Goal: Task Accomplishment & Management: Use online tool/utility

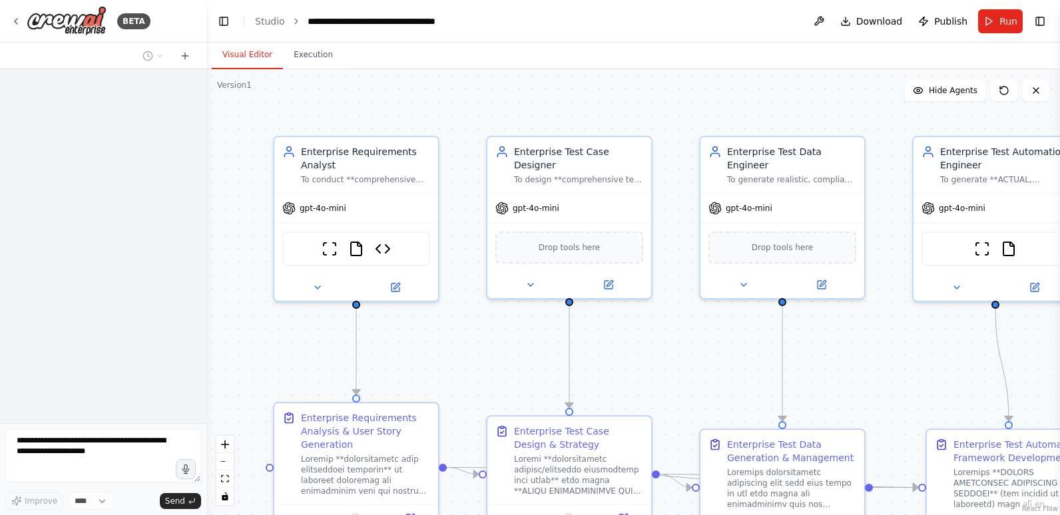
drag, startPoint x: 300, startPoint y: 136, endPoint x: 206, endPoint y: 148, distance: 94.6
click at [206, 148] on div "**********" at bounding box center [530, 257] width 1060 height 515
click at [264, 20] on link "Studio" at bounding box center [270, 21] width 30 height 11
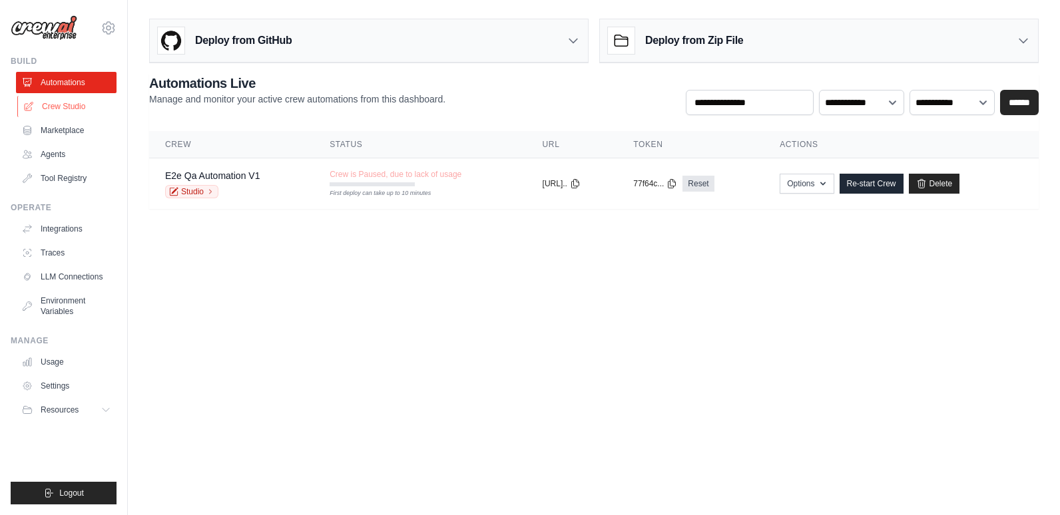
click at [62, 97] on link "Crew Studio" at bounding box center [67, 106] width 101 height 21
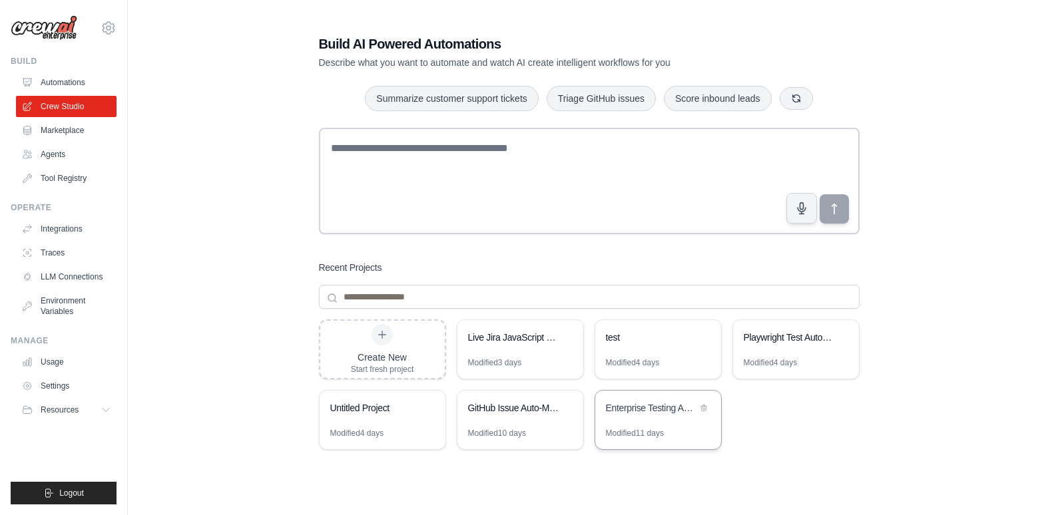
click at [634, 407] on div "Enterprise Testing Automation Platform" at bounding box center [651, 407] width 91 height 13
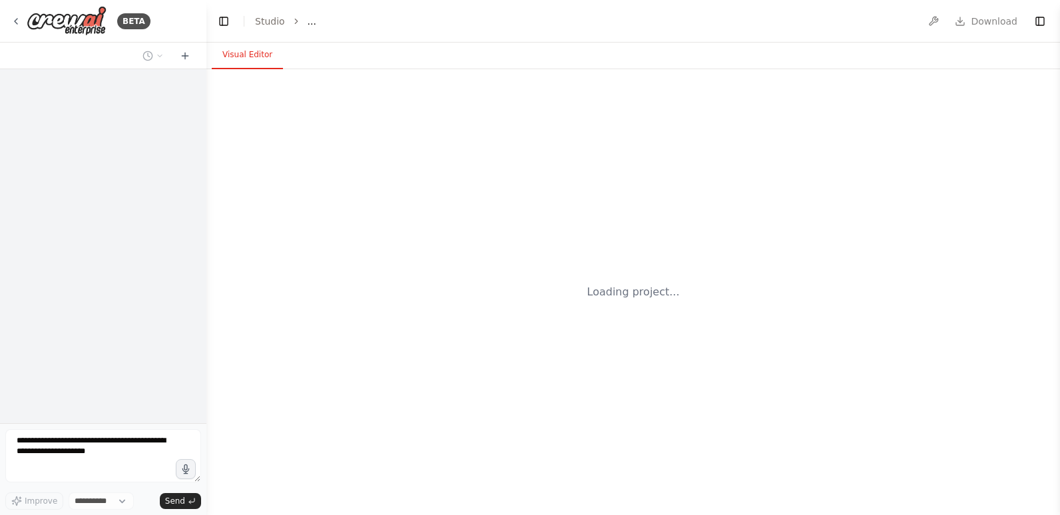
select select "****"
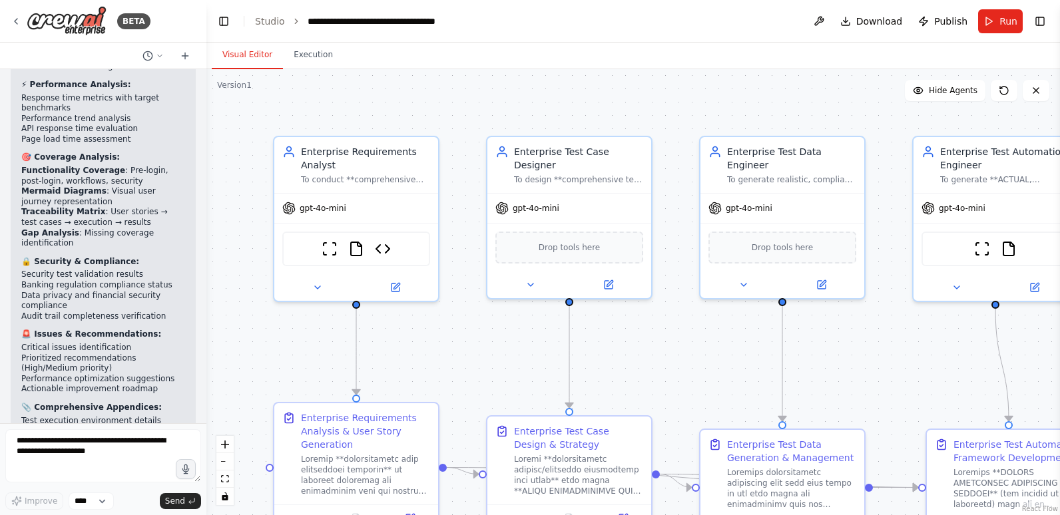
scroll to position [59188, 0]
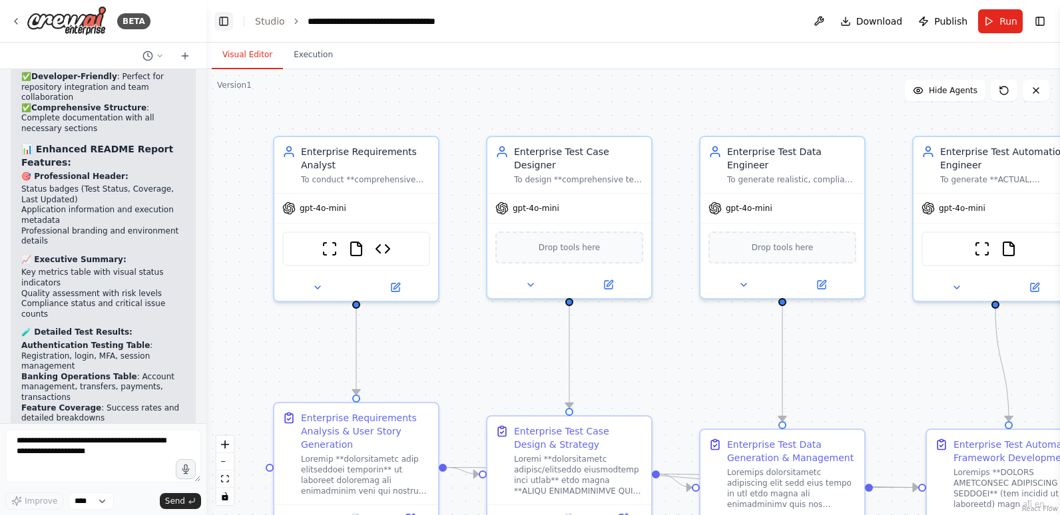
click at [224, 23] on button "Toggle Left Sidebar" at bounding box center [223, 21] width 19 height 19
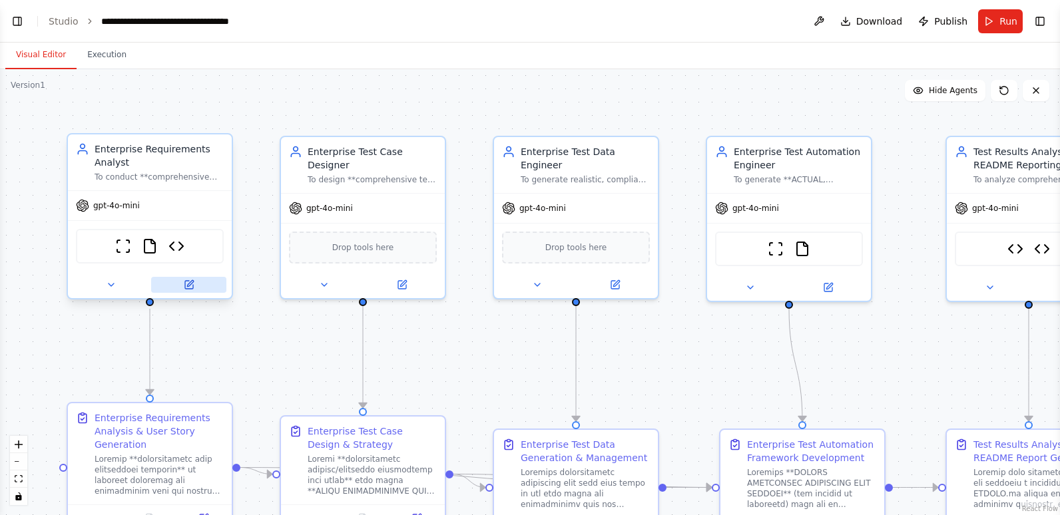
click at [187, 288] on icon at bounding box center [189, 285] width 8 height 8
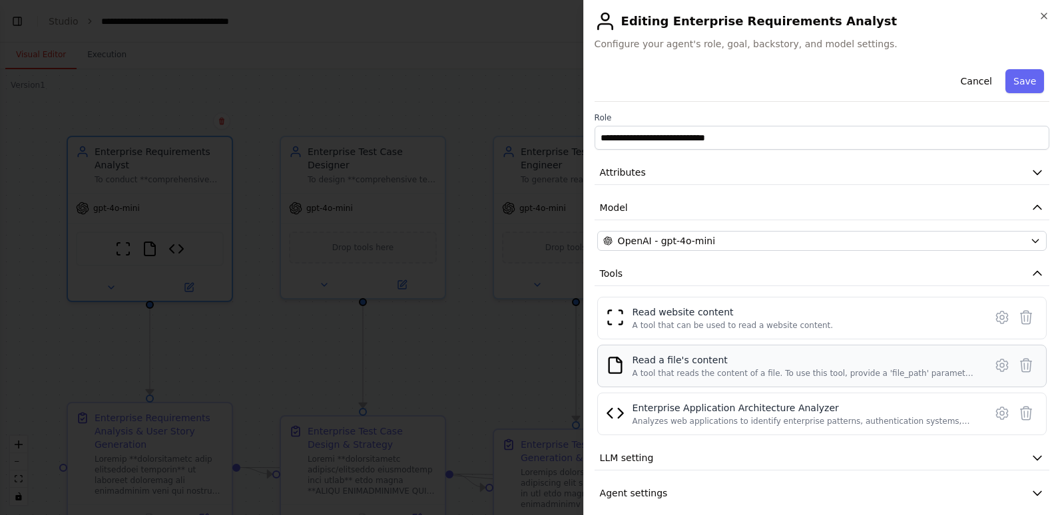
scroll to position [12, 0]
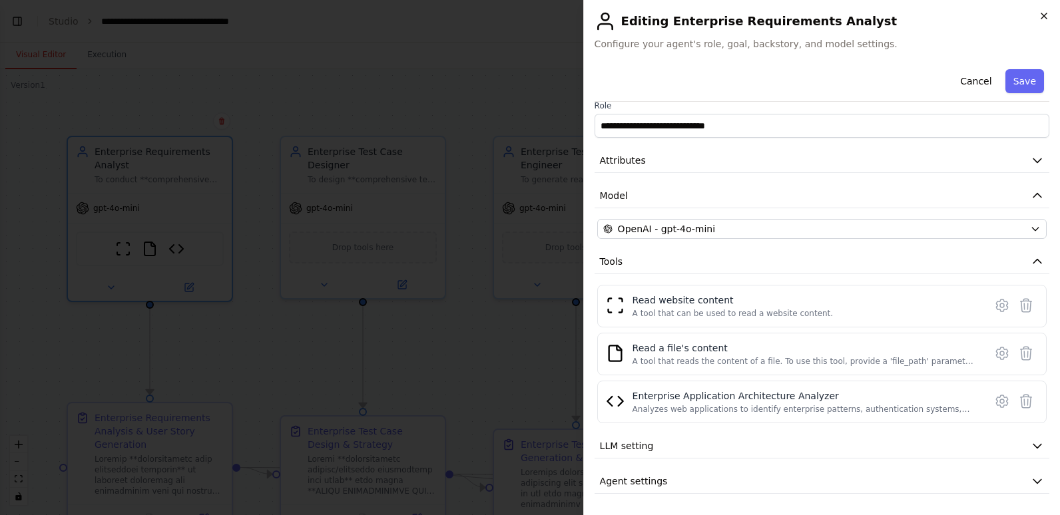
click at [1047, 17] on icon "button" at bounding box center [1044, 16] width 11 height 11
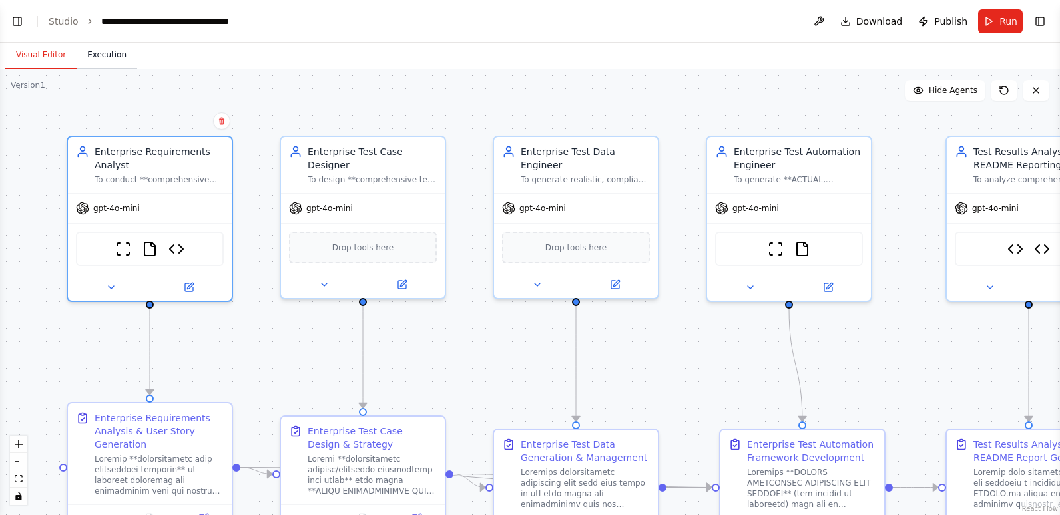
click at [95, 55] on button "Execution" at bounding box center [107, 55] width 61 height 28
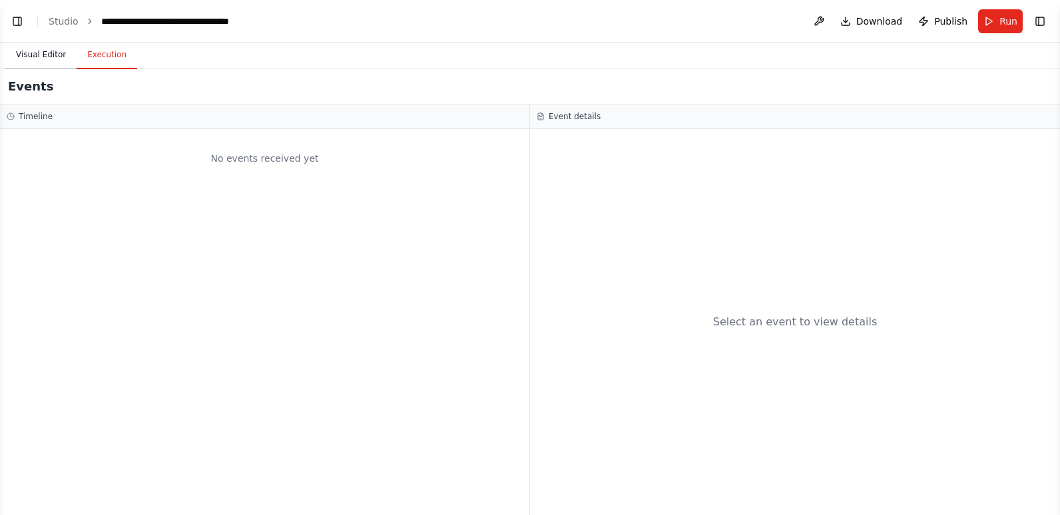
click at [37, 53] on button "Visual Editor" at bounding box center [40, 55] width 71 height 28
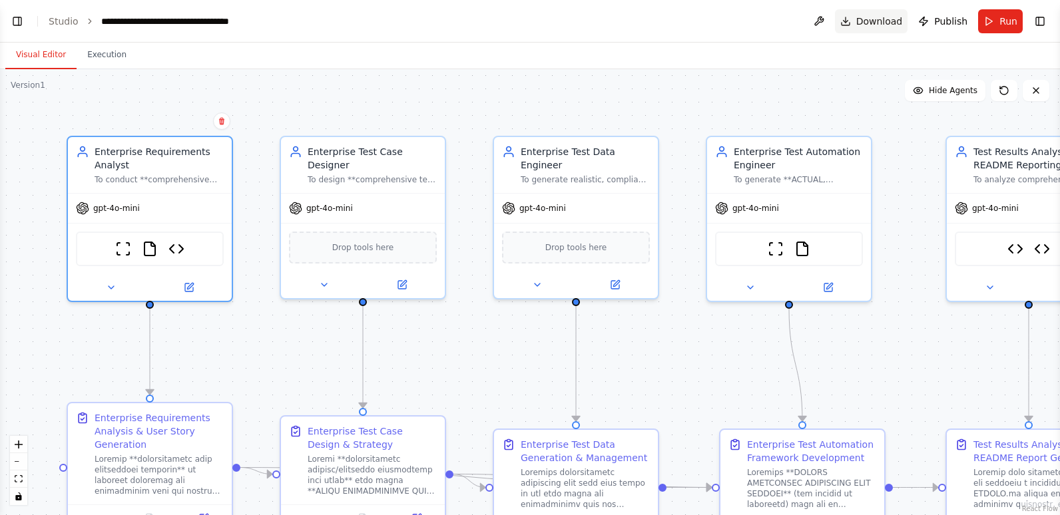
click at [876, 19] on span "Download" at bounding box center [879, 21] width 47 height 13
click at [955, 21] on span "Publish" at bounding box center [950, 21] width 33 height 13
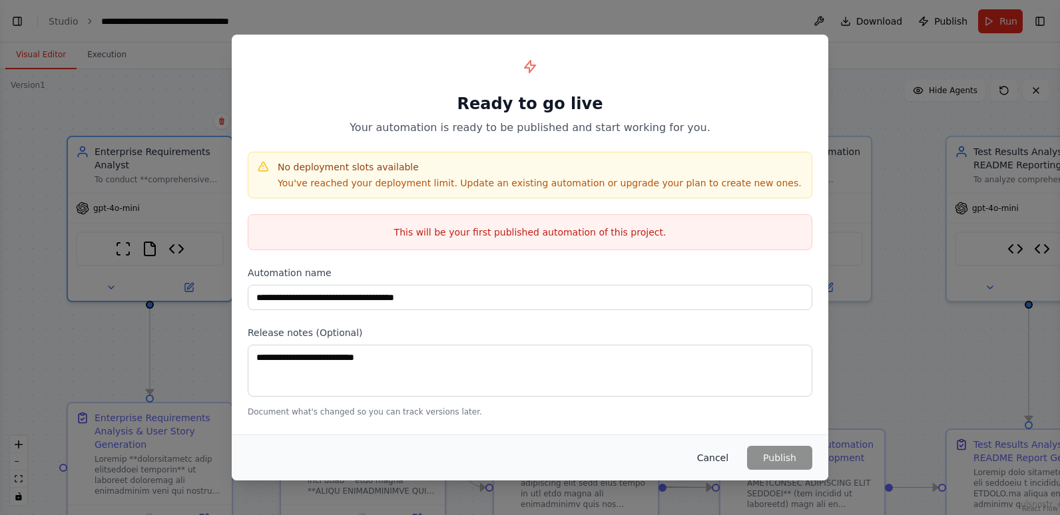
click at [722, 459] on button "Cancel" at bounding box center [712, 458] width 53 height 24
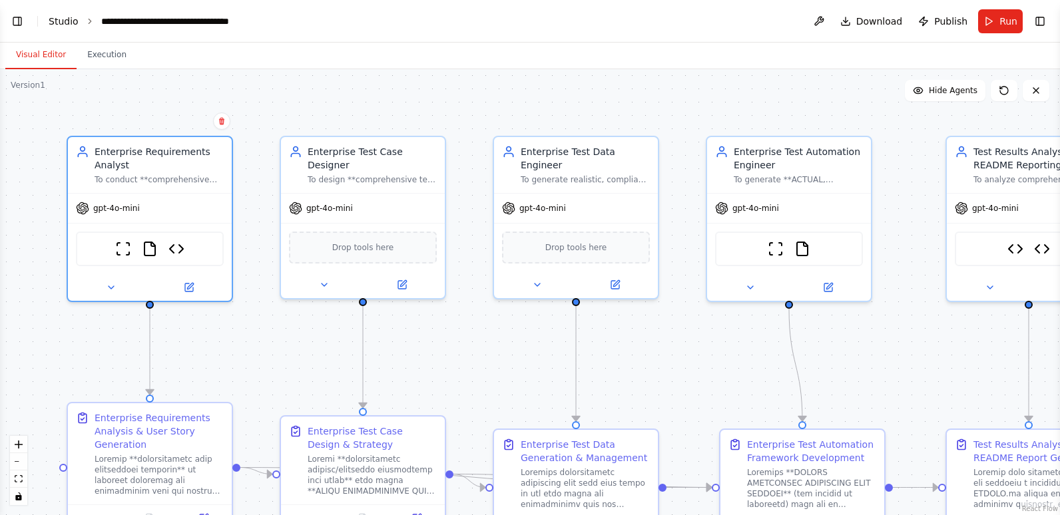
click at [54, 19] on link "Studio" at bounding box center [64, 21] width 30 height 11
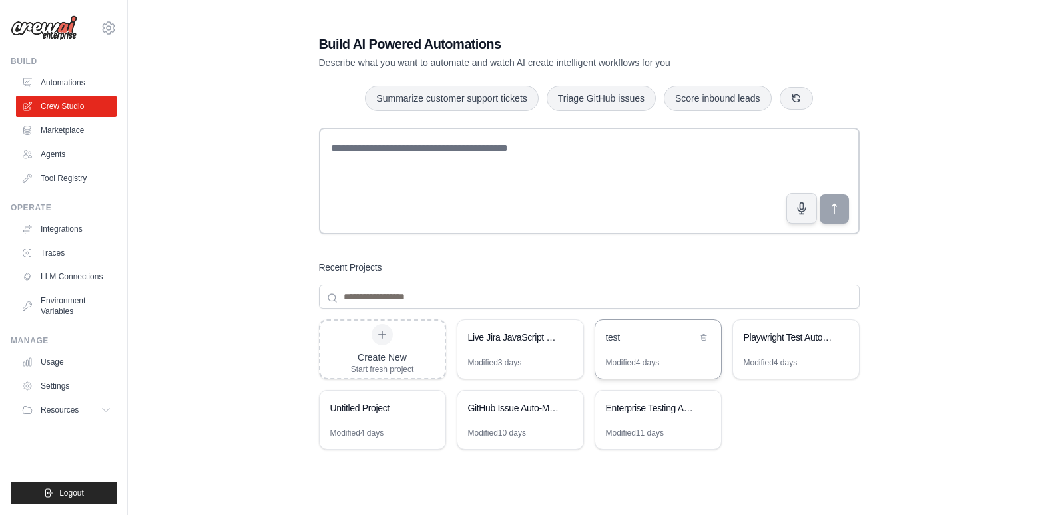
click at [620, 344] on div "test" at bounding box center [651, 337] width 91 height 13
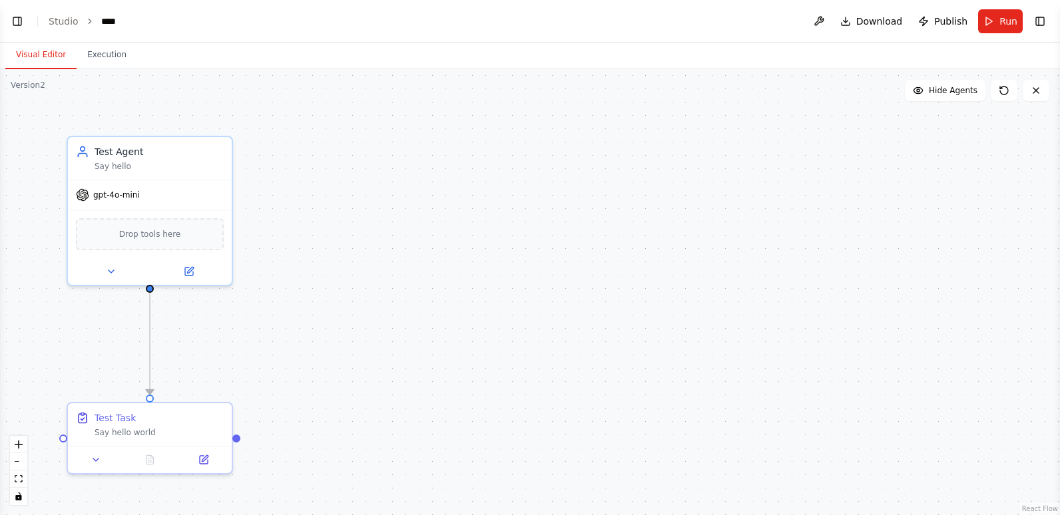
scroll to position [26185, 0]
click at [67, 19] on link "Studio" at bounding box center [64, 21] width 30 height 11
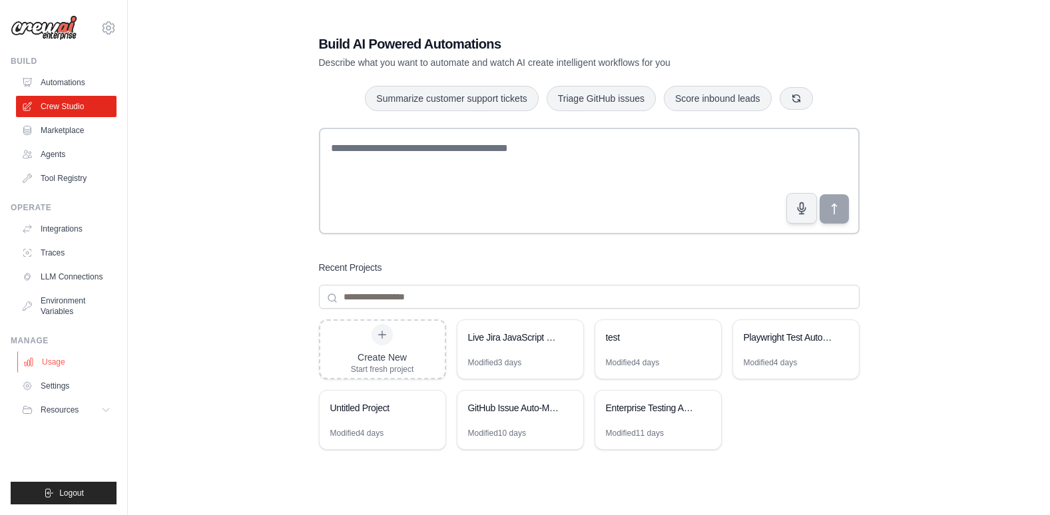
click at [81, 364] on link "Usage" at bounding box center [67, 362] width 101 height 21
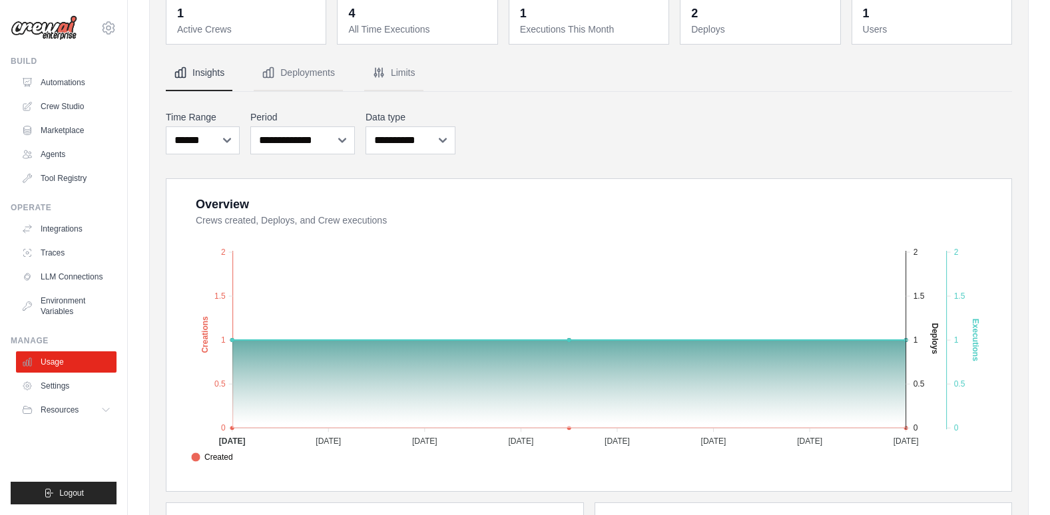
scroll to position [200, 0]
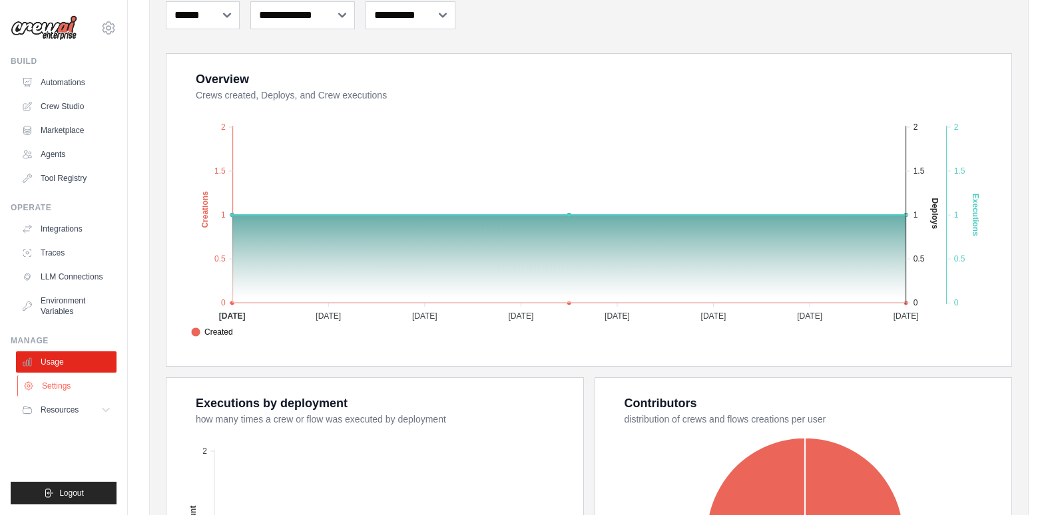
click at [63, 387] on link "Settings" at bounding box center [67, 385] width 101 height 21
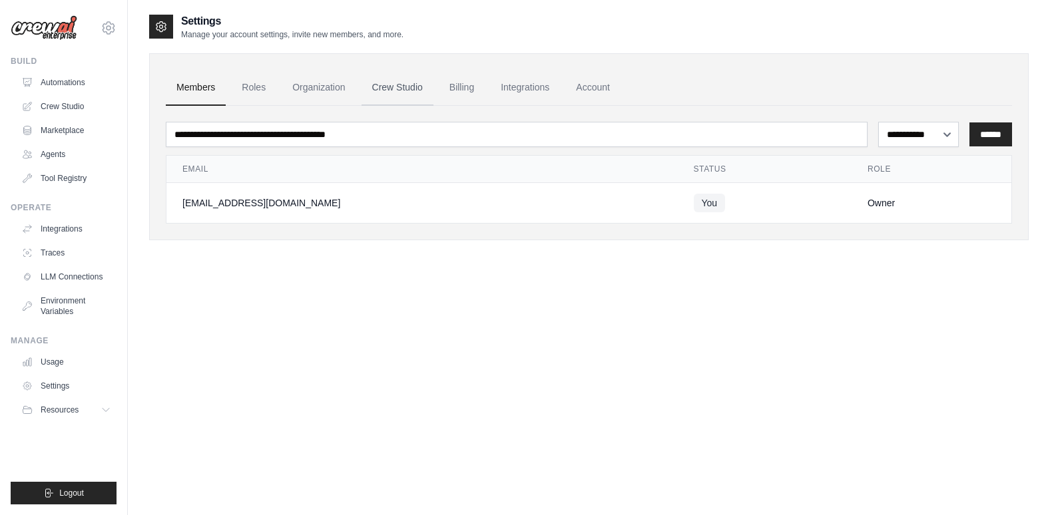
click at [399, 88] on link "Crew Studio" at bounding box center [398, 88] width 72 height 36
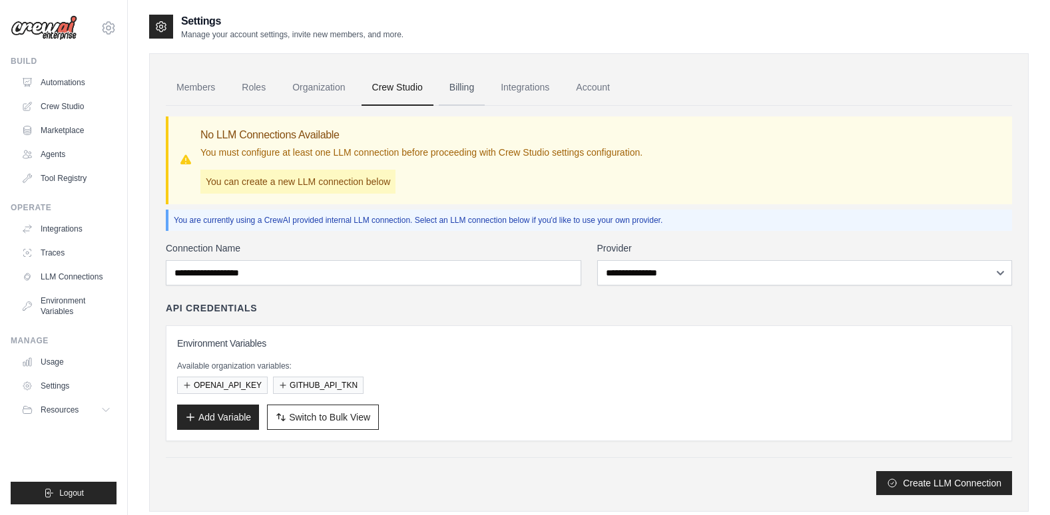
click at [458, 89] on link "Billing" at bounding box center [462, 88] width 46 height 36
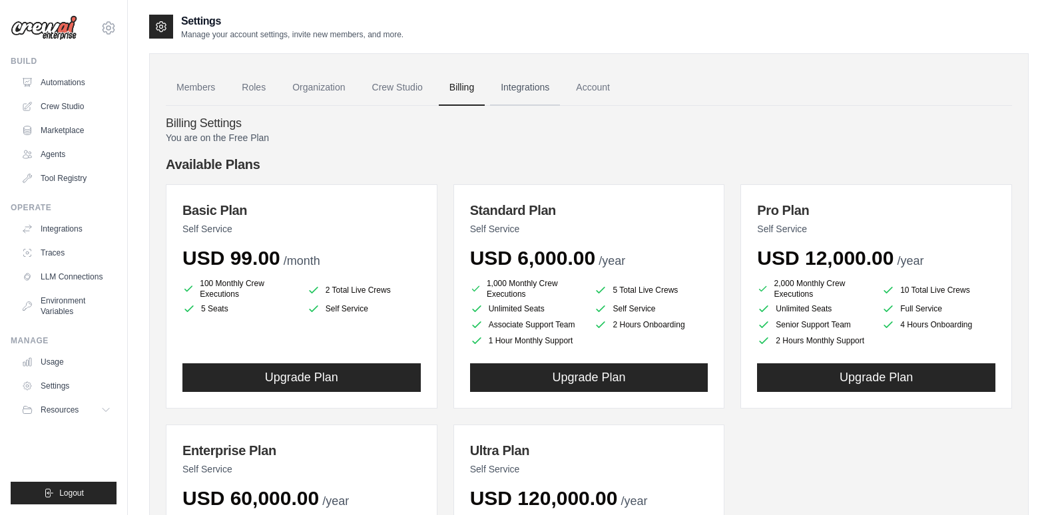
click at [512, 86] on link "Integrations" at bounding box center [525, 88] width 70 height 36
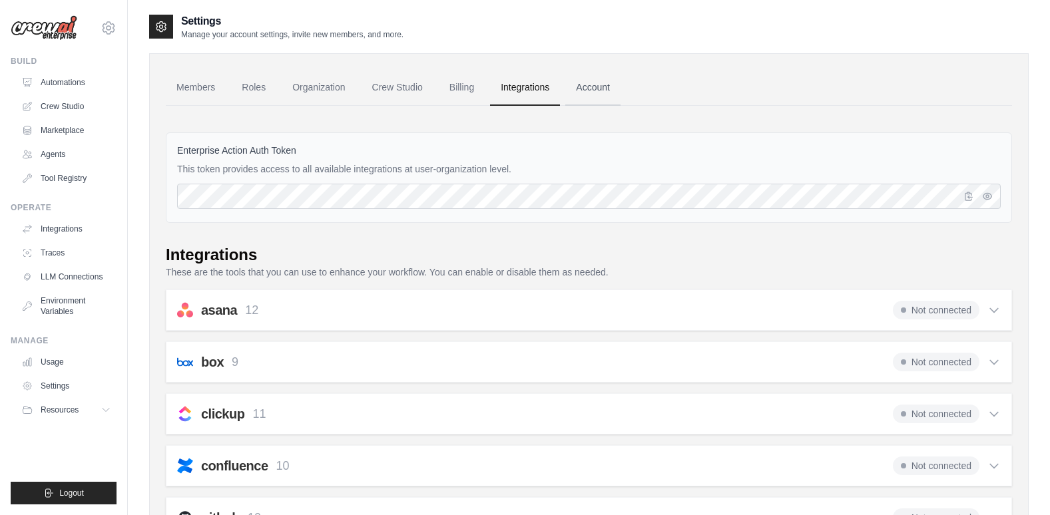
click at [587, 83] on link "Account" at bounding box center [592, 88] width 55 height 36
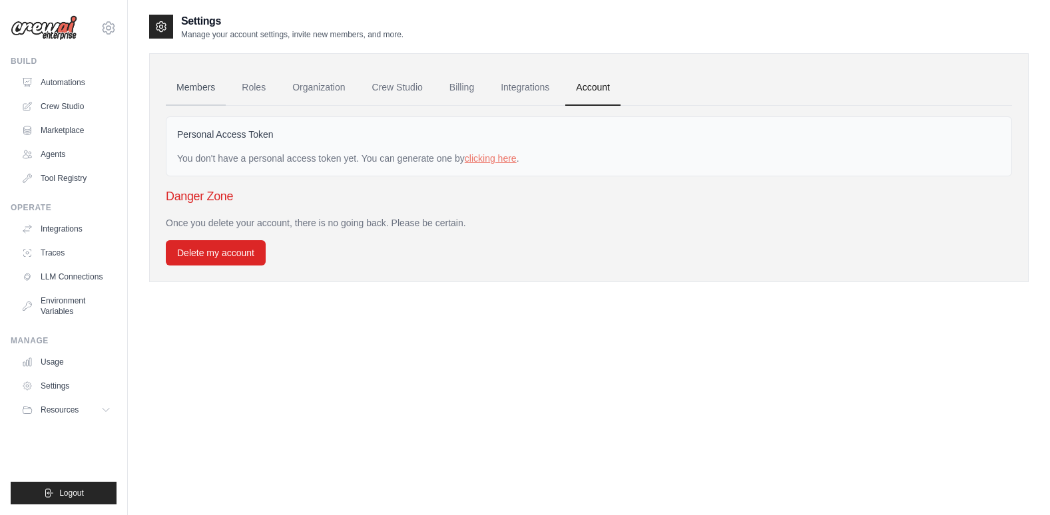
click at [183, 90] on link "Members" at bounding box center [196, 88] width 60 height 36
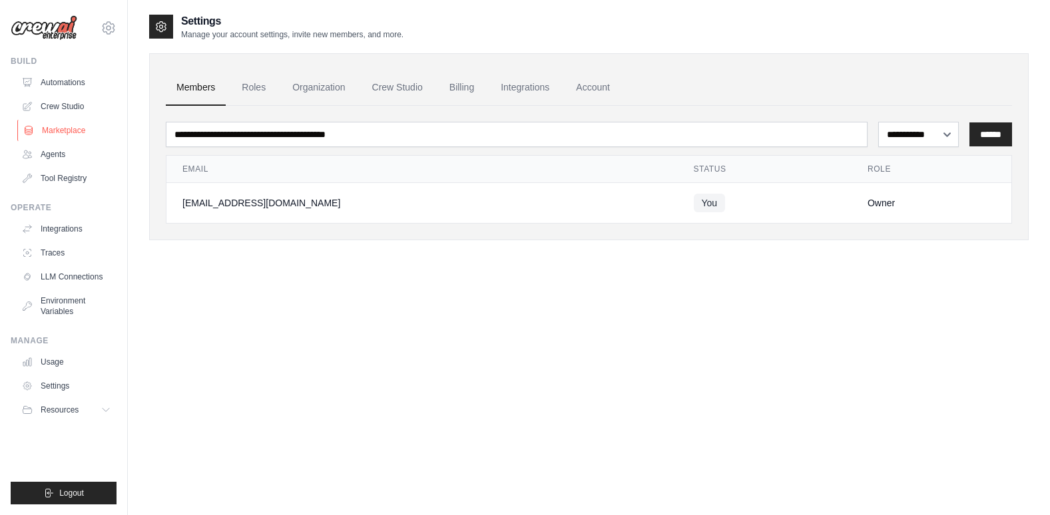
click at [73, 124] on link "Marketplace" at bounding box center [67, 130] width 101 height 21
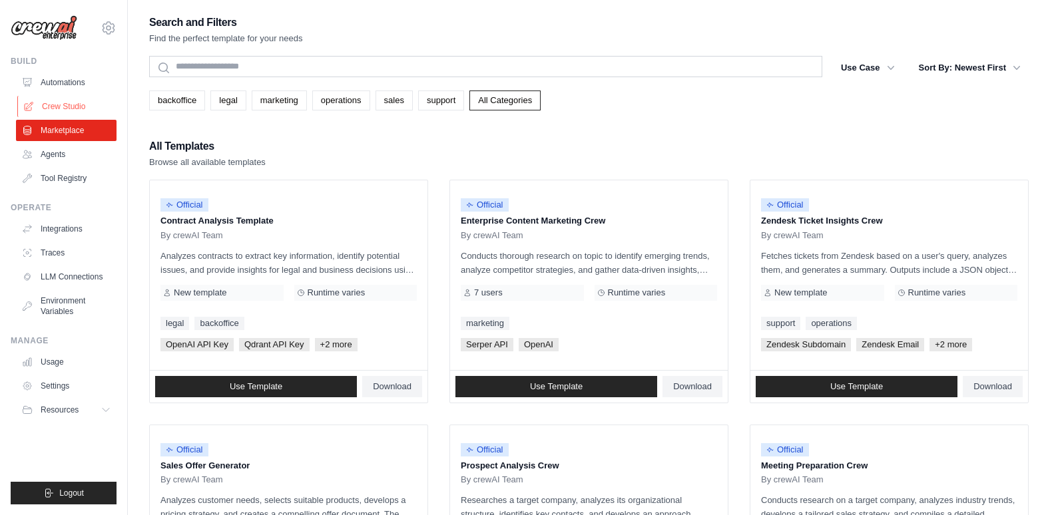
click at [77, 103] on link "Crew Studio" at bounding box center [67, 106] width 101 height 21
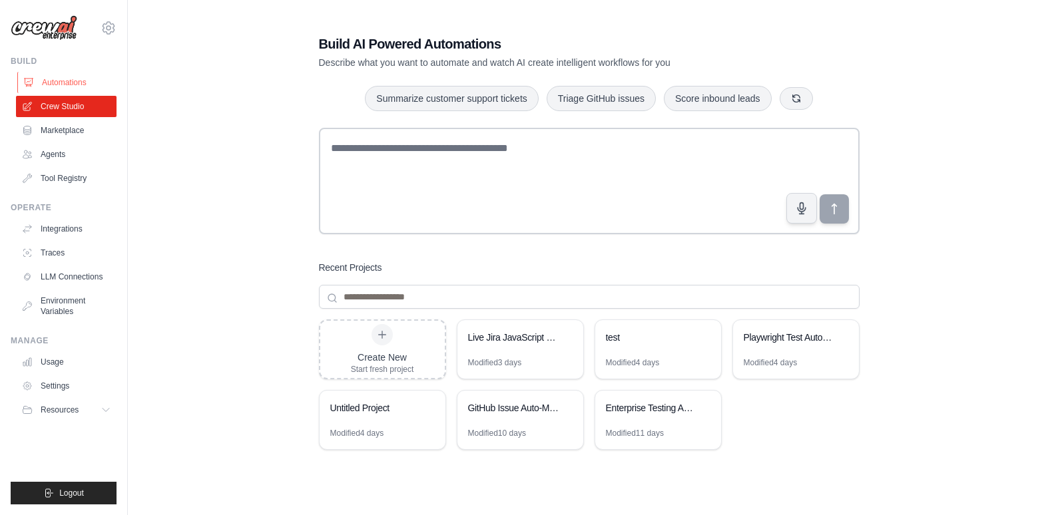
click at [73, 84] on link "Automations" at bounding box center [67, 82] width 101 height 21
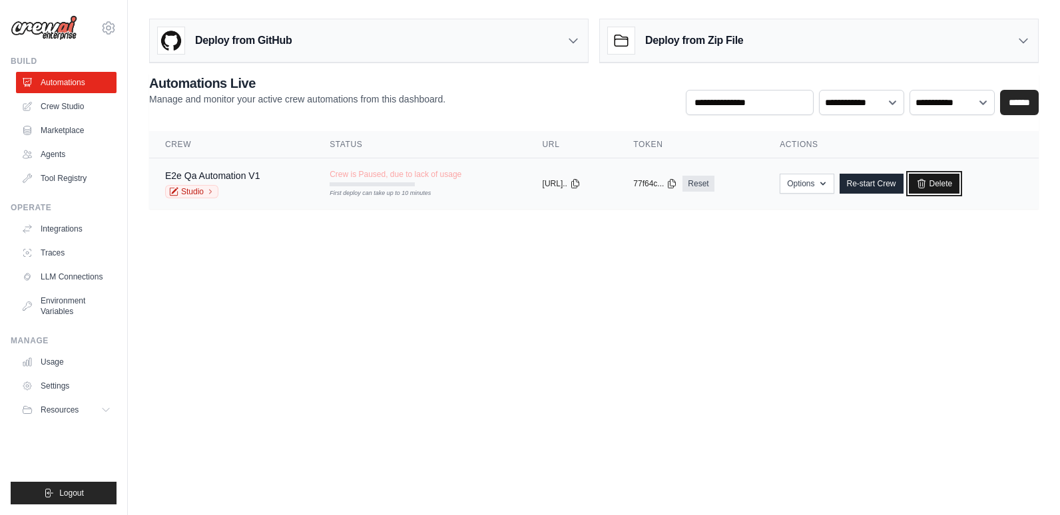
click at [945, 182] on link "Delete" at bounding box center [934, 184] width 51 height 20
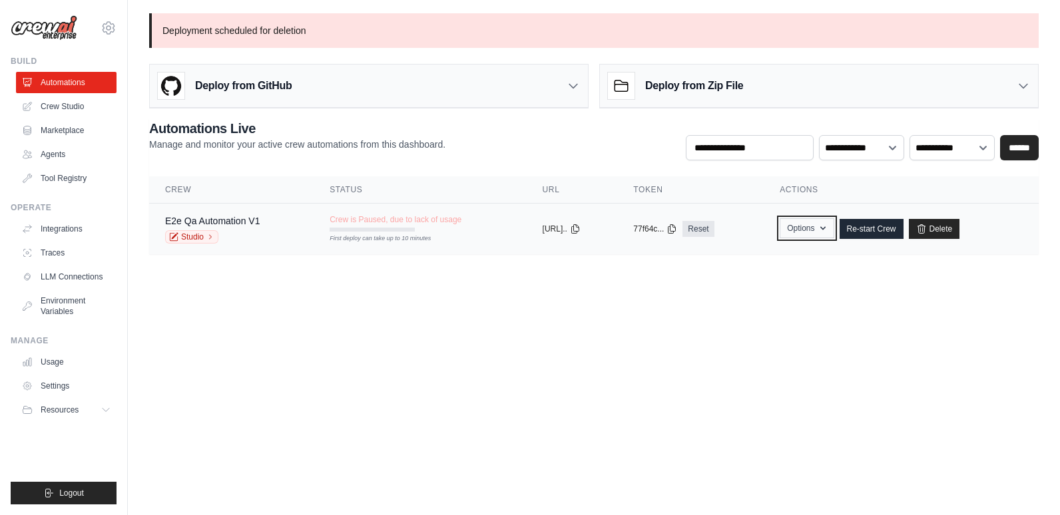
click at [828, 224] on icon "button" at bounding box center [823, 228] width 11 height 11
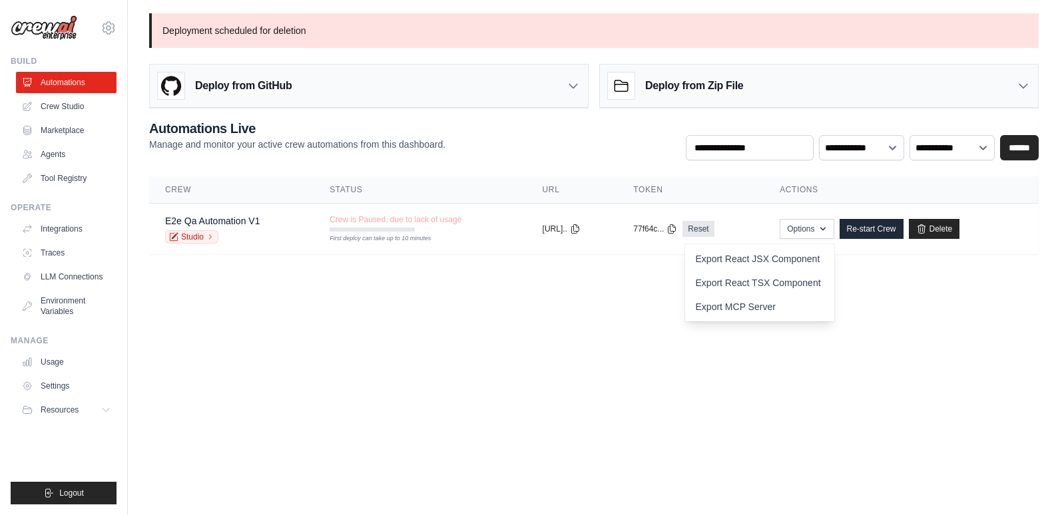
click at [896, 315] on body "satish73.learning@gmail.com Settings Build Automations Crew Studio" at bounding box center [530, 257] width 1060 height 515
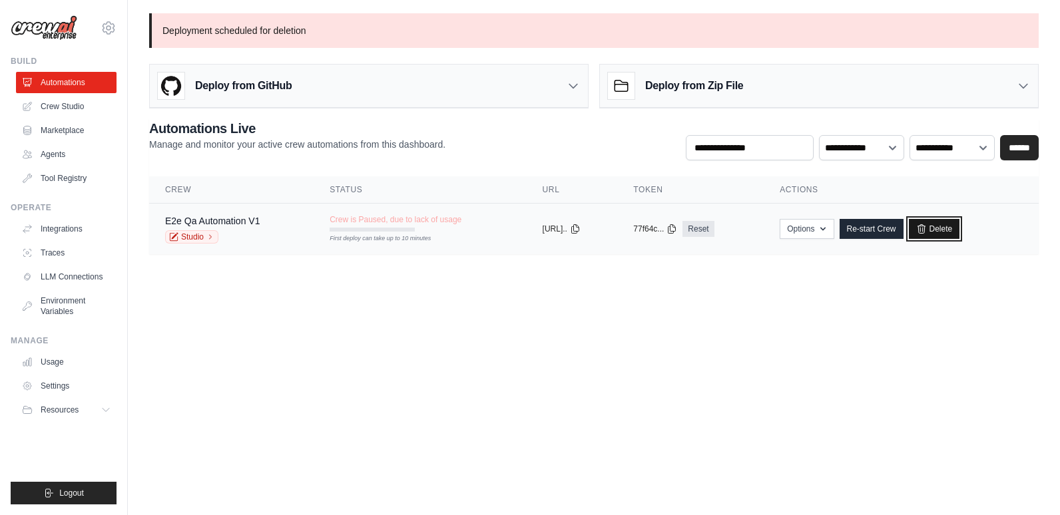
click at [949, 229] on link "Delete" at bounding box center [934, 229] width 51 height 20
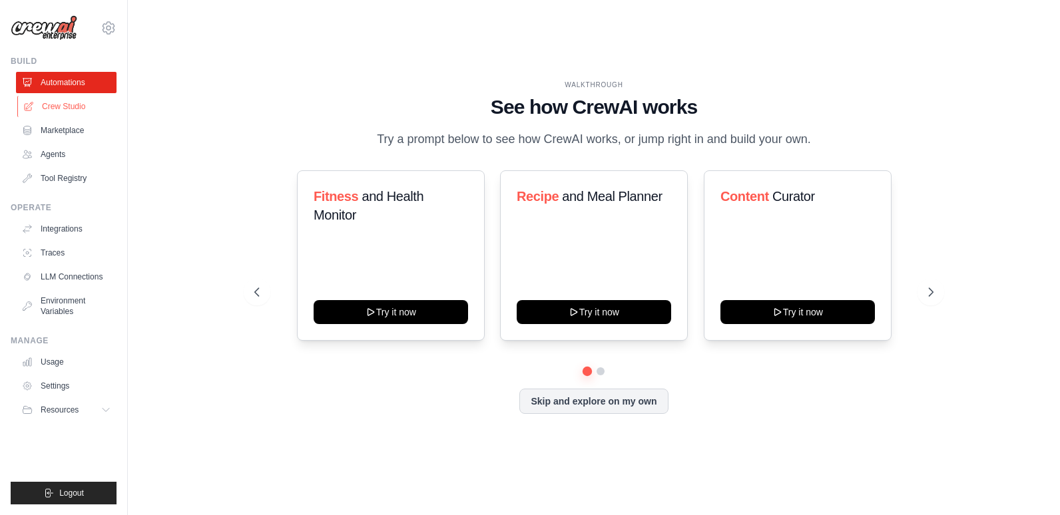
click at [59, 101] on link "Crew Studio" at bounding box center [67, 106] width 101 height 21
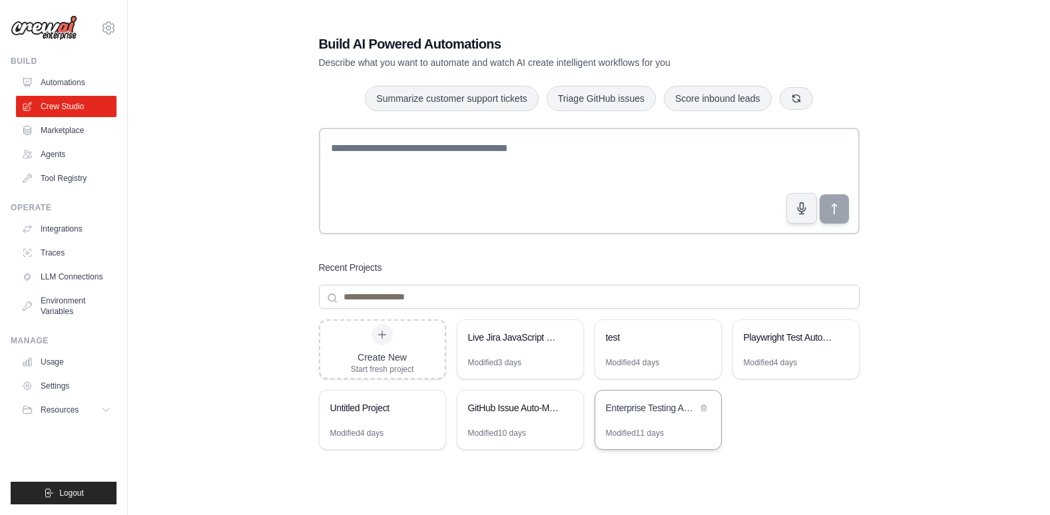
click at [638, 417] on div "Enterprise Testing Automation Platform" at bounding box center [651, 409] width 91 height 16
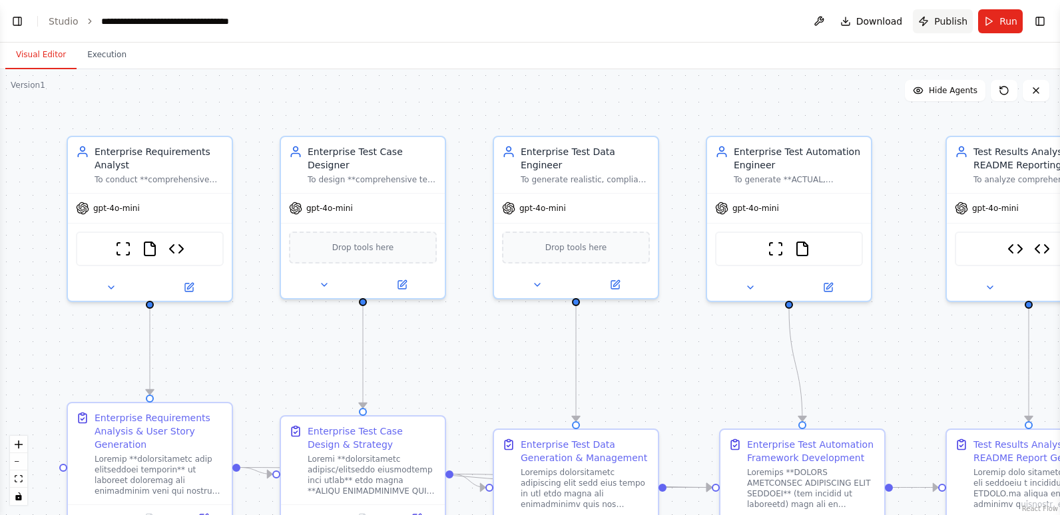
scroll to position [59188, 0]
click at [952, 21] on span "Publish" at bounding box center [950, 21] width 33 height 13
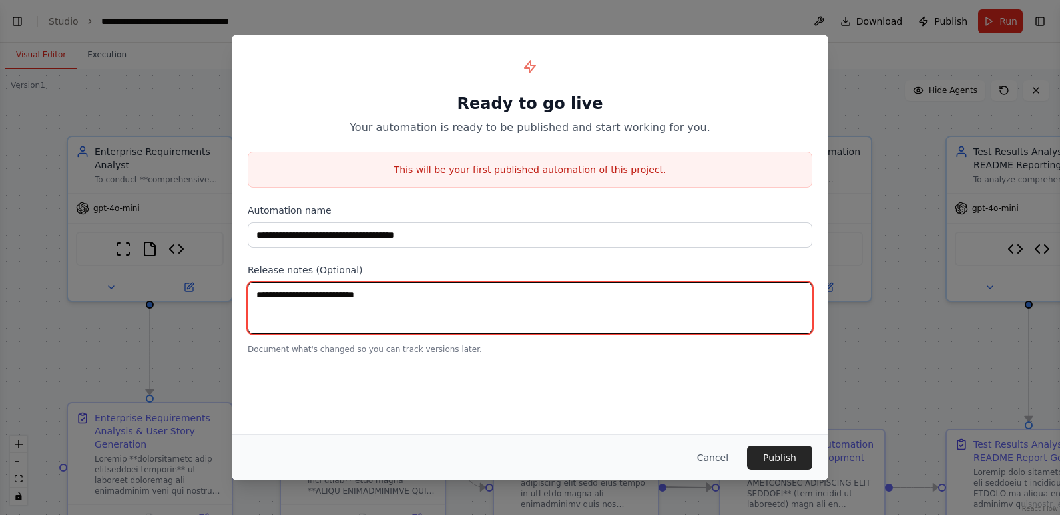
drag, startPoint x: 441, startPoint y: 302, endPoint x: 256, endPoint y: 298, distance: 185.1
click at [256, 298] on textarea at bounding box center [530, 308] width 565 height 52
drag, startPoint x: 256, startPoint y: 298, endPoint x: 380, endPoint y: 300, distance: 123.8
click at [380, 300] on textarea at bounding box center [530, 308] width 565 height 52
type textarea "*"
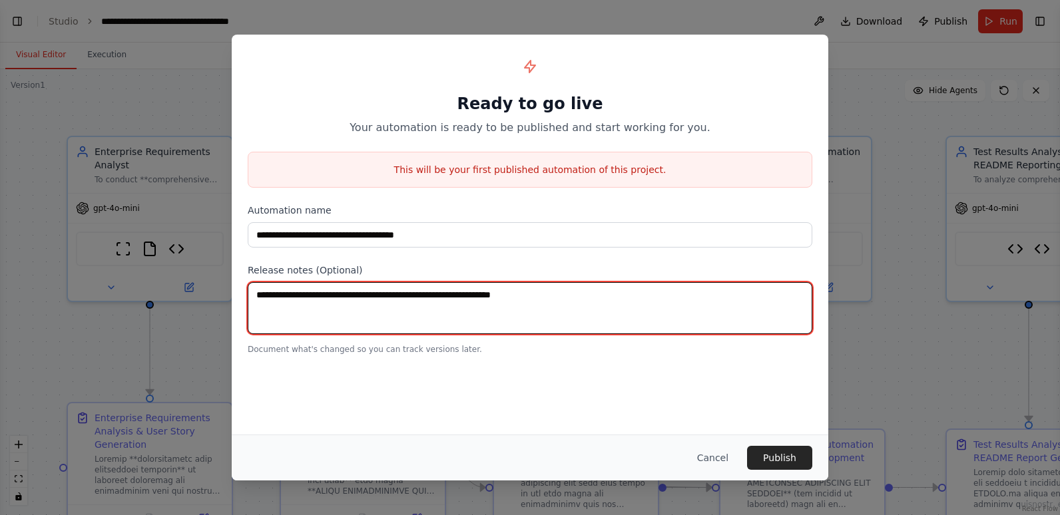
drag, startPoint x: 425, startPoint y: 292, endPoint x: 563, endPoint y: 295, distance: 137.8
click at [563, 295] on textarea "**********" at bounding box center [530, 308] width 565 height 52
click at [421, 294] on textarea "**********" at bounding box center [530, 308] width 565 height 52
type textarea "**********"
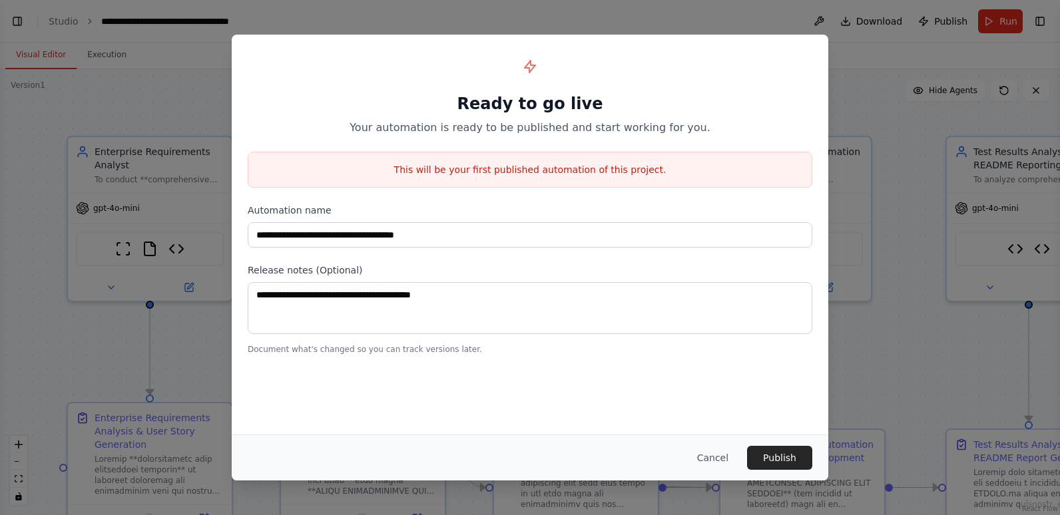
click at [631, 427] on div "**********" at bounding box center [530, 235] width 597 height 400
click at [780, 455] on button "Publish" at bounding box center [779, 458] width 65 height 24
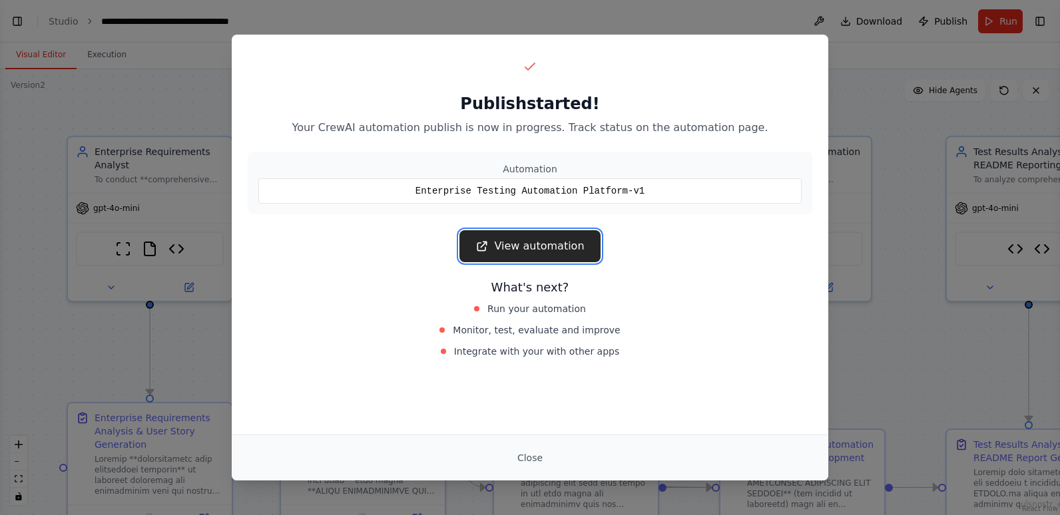
click at [563, 246] on link "View automation" at bounding box center [529, 246] width 140 height 32
click at [547, 242] on link "View automation" at bounding box center [529, 246] width 140 height 32
click at [550, 448] on button "Close" at bounding box center [530, 458] width 47 height 24
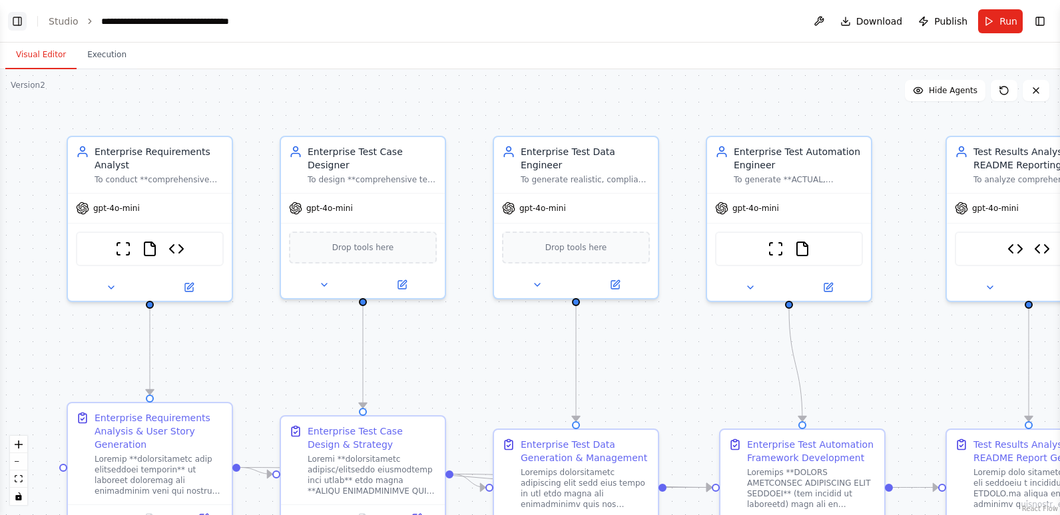
click at [15, 19] on button "Toggle Left Sidebar" at bounding box center [17, 21] width 19 height 19
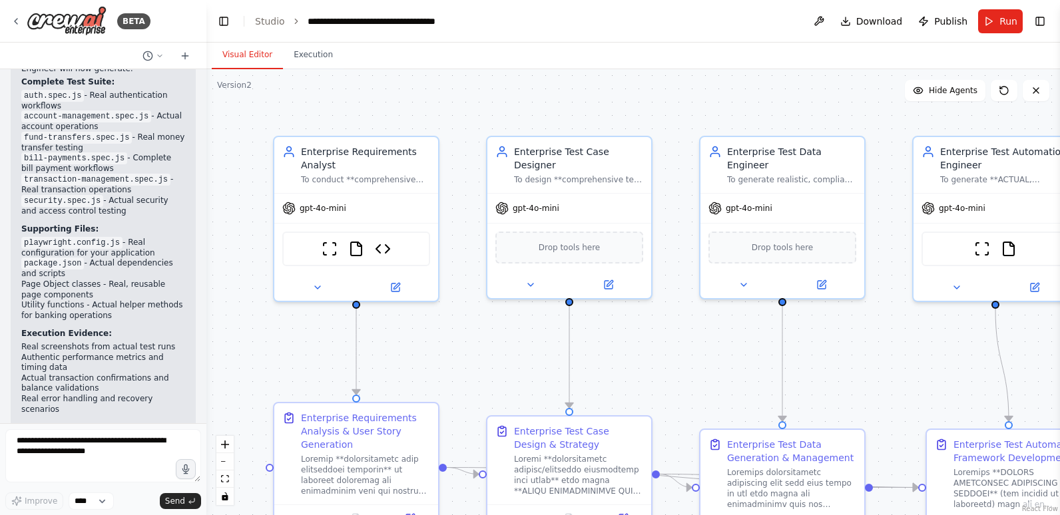
scroll to position [57390, 0]
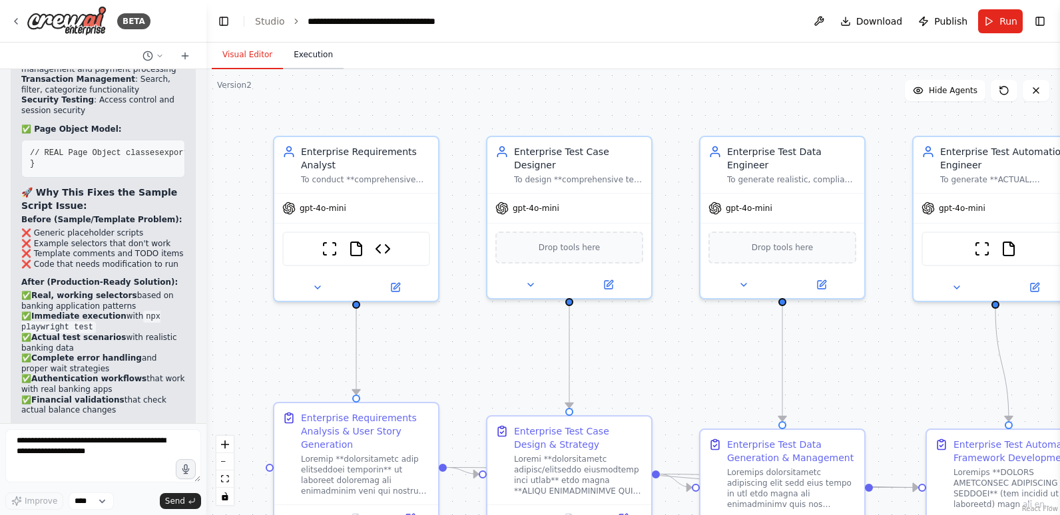
click at [298, 54] on button "Execution" at bounding box center [313, 55] width 61 height 28
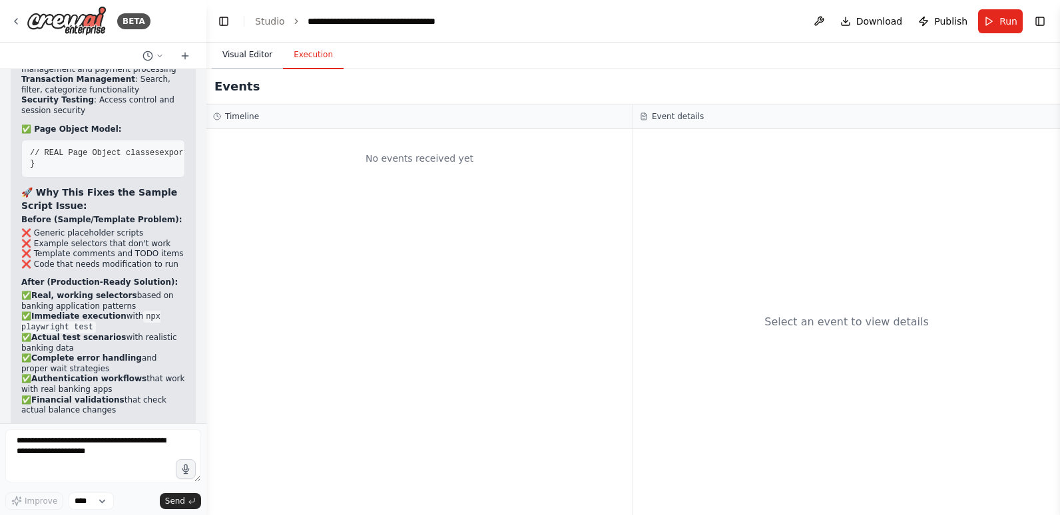
click at [247, 52] on button "Visual Editor" at bounding box center [247, 55] width 71 height 28
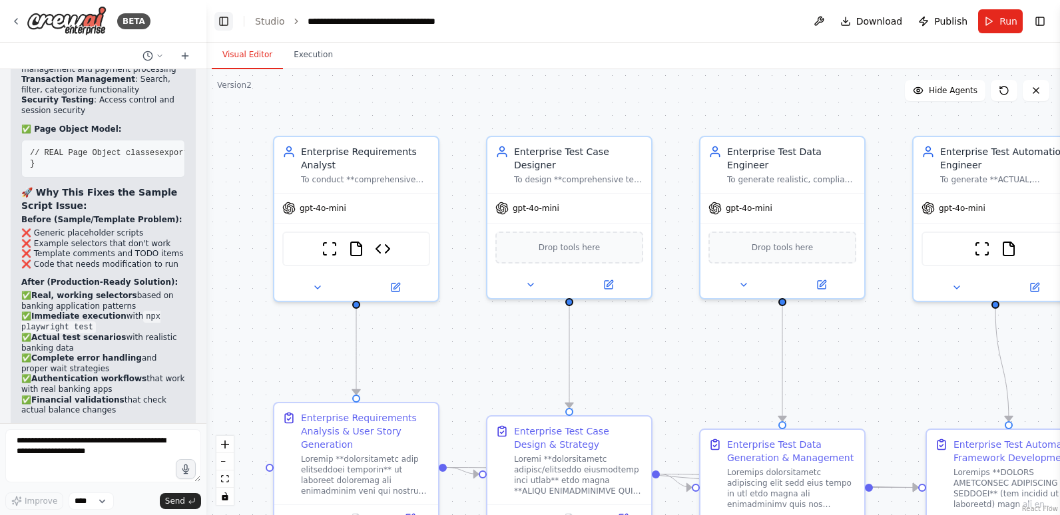
click at [226, 19] on button "Toggle Left Sidebar" at bounding box center [223, 21] width 19 height 19
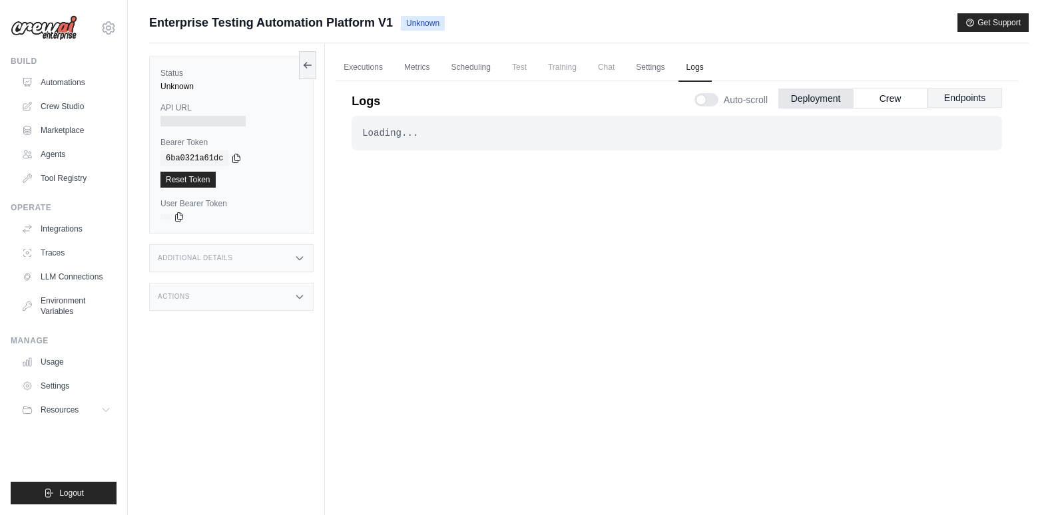
click at [957, 96] on button "Endpoints" at bounding box center [964, 98] width 75 height 20
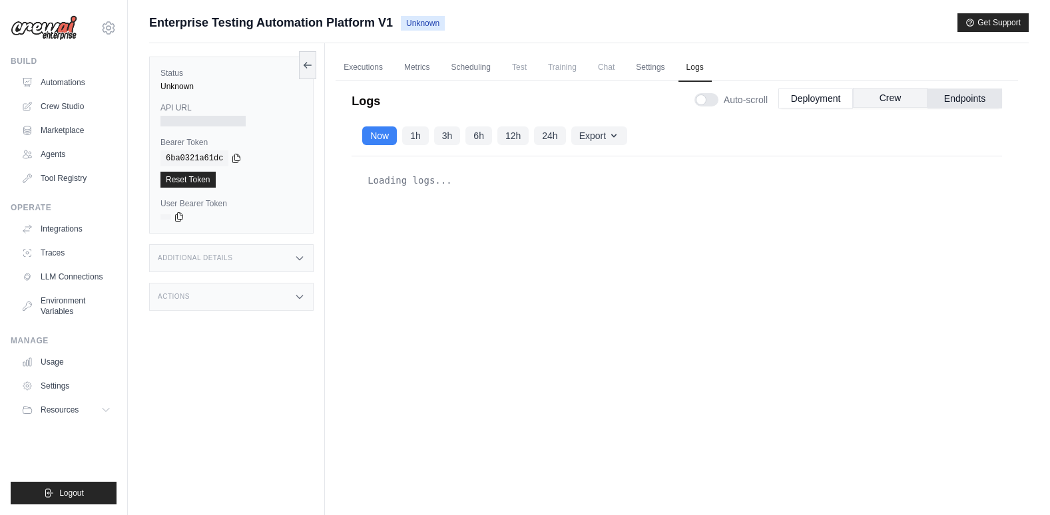
click at [905, 98] on button "Crew" at bounding box center [890, 98] width 75 height 20
click at [829, 98] on button "Deployment" at bounding box center [815, 98] width 75 height 20
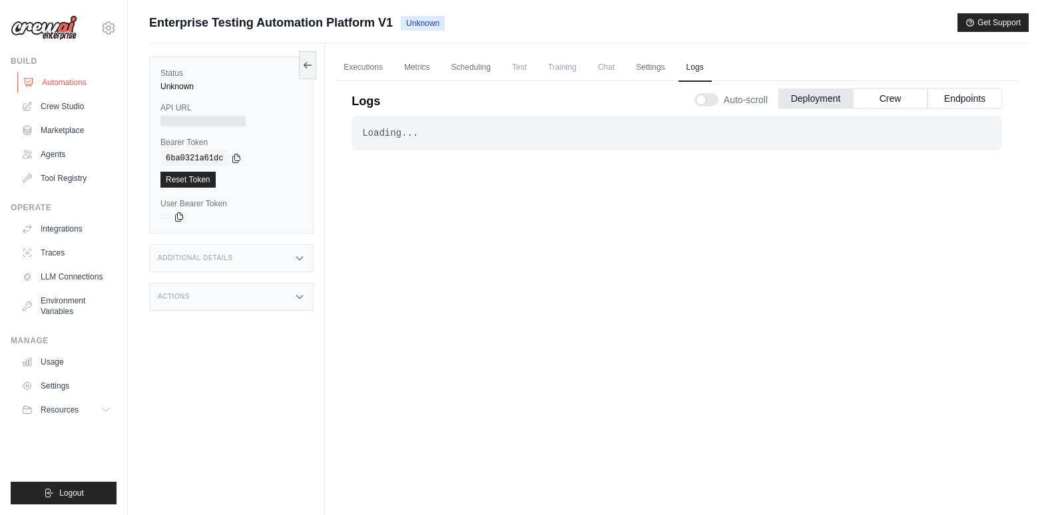
click at [68, 78] on link "Automations" at bounding box center [67, 82] width 101 height 21
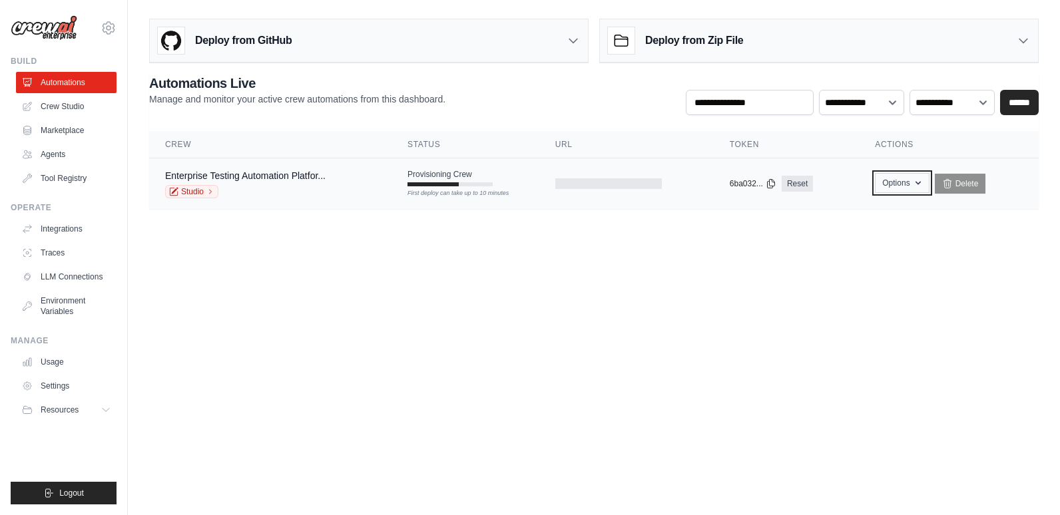
click at [915, 185] on icon "button" at bounding box center [918, 183] width 11 height 11
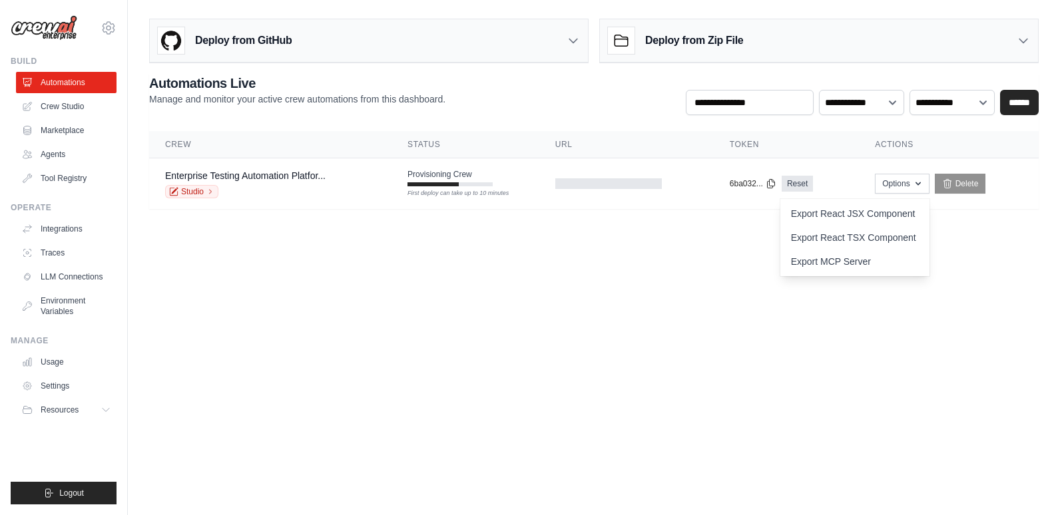
click at [1010, 242] on body "satish73.learning@gmail.com Settings Build Automations Crew Studio" at bounding box center [530, 257] width 1060 height 515
click at [547, 39] on div "Deploy from GitHub" at bounding box center [369, 40] width 438 height 43
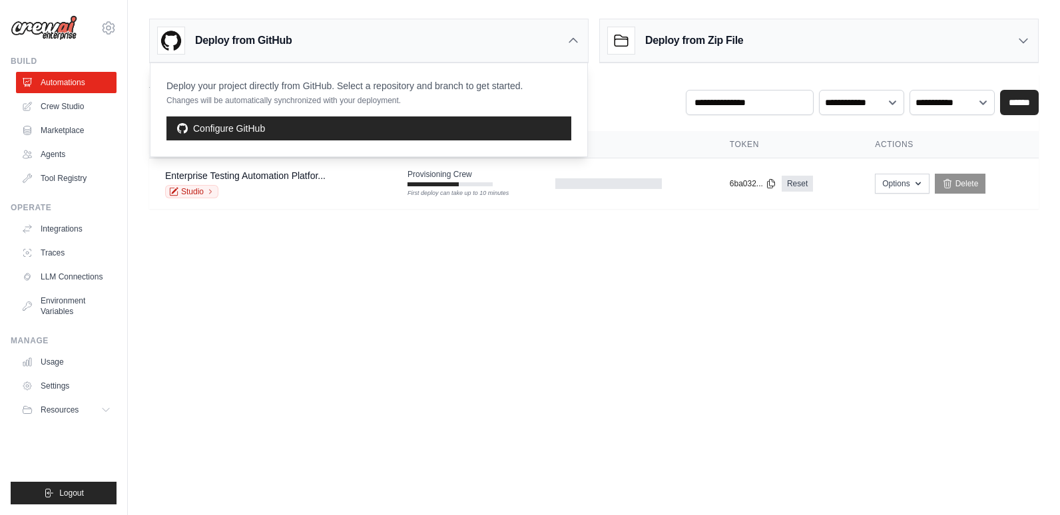
click at [547, 39] on div "Deploy from GitHub" at bounding box center [369, 40] width 438 height 43
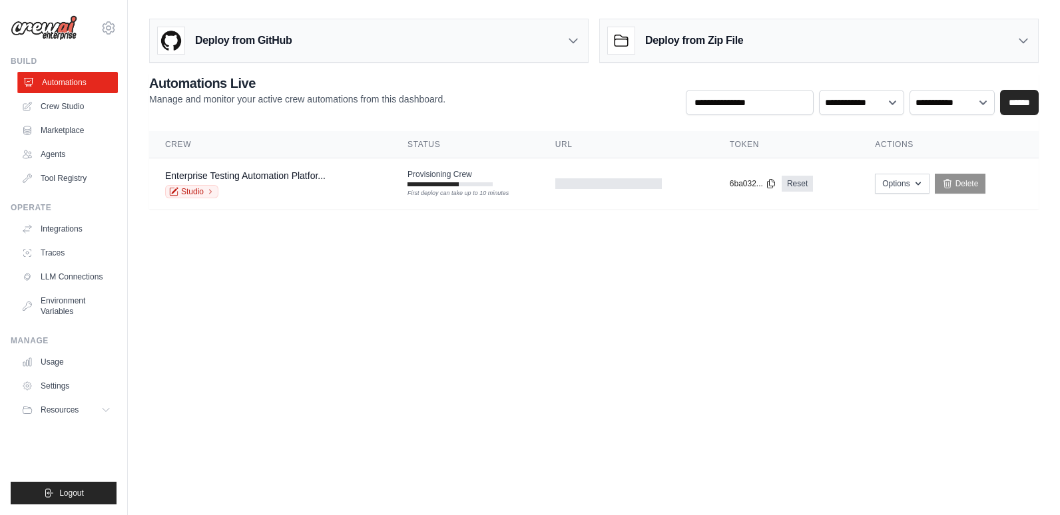
click at [71, 78] on link "Automations" at bounding box center [67, 82] width 101 height 21
click at [228, 322] on body "[EMAIL_ADDRESS][DOMAIN_NAME] Settings Build Automations Crew Studio" at bounding box center [530, 257] width 1060 height 515
click at [59, 246] on link "Traces" at bounding box center [67, 252] width 101 height 21
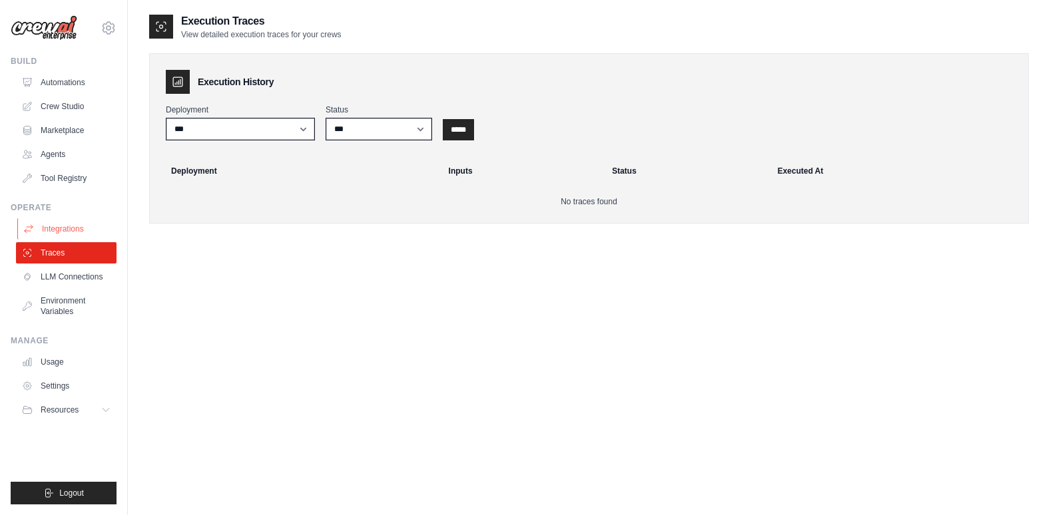
click at [56, 234] on link "Integrations" at bounding box center [67, 228] width 101 height 21
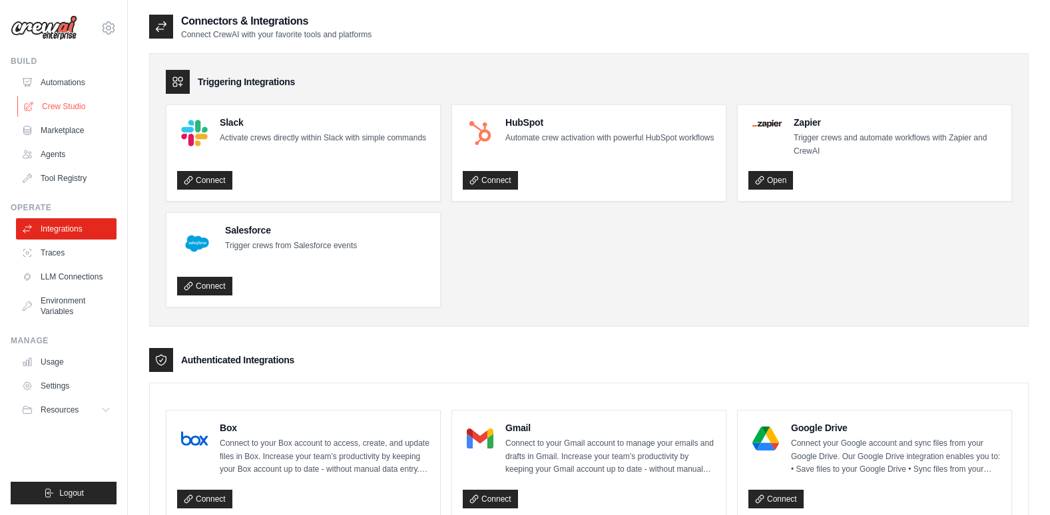
click at [70, 105] on link "Crew Studio" at bounding box center [67, 106] width 101 height 21
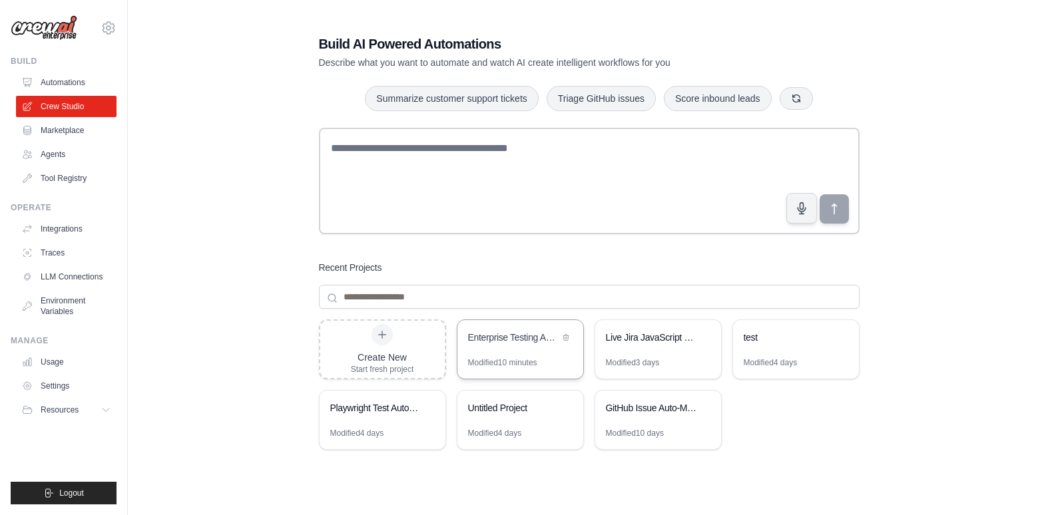
click at [529, 341] on div "Enterprise Testing Automation Platform" at bounding box center [513, 337] width 91 height 13
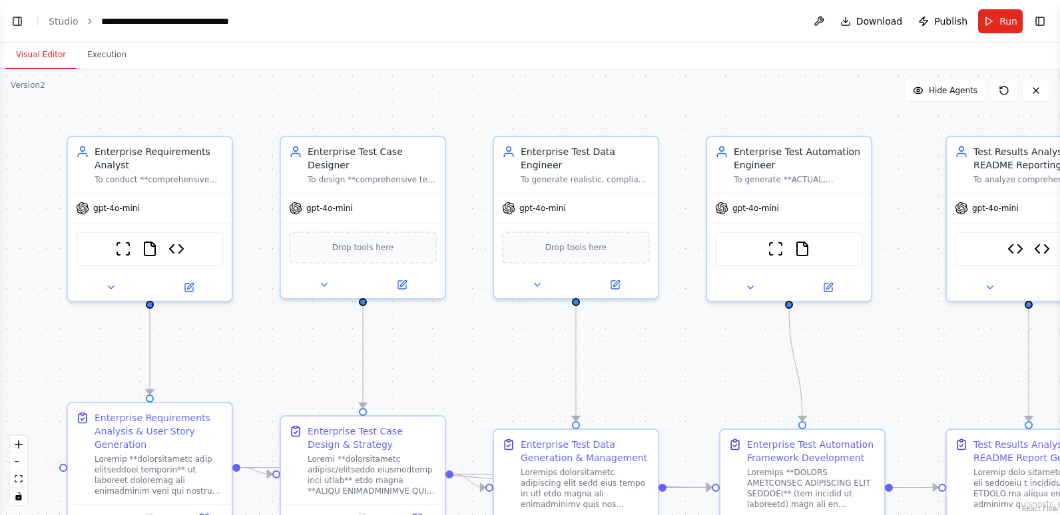
scroll to position [59188, 0]
click at [19, 478] on icon "fit view" at bounding box center [19, 478] width 8 height 7
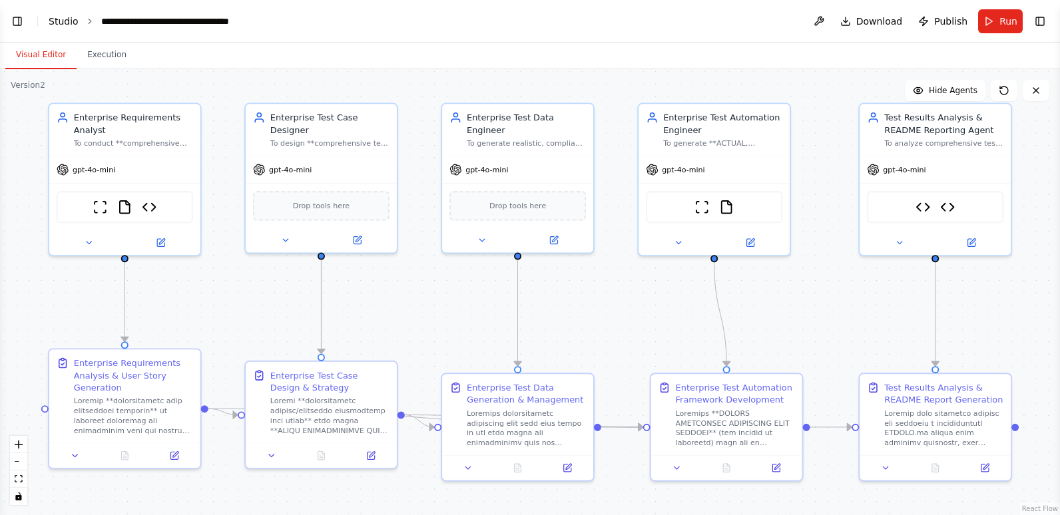
click at [61, 19] on link "Studio" at bounding box center [64, 21] width 30 height 11
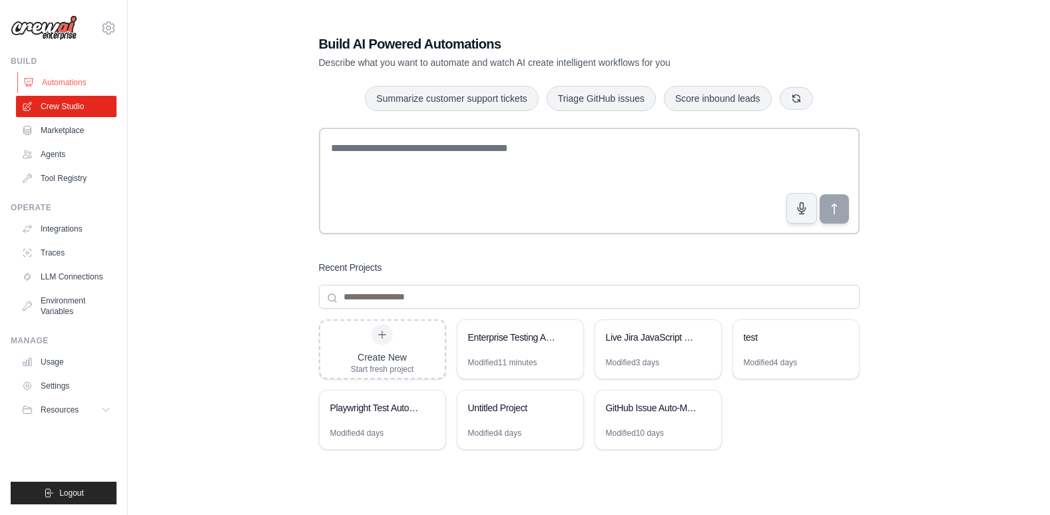
click at [71, 79] on link "Automations" at bounding box center [67, 82] width 101 height 21
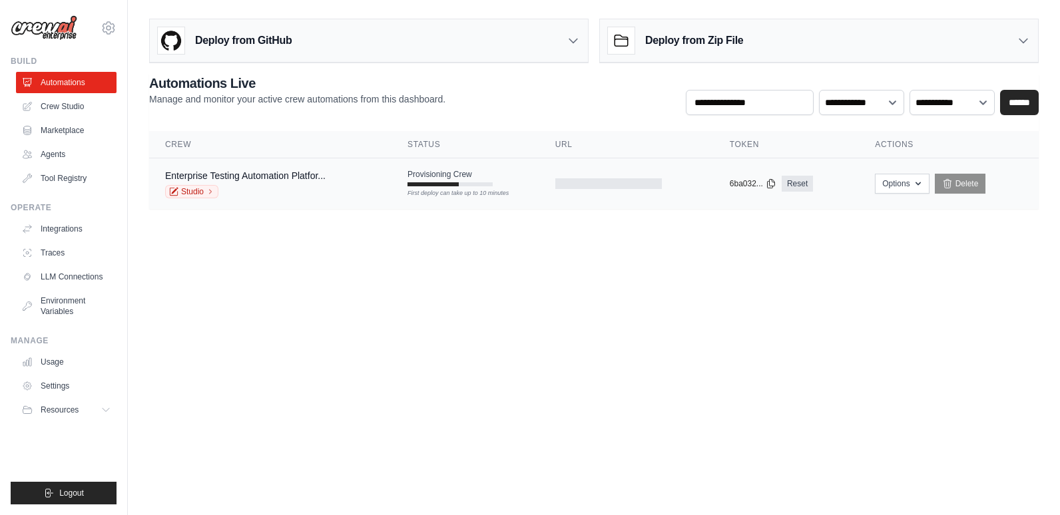
click at [429, 185] on div at bounding box center [432, 184] width 51 height 4
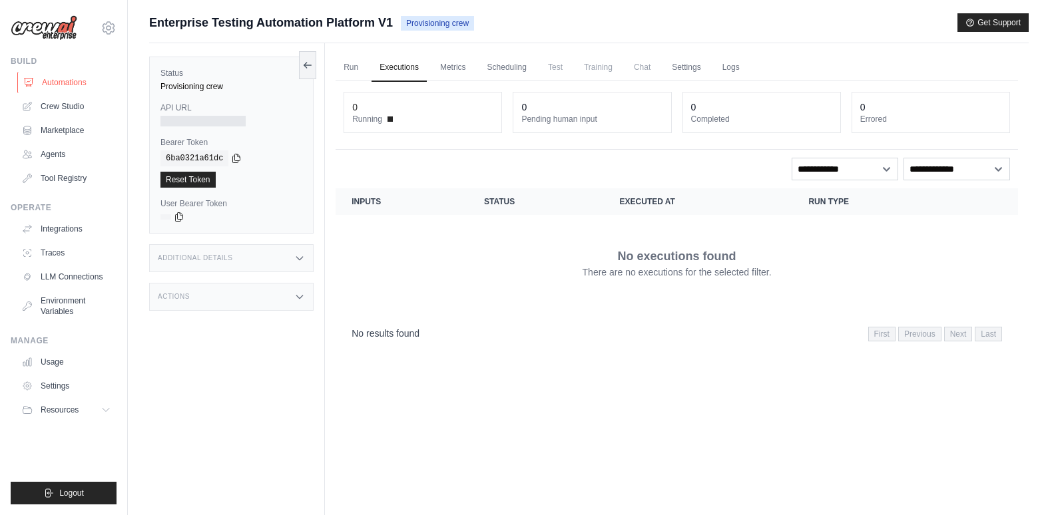
click at [64, 83] on link "Automations" at bounding box center [67, 82] width 101 height 21
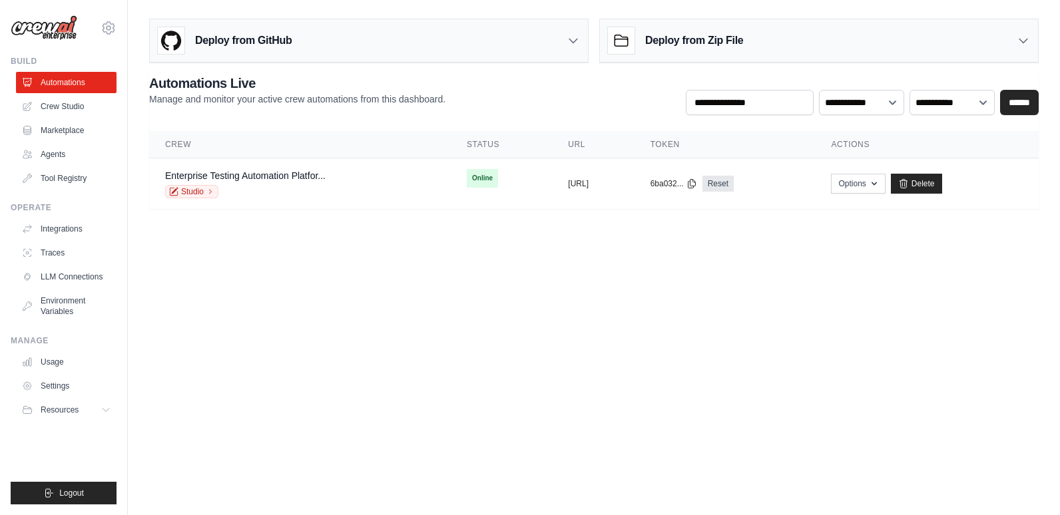
drag, startPoint x: 580, startPoint y: 184, endPoint x: 525, endPoint y: 238, distance: 77.2
click at [525, 238] on body "[EMAIL_ADDRESS][DOMAIN_NAME] Settings Build Automations Crew Studio" at bounding box center [530, 257] width 1060 height 515
click at [568, 183] on div "copied" at bounding box center [582, 178] width 29 height 16
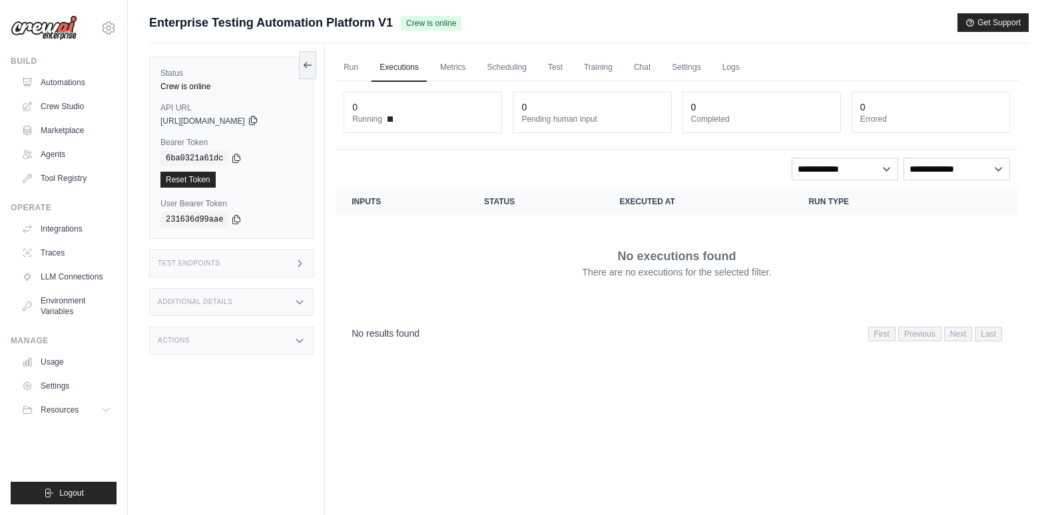
click at [258, 119] on icon at bounding box center [253, 120] width 11 height 11
click at [231, 157] on icon at bounding box center [236, 157] width 11 height 11
click at [233, 217] on icon at bounding box center [236, 219] width 7 height 9
click at [273, 264] on div "Test Endpoints" at bounding box center [231, 264] width 164 height 28
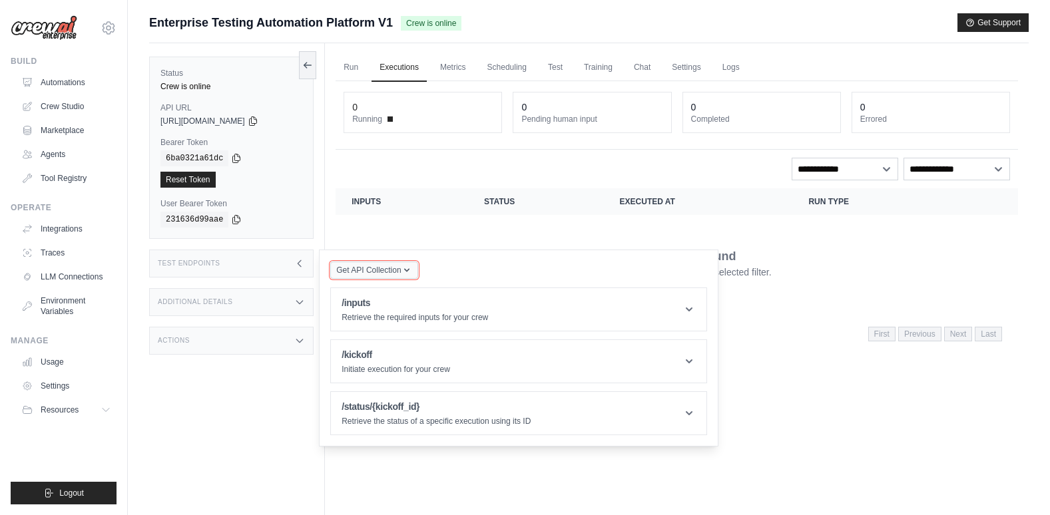
click at [393, 269] on span "Get API Collection" at bounding box center [368, 270] width 65 height 11
click at [395, 300] on div "Postman API Collection" at bounding box center [405, 299] width 128 height 13
click at [438, 302] on div "Postman API Collection" at bounding box center [405, 299] width 128 height 13
click at [487, 264] on div "Get API Collection Postman API Collection /inputs Retrieve the required inputs …" at bounding box center [518, 348] width 377 height 174
drag, startPoint x: 477, startPoint y: 251, endPoint x: 425, endPoint y: 272, distance: 56.7
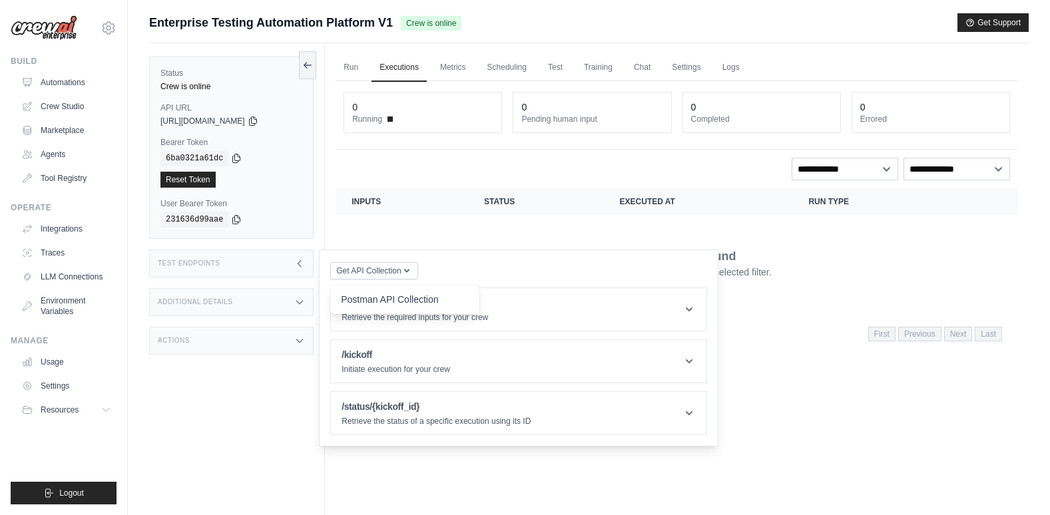
click at [468, 256] on div "Get API Collection Postman API Collection /inputs Retrieve the required inputs …" at bounding box center [518, 348] width 399 height 197
click at [397, 270] on span "Get API Collection" at bounding box center [368, 270] width 65 height 11
click at [381, 310] on div "/inputs Retrieve the required inputs for your crew" at bounding box center [415, 309] width 146 height 27
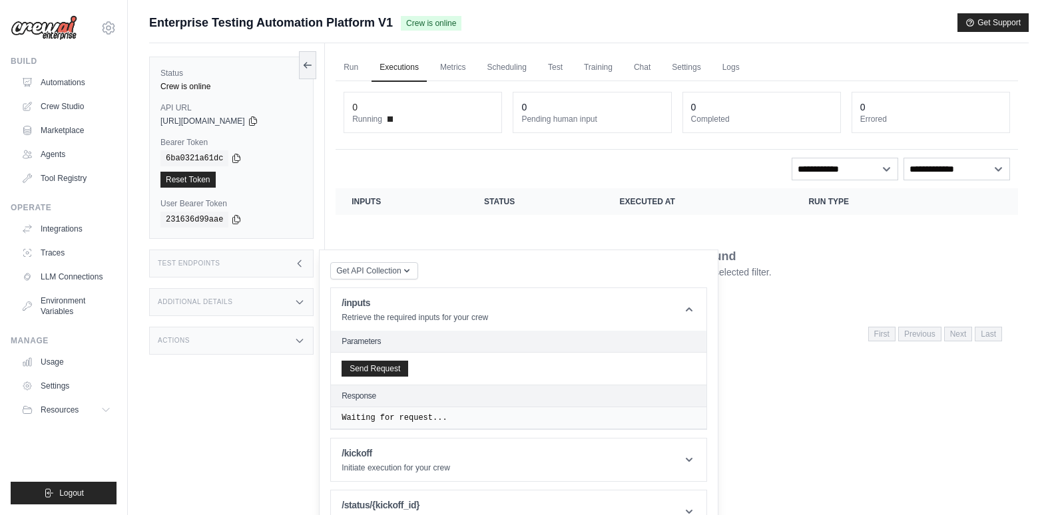
click at [427, 266] on div "Get API Collection Postman API Collection /inputs Retrieve the required inputs …" at bounding box center [518, 397] width 377 height 273
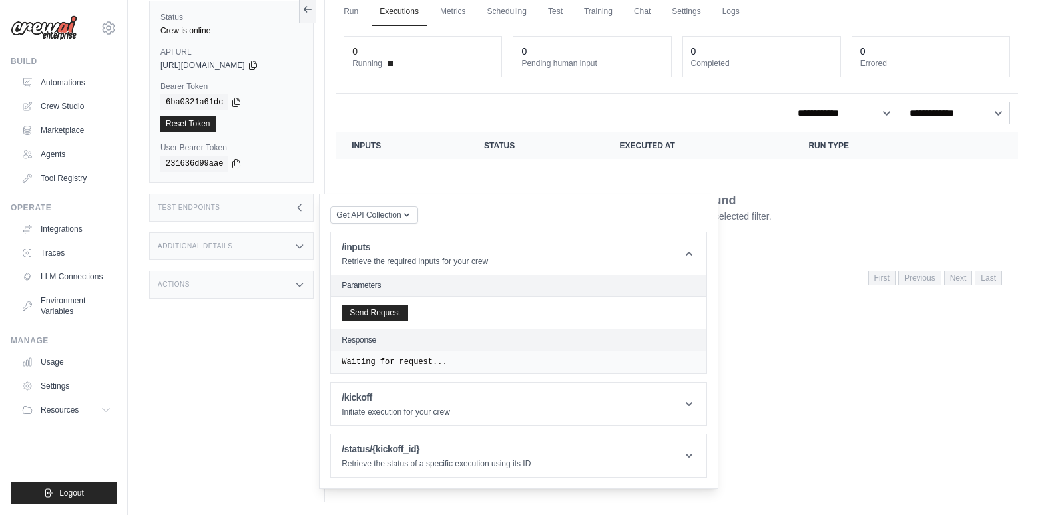
scroll to position [57, 0]
click at [382, 311] on button "Send Request" at bounding box center [375, 312] width 67 height 16
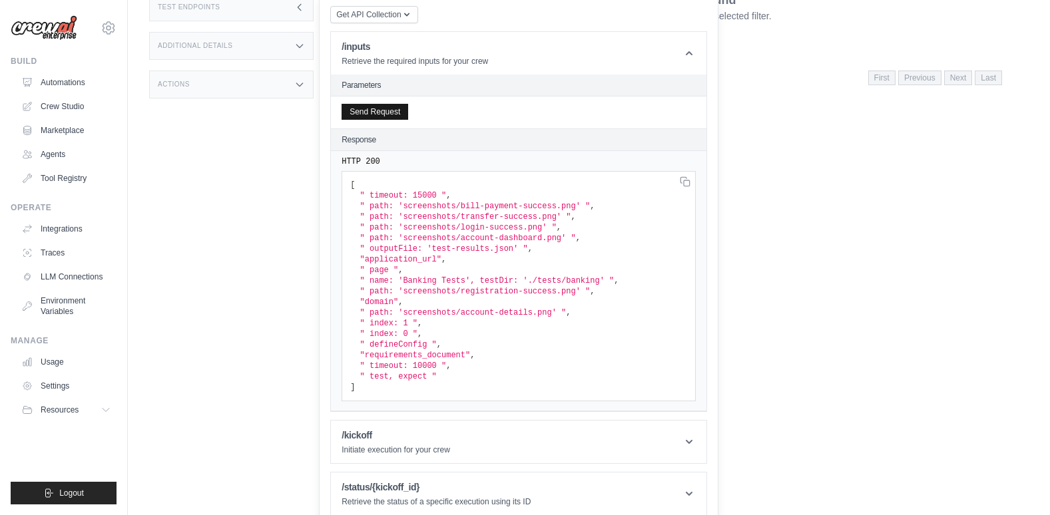
scroll to position [268, 0]
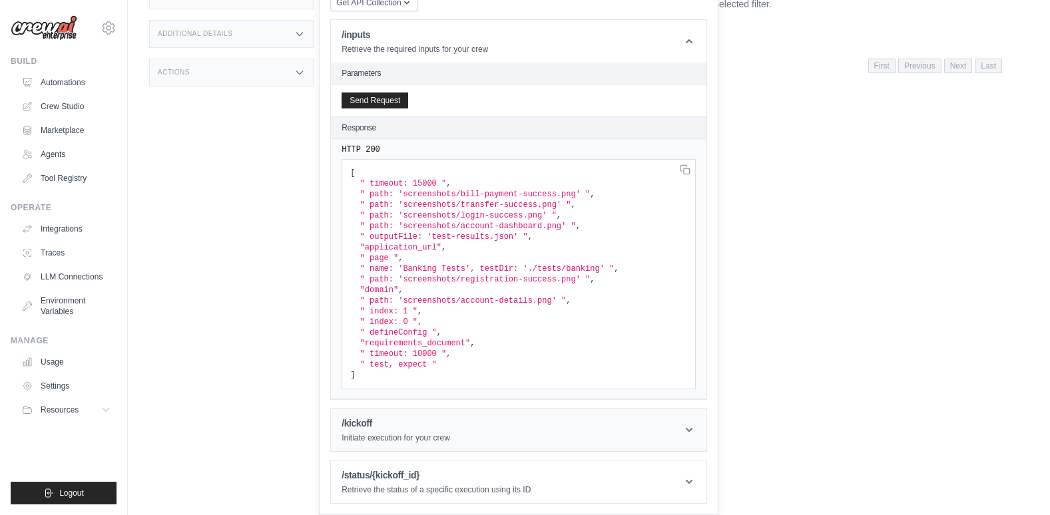
click at [493, 422] on header "/kickoff Initiate execution for your crew" at bounding box center [518, 430] width 375 height 43
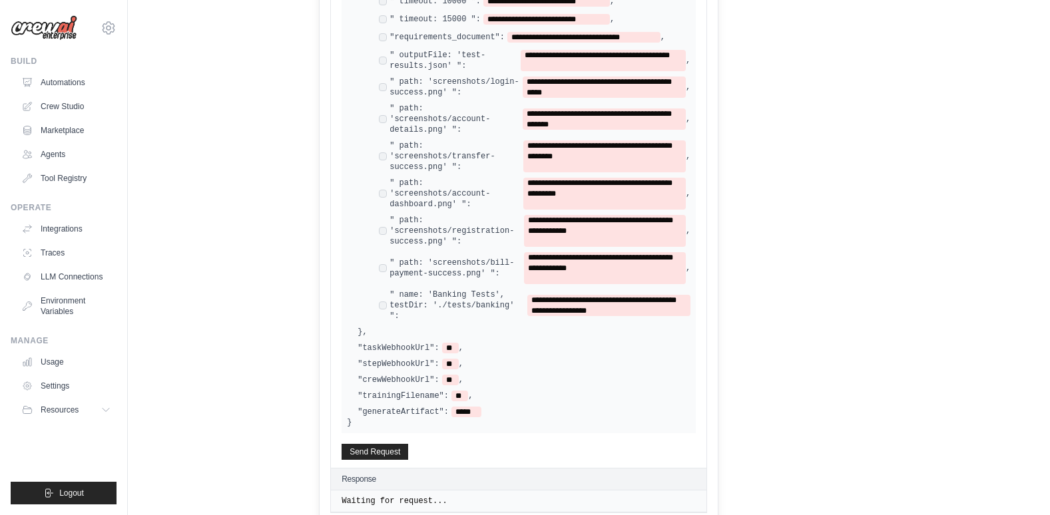
scroll to position [934, 0]
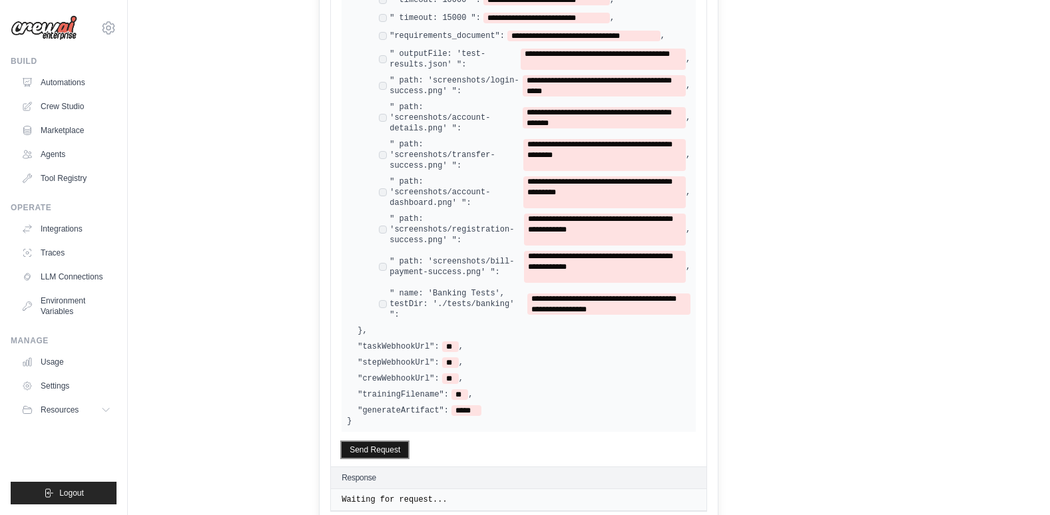
click at [377, 442] on button "Send Request" at bounding box center [375, 450] width 67 height 16
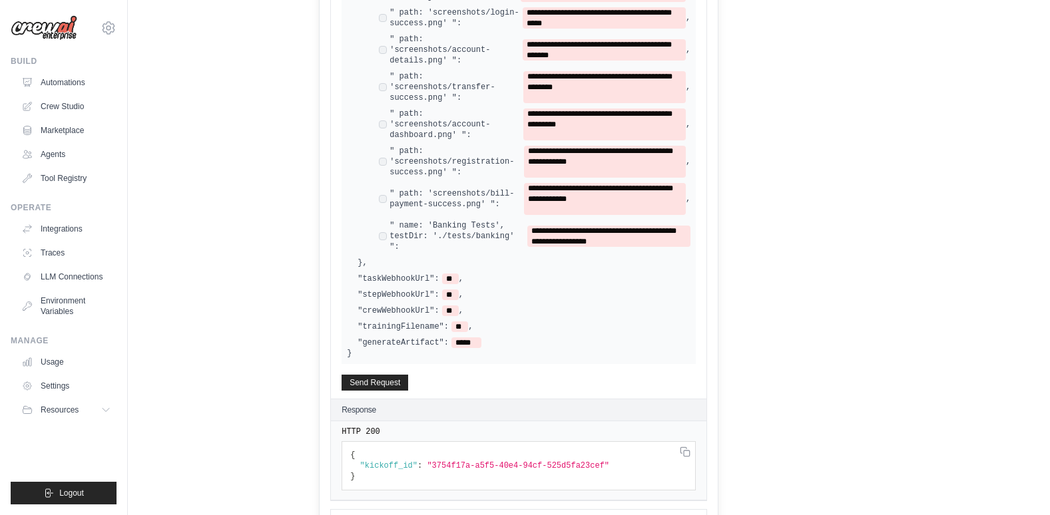
scroll to position [1023, 0]
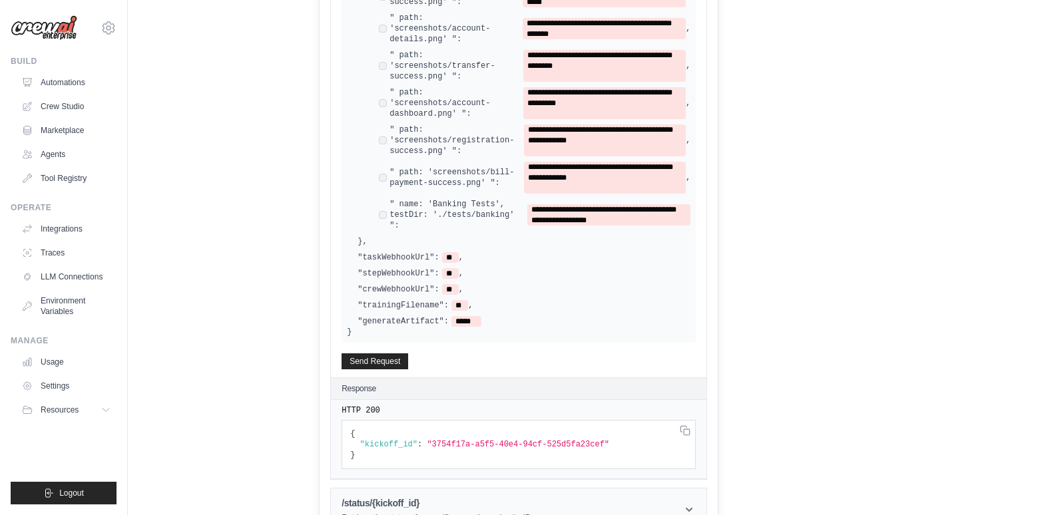
click at [599, 489] on header "/status/{kickoff_id} Retrieve the status of a specific execution using its ID" at bounding box center [518, 510] width 375 height 43
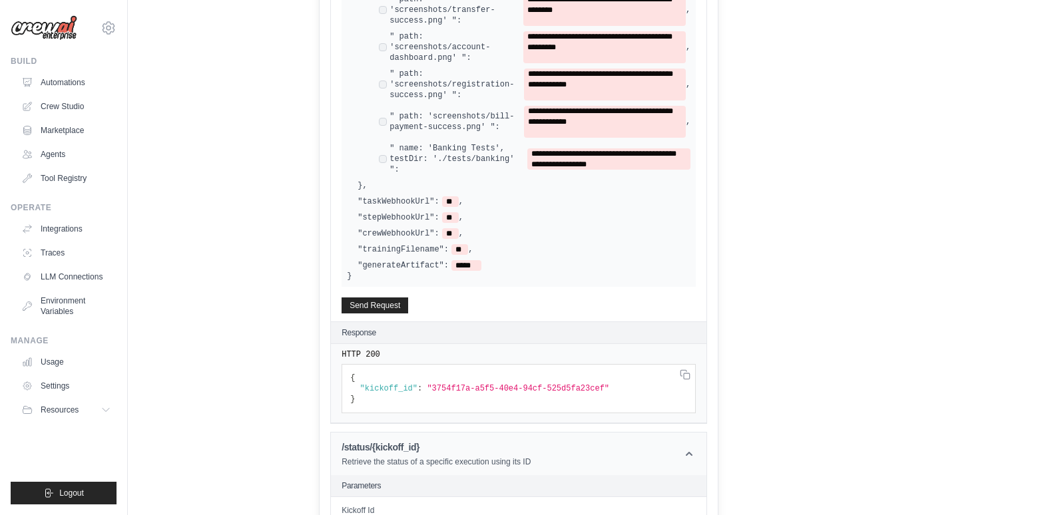
scroll to position [1156, 0]
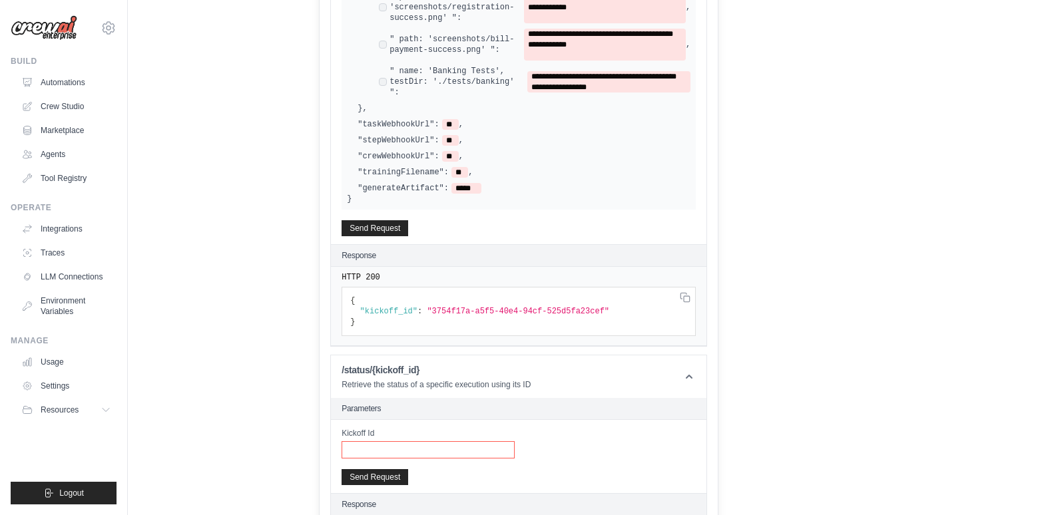
click at [412, 441] on input "Kickoff Id" at bounding box center [428, 449] width 173 height 17
click at [607, 403] on h2 "Parameters" at bounding box center [519, 408] width 354 height 11
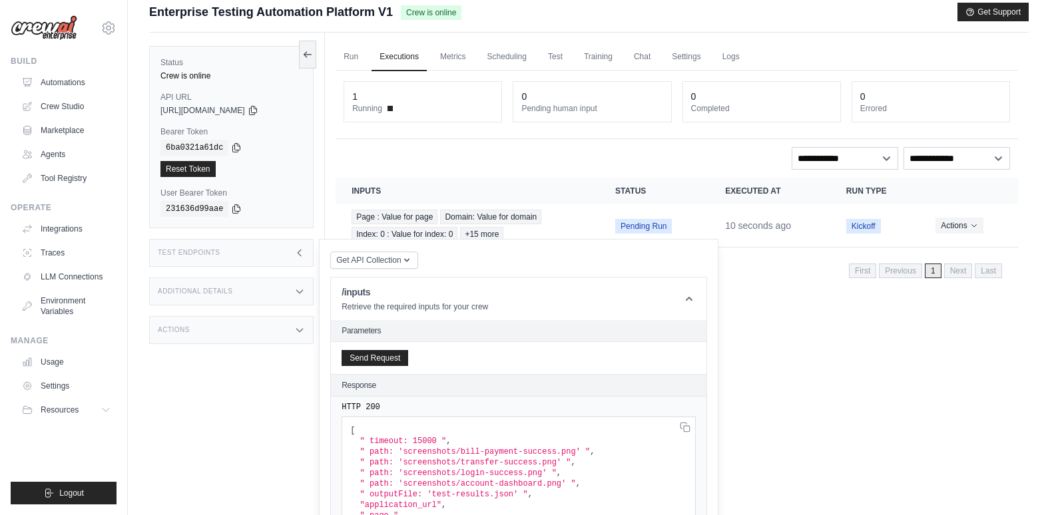
scroll to position [0, 0]
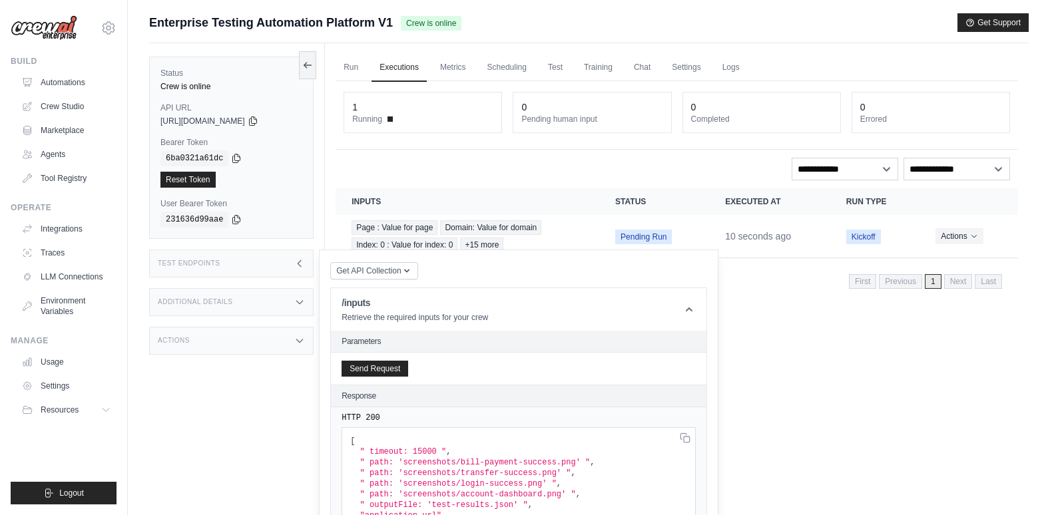
click at [253, 301] on div "Additional Details" at bounding box center [231, 302] width 164 height 28
click at [210, 421] on div "Actions" at bounding box center [231, 419] width 164 height 28
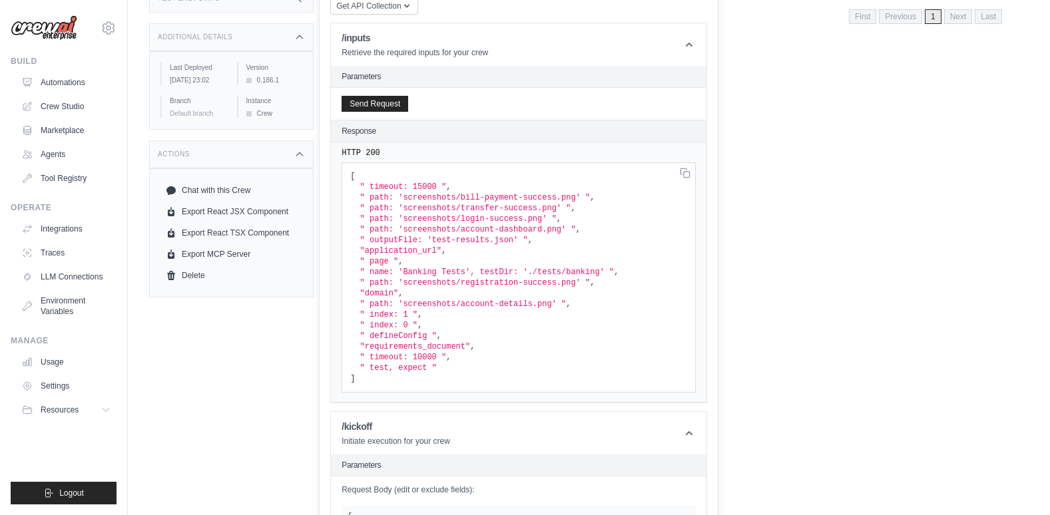
scroll to position [266, 0]
click at [233, 216] on link "Export React JSX Component" at bounding box center [231, 210] width 142 height 21
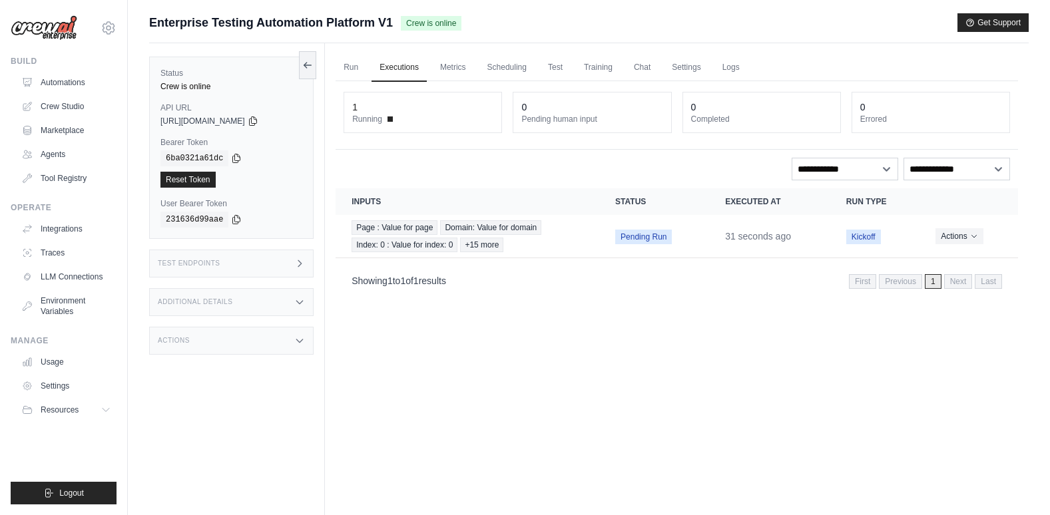
click at [207, 330] on div "Actions" at bounding box center [231, 341] width 164 height 28
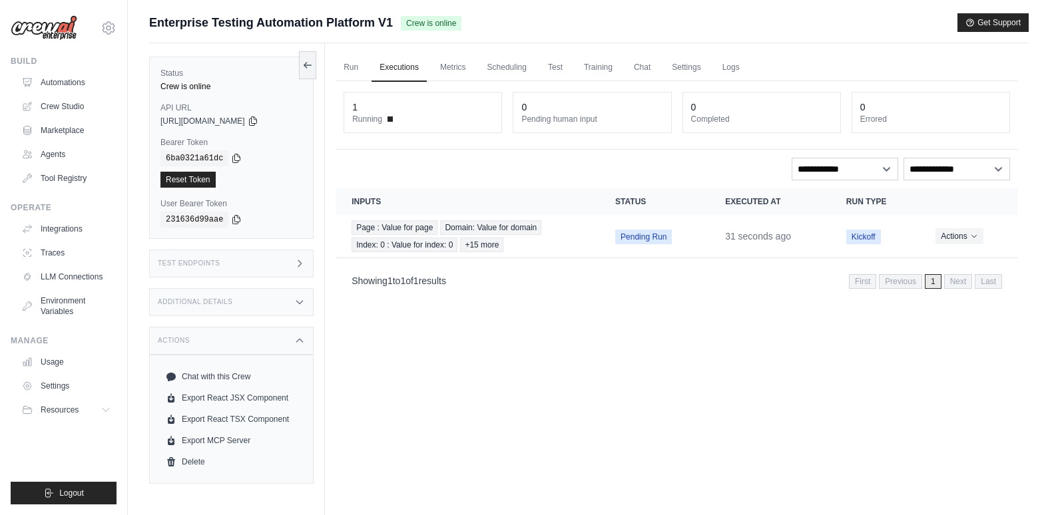
scroll to position [57, 0]
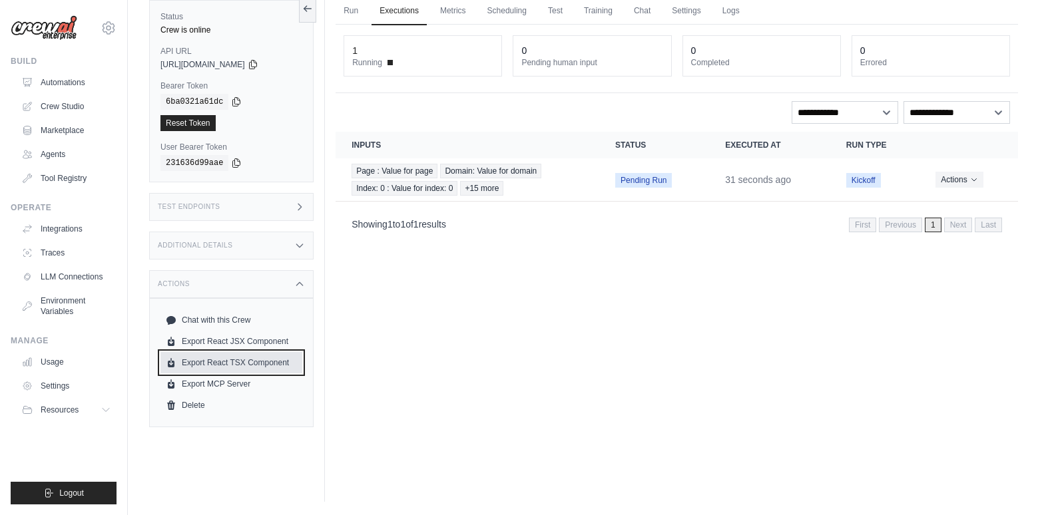
click at [222, 365] on link "Export React TSX Component" at bounding box center [231, 362] width 142 height 21
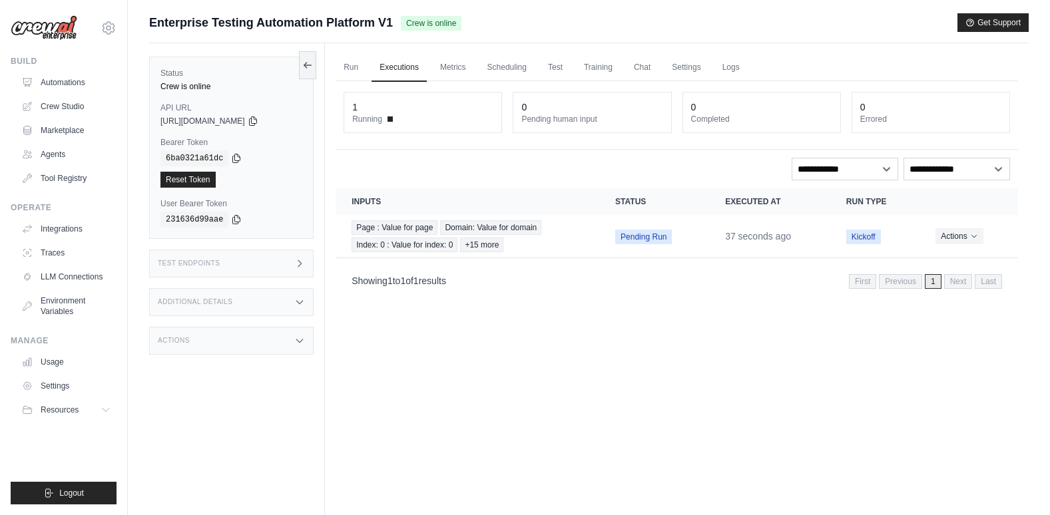
click at [253, 340] on div "Actions" at bounding box center [231, 341] width 164 height 28
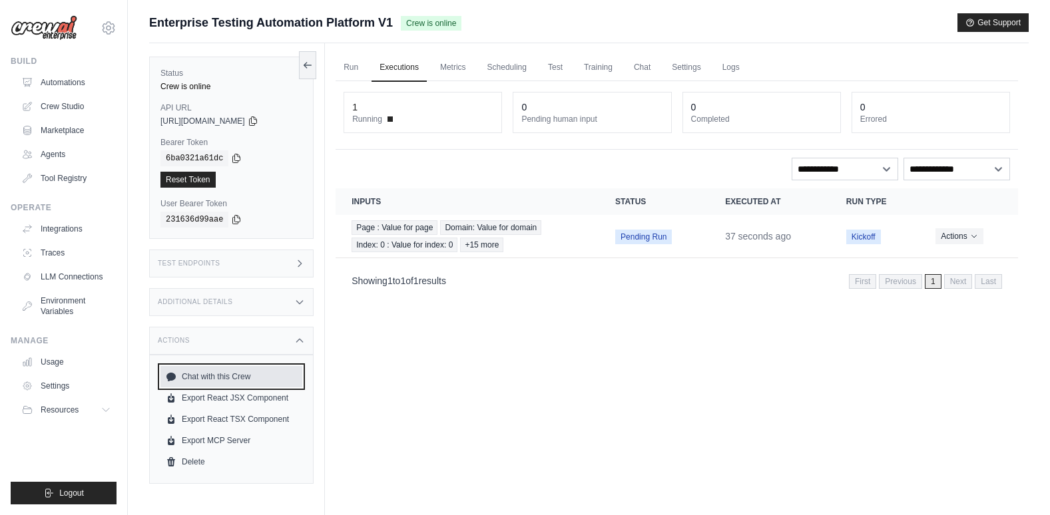
click at [249, 377] on link "Chat with this Crew" at bounding box center [231, 376] width 142 height 21
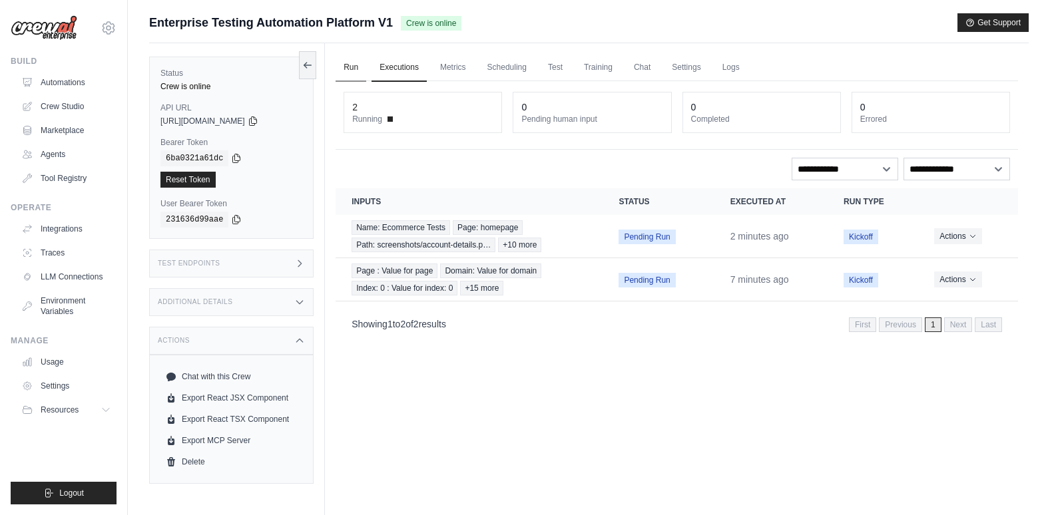
click at [352, 71] on link "Run" at bounding box center [351, 68] width 31 height 28
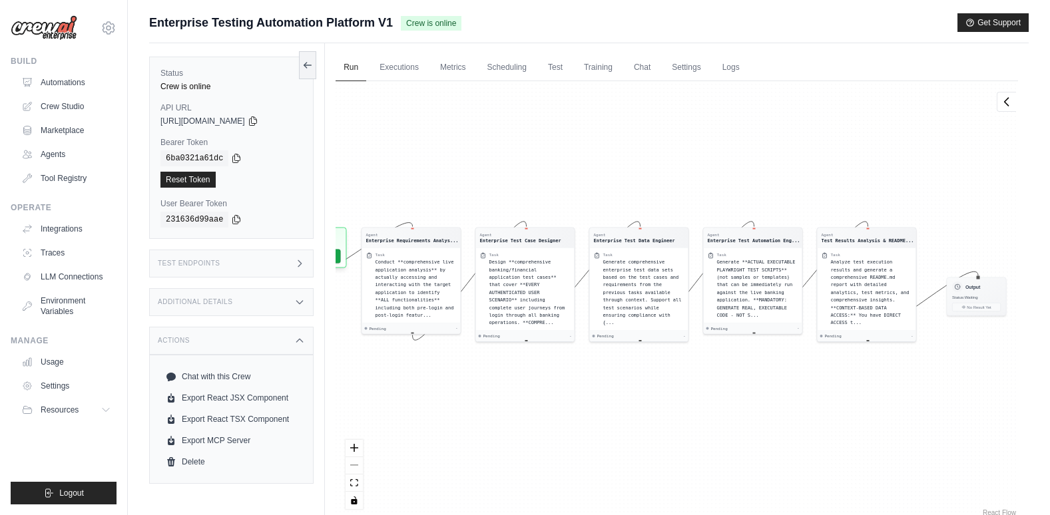
drag, startPoint x: 362, startPoint y: 377, endPoint x: 327, endPoint y: 359, distance: 39.6
click at [327, 359] on div "Run Executions Metrics Scheduling Test Training Chat Settings Logs 2 Running 0 …" at bounding box center [677, 300] width 704 height 515
click at [398, 62] on link "Executions" at bounding box center [398, 68] width 55 height 28
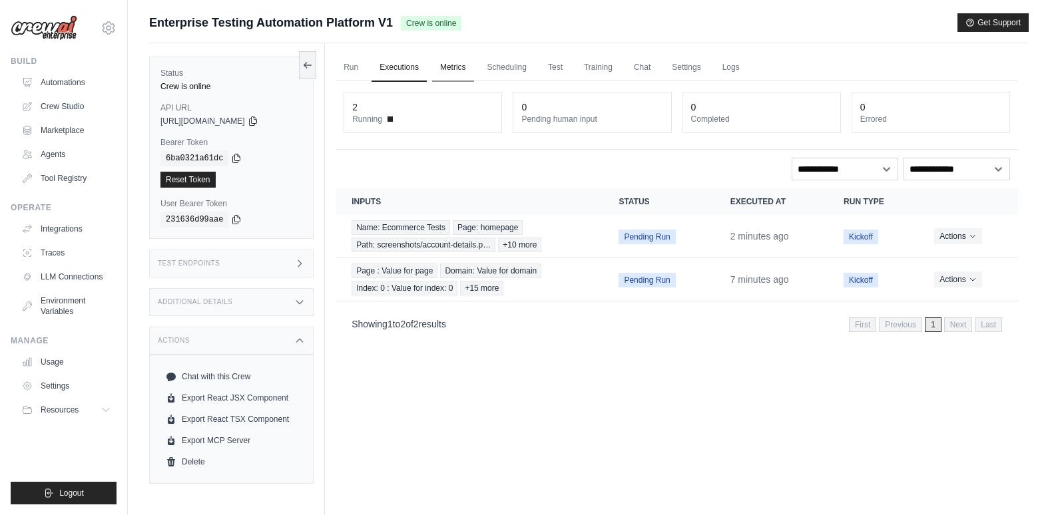
click at [459, 67] on link "Metrics" at bounding box center [453, 68] width 42 height 28
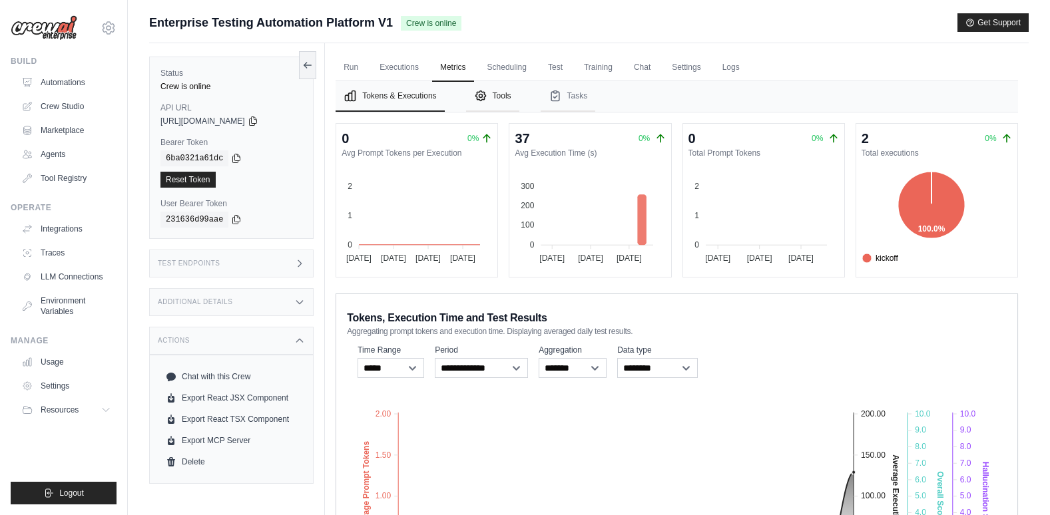
click at [496, 104] on button "Tools" at bounding box center [492, 96] width 53 height 31
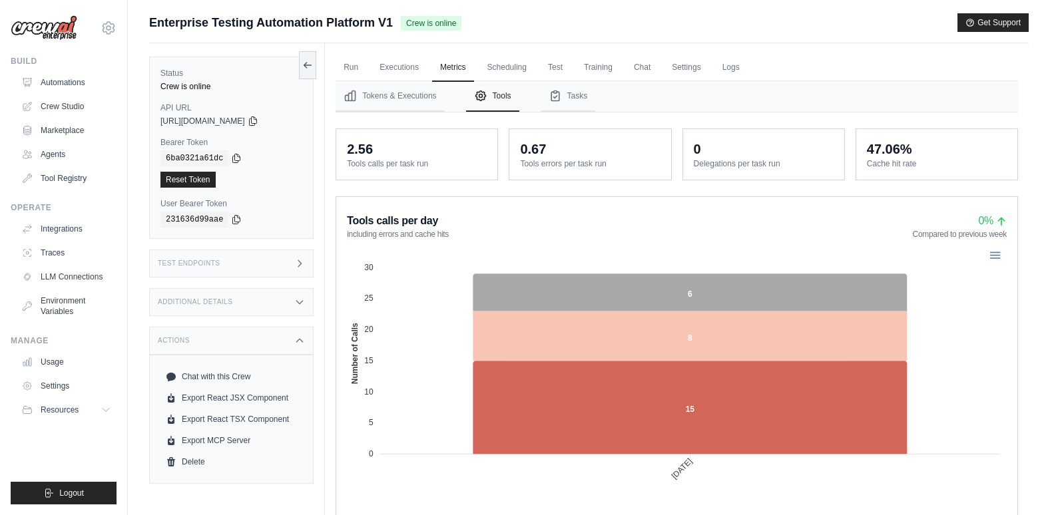
scroll to position [67, 0]
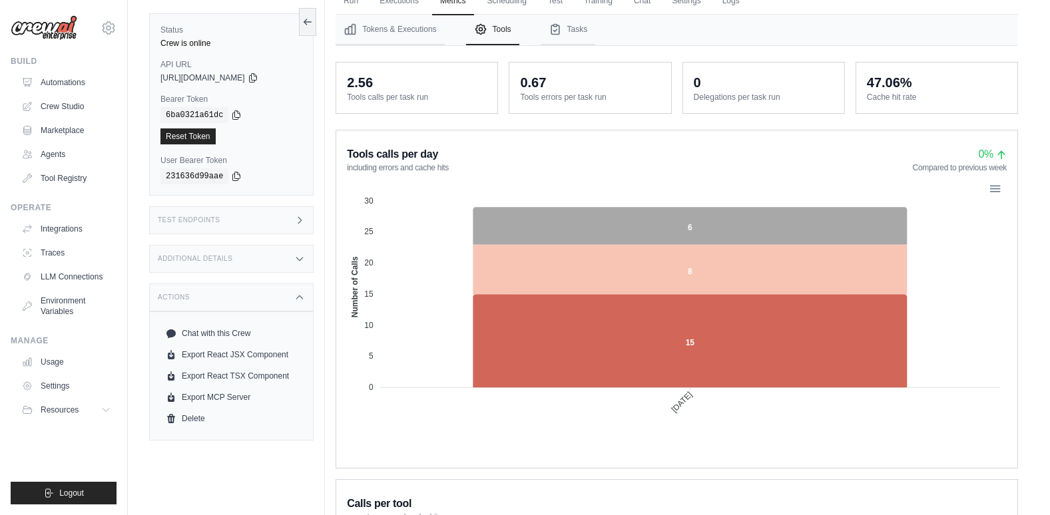
click at [251, 219] on div "Test Endpoints" at bounding box center [231, 220] width 164 height 28
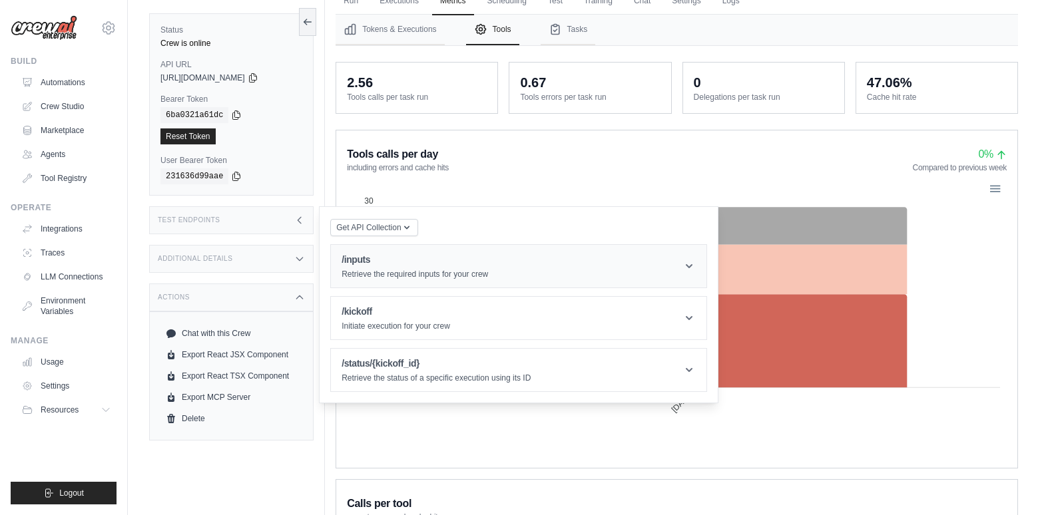
click at [368, 262] on h1 "/inputs" at bounding box center [415, 259] width 146 height 13
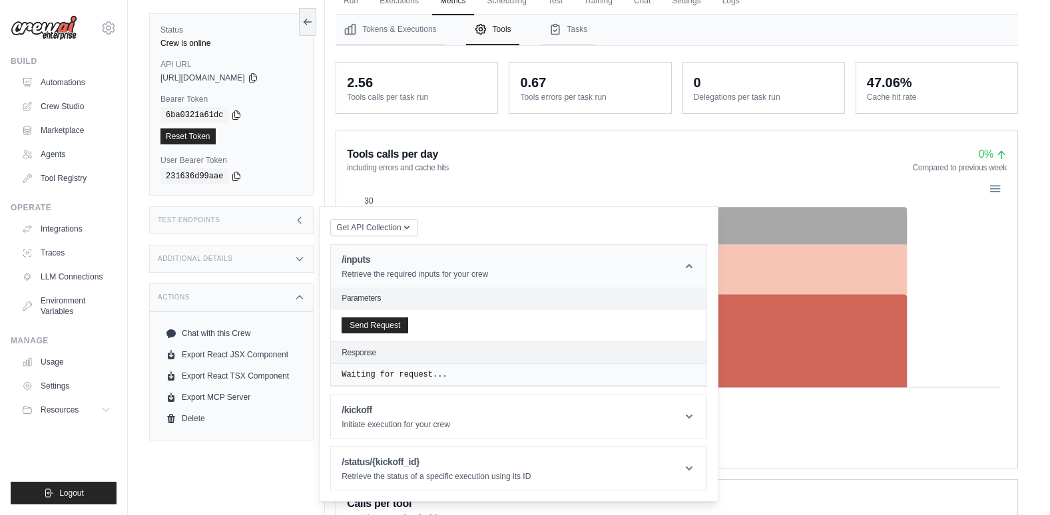
click at [564, 274] on header "/inputs Retrieve the required inputs for your crew" at bounding box center [518, 266] width 375 height 43
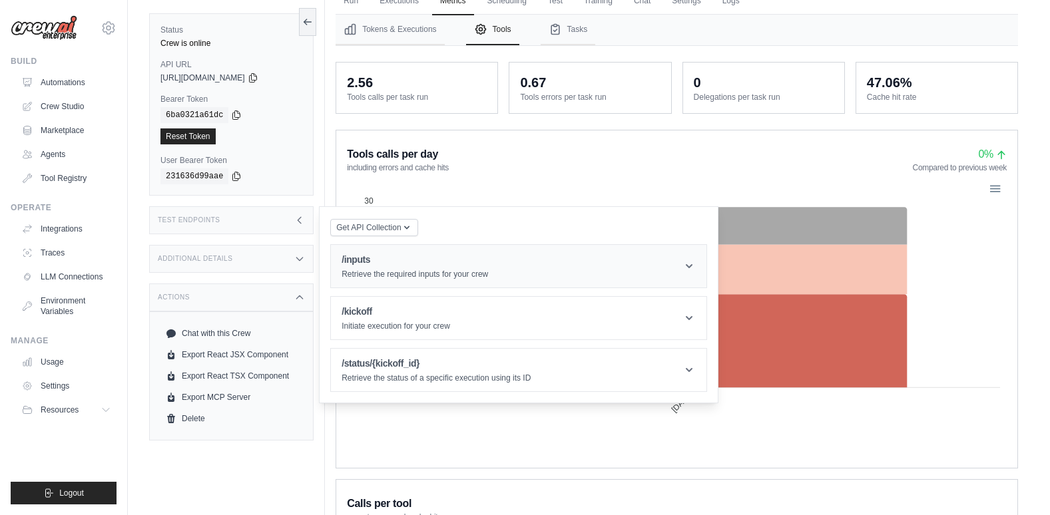
click at [564, 274] on header "/inputs Retrieve the required inputs for your crew" at bounding box center [518, 266] width 375 height 43
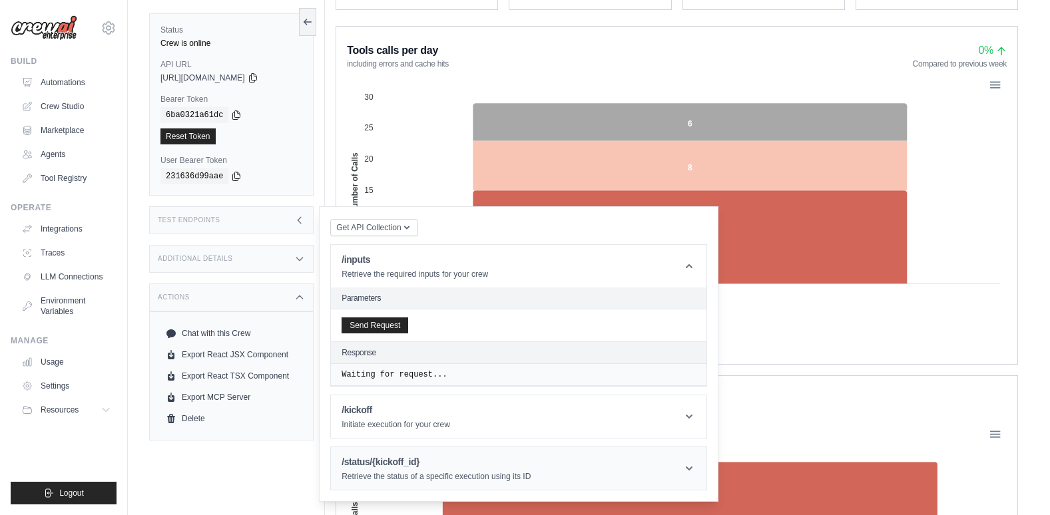
scroll to position [200, 0]
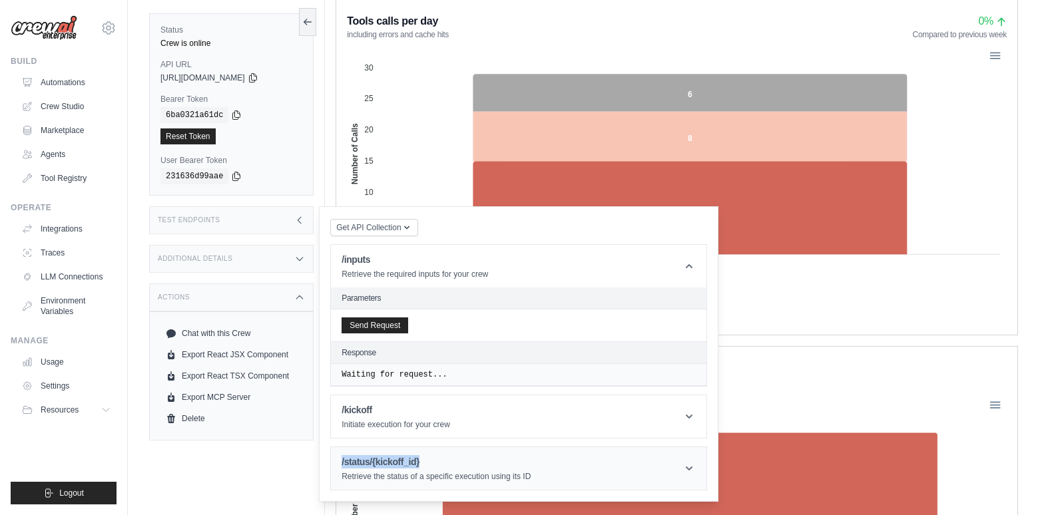
drag, startPoint x: 421, startPoint y: 459, endPoint x: 341, endPoint y: 459, distance: 79.9
click at [341, 459] on header "/status/{kickoff_id} Retrieve the status of a specific execution using its ID" at bounding box center [518, 468] width 375 height 43
copy h1 "/status/{kickoff_id}"
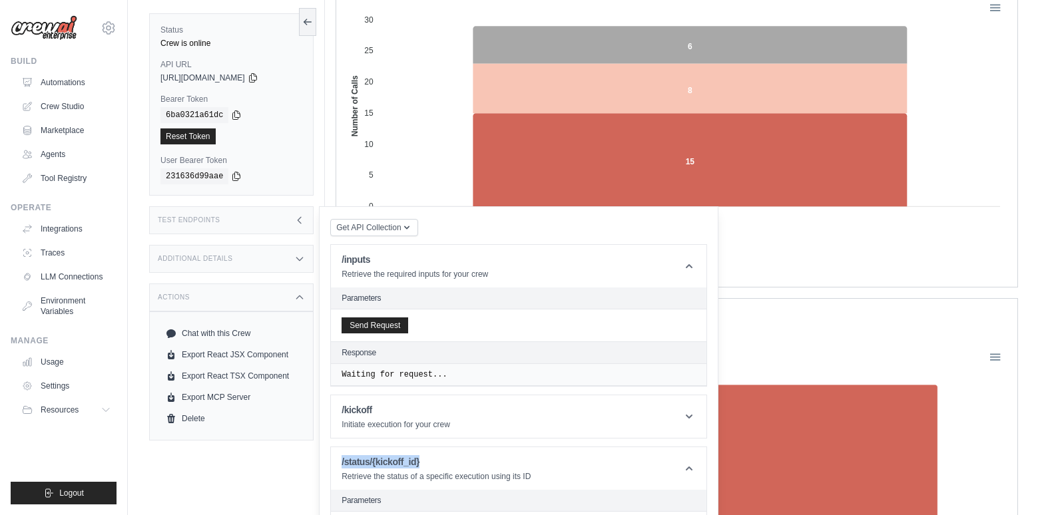
scroll to position [333, 0]
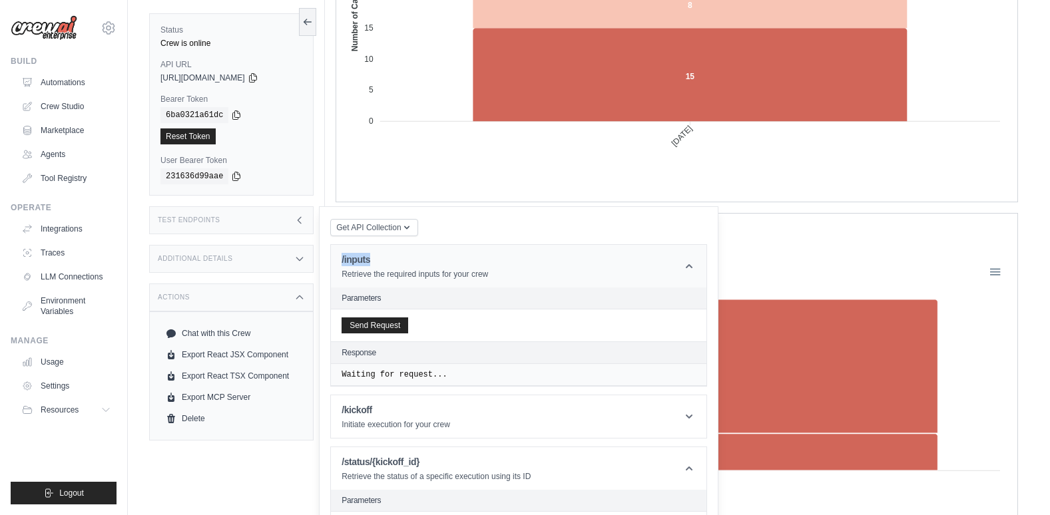
drag, startPoint x: 389, startPoint y: 254, endPoint x: 340, endPoint y: 255, distance: 49.3
click at [340, 255] on header "/inputs Retrieve the required inputs for your crew" at bounding box center [518, 266] width 375 height 43
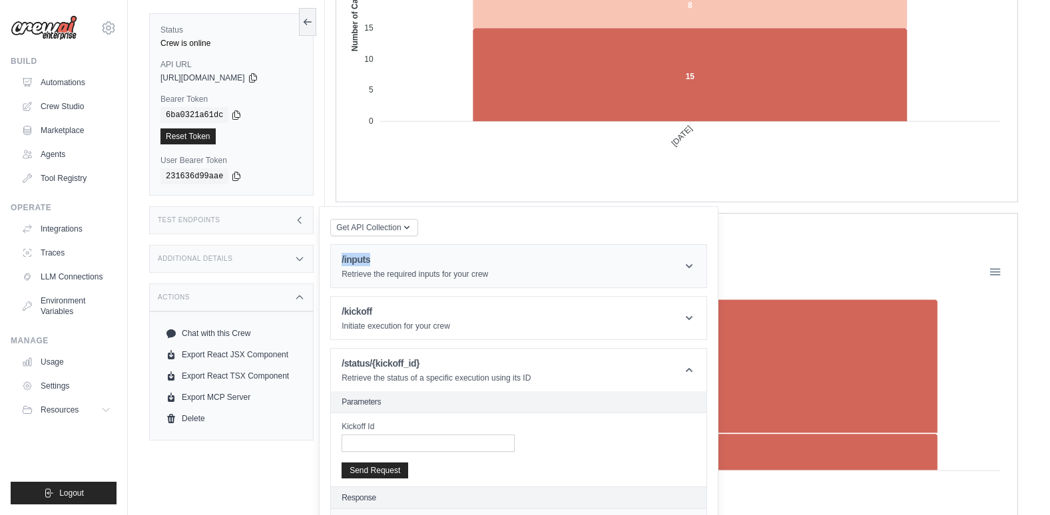
copy h1 "/inputs"
drag, startPoint x: 399, startPoint y: 310, endPoint x: 338, endPoint y: 310, distance: 61.9
click at [338, 310] on header "/kickoff Initiate execution for your crew" at bounding box center [518, 318] width 375 height 43
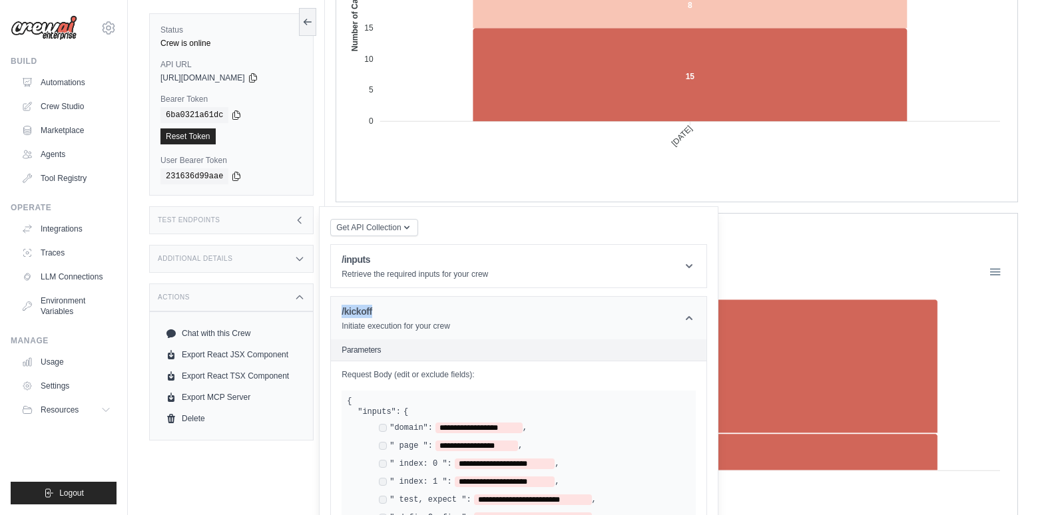
copy h1 "/kickoff"
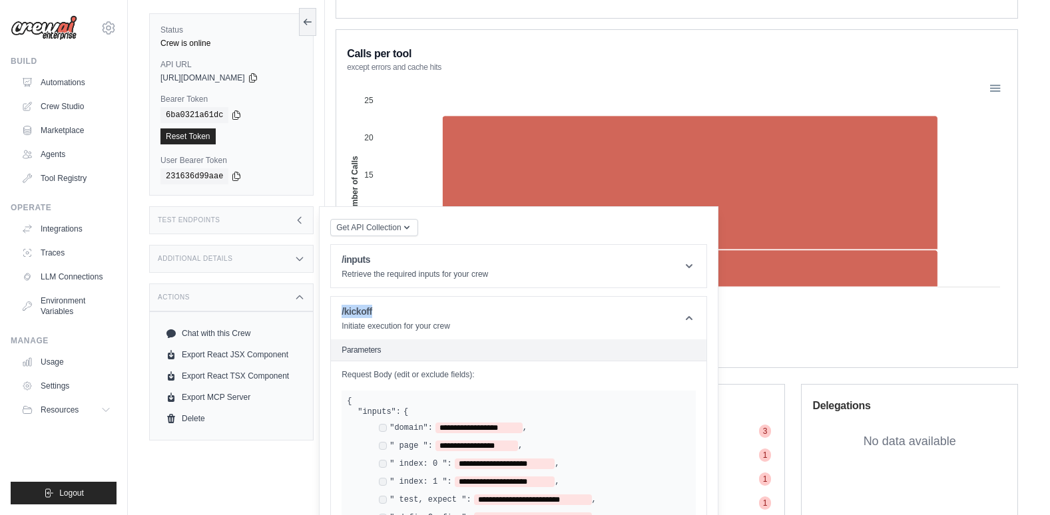
scroll to position [533, 0]
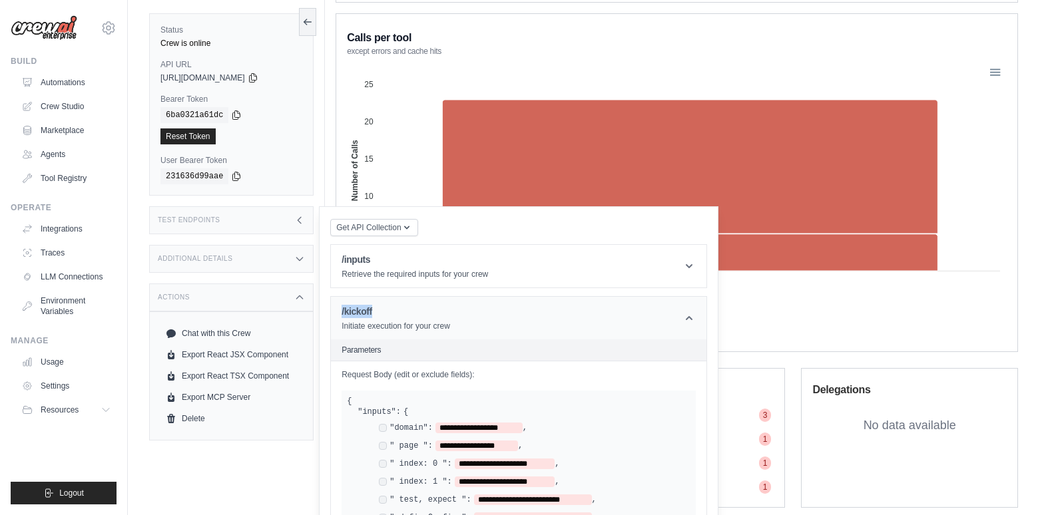
click at [482, 314] on header "/kickoff Initiate execution for your crew" at bounding box center [518, 318] width 375 height 43
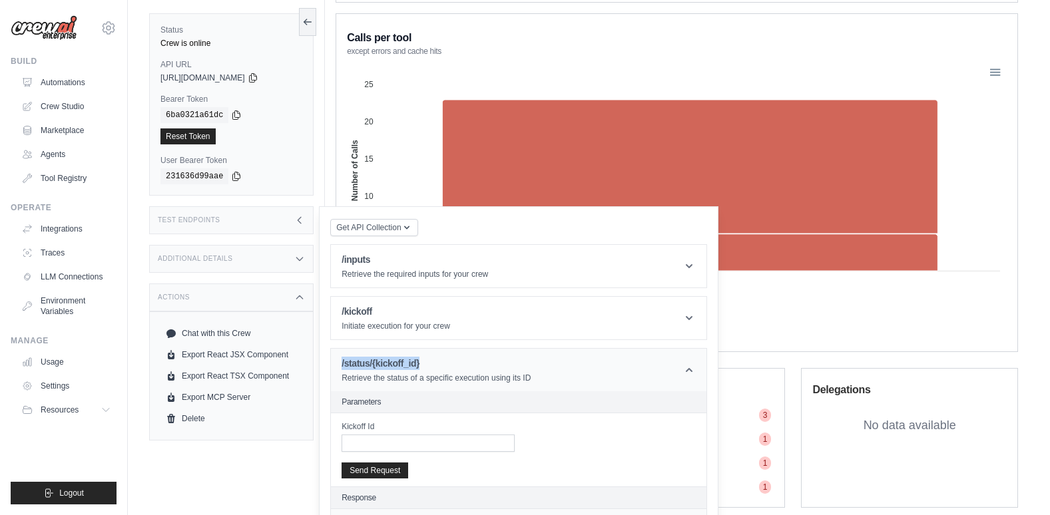
drag, startPoint x: 446, startPoint y: 360, endPoint x: 337, endPoint y: 357, distance: 109.2
click at [337, 357] on header "/status/{kickoff_id} Retrieve the status of a specific execution using its ID" at bounding box center [518, 370] width 375 height 43
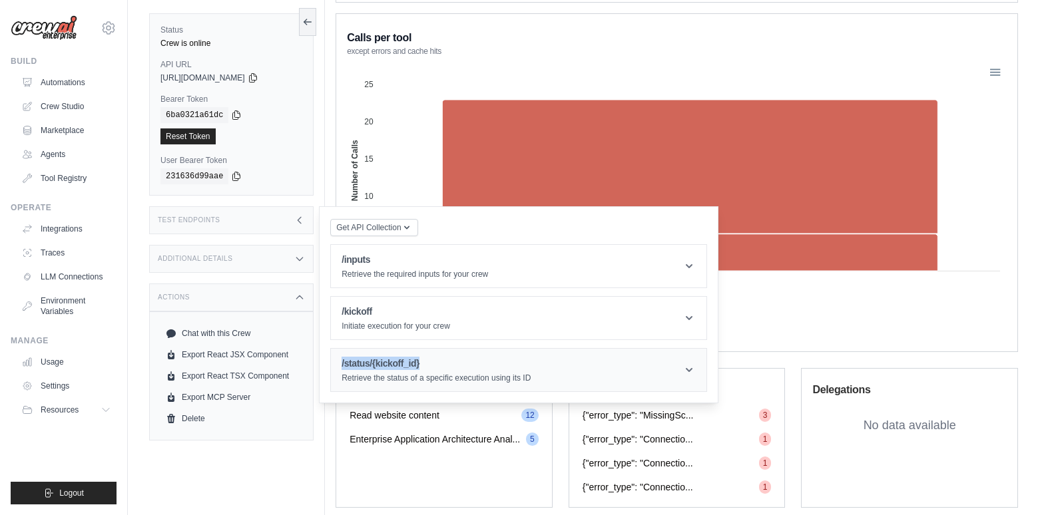
copy h1 "/status/{kickoff_id}"
click at [413, 310] on h1 "/kickoff" at bounding box center [396, 311] width 109 height 13
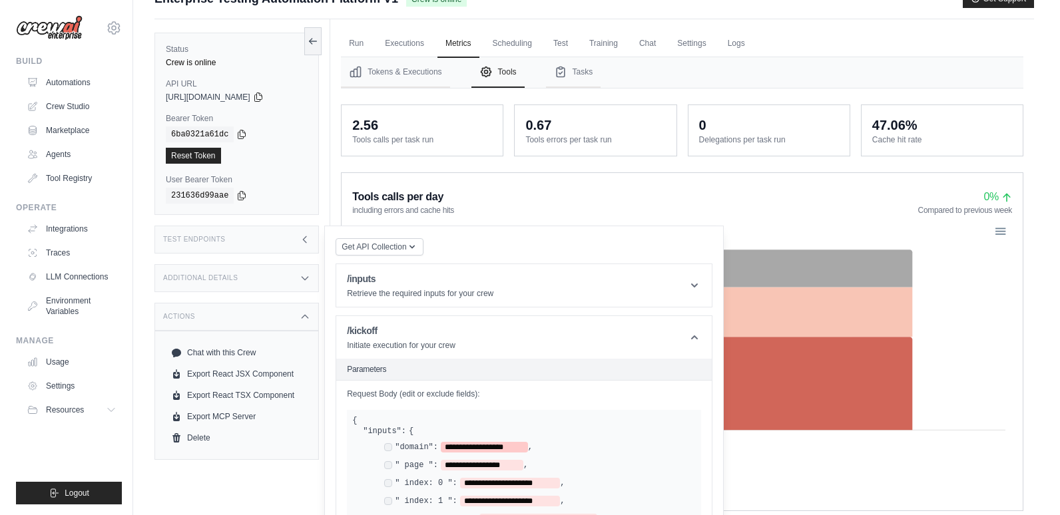
scroll to position [0, 0]
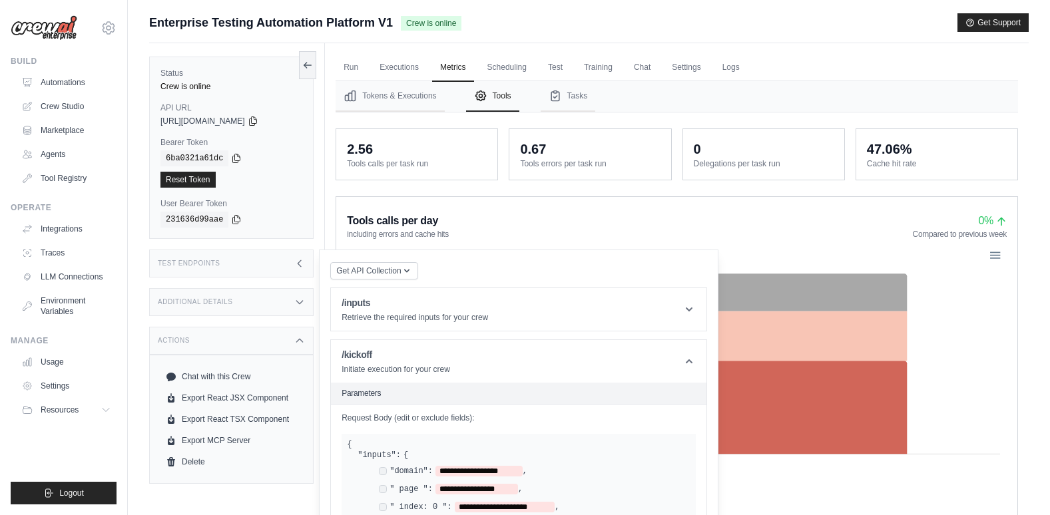
click at [200, 298] on h3 "Additional Details" at bounding box center [195, 302] width 75 height 8
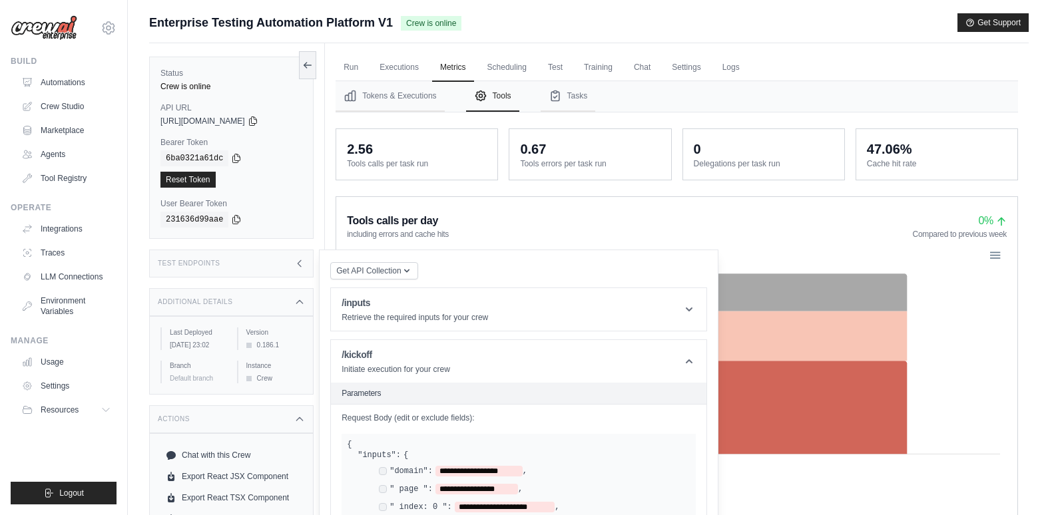
click at [203, 300] on h3 "Additional Details" at bounding box center [195, 302] width 75 height 8
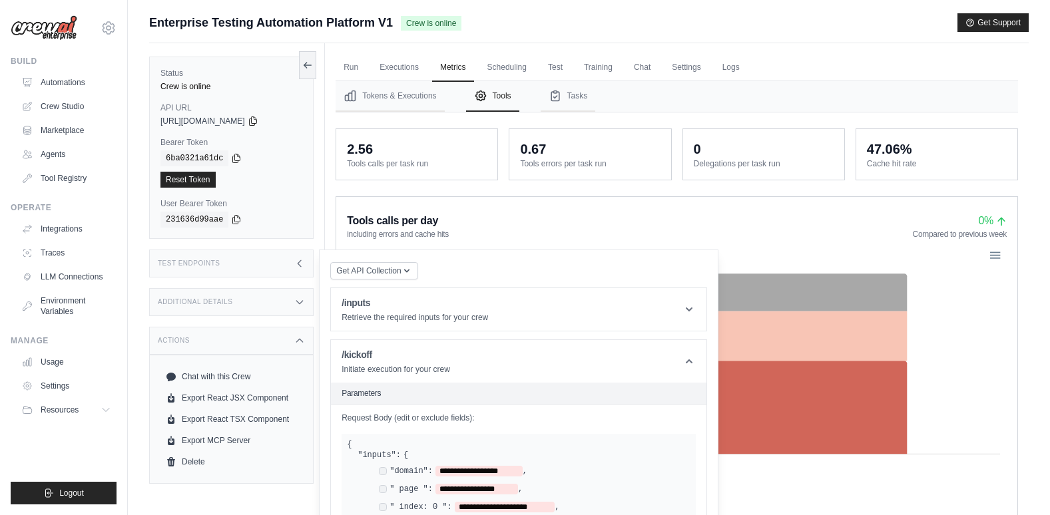
click at [203, 300] on h3 "Additional Details" at bounding box center [195, 302] width 75 height 8
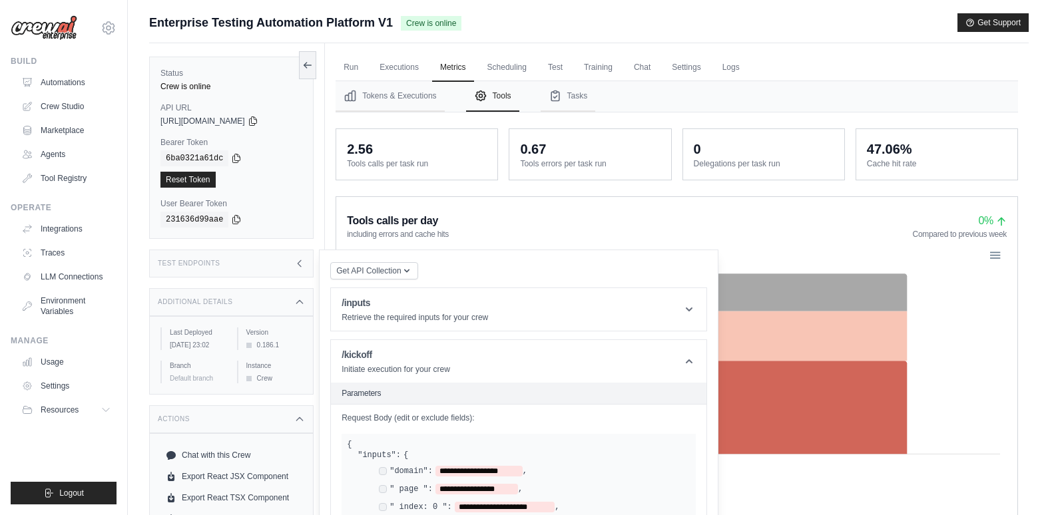
click at [203, 300] on h3 "Additional Details" at bounding box center [195, 302] width 75 height 8
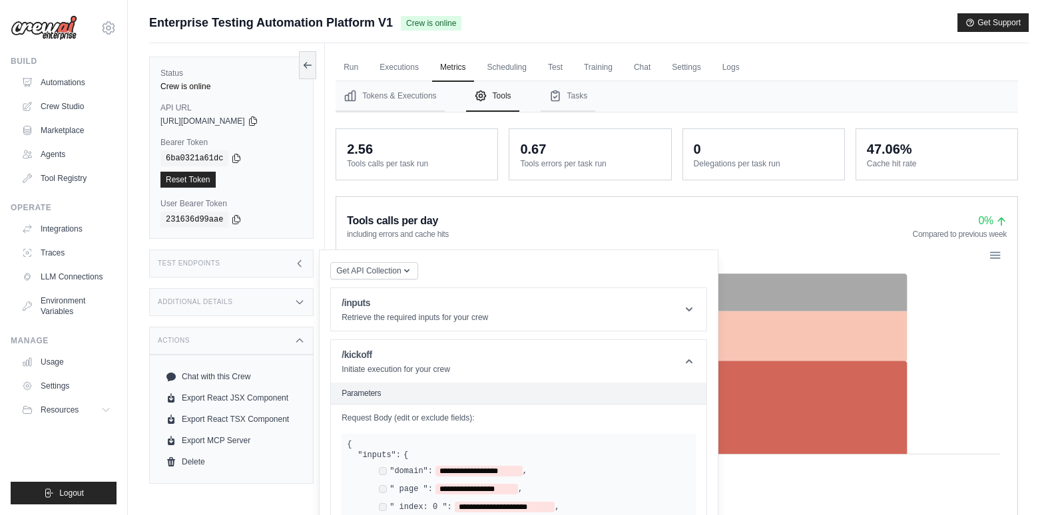
click at [206, 340] on div "Actions" at bounding box center [231, 341] width 164 height 28
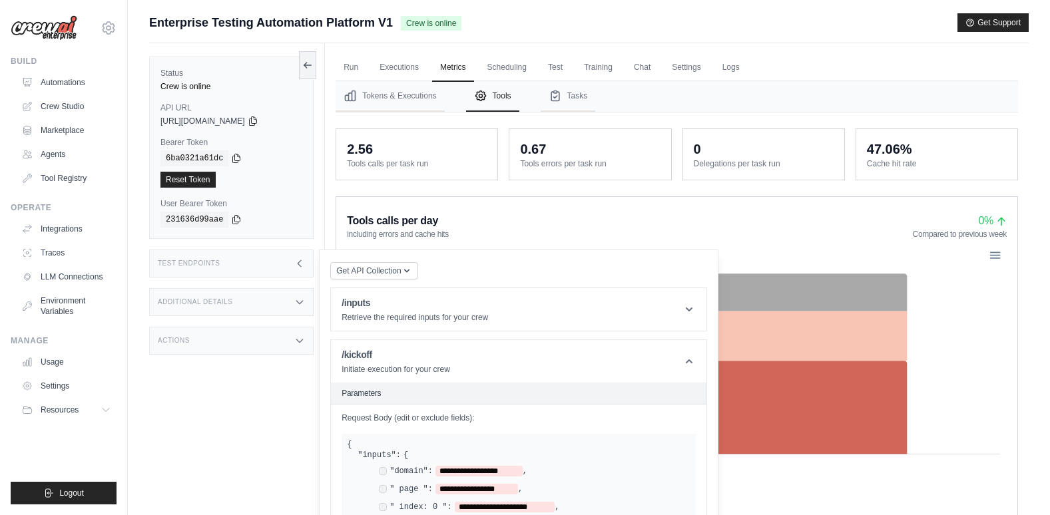
click at [206, 340] on div "Actions" at bounding box center [231, 341] width 164 height 28
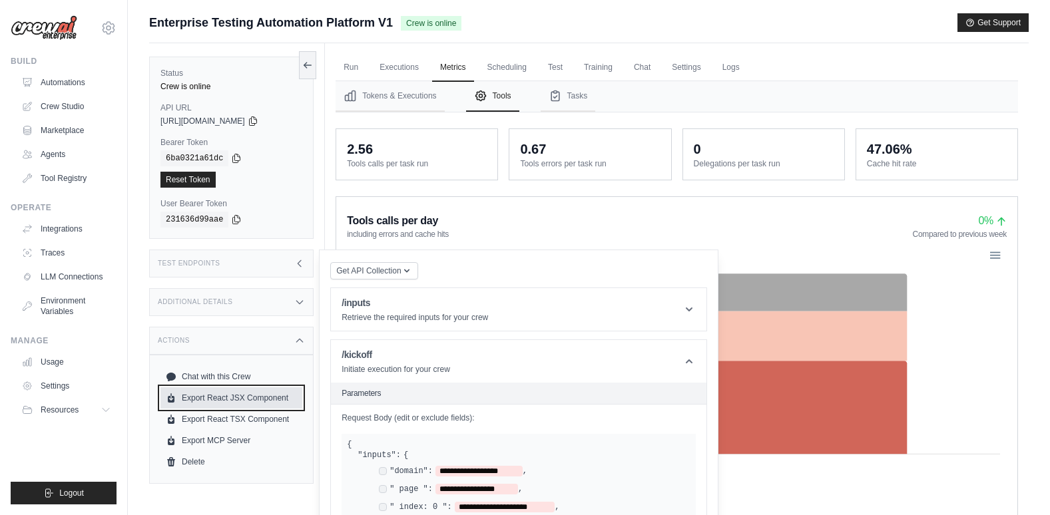
click at [232, 396] on link "Export React JSX Component" at bounding box center [231, 397] width 142 height 21
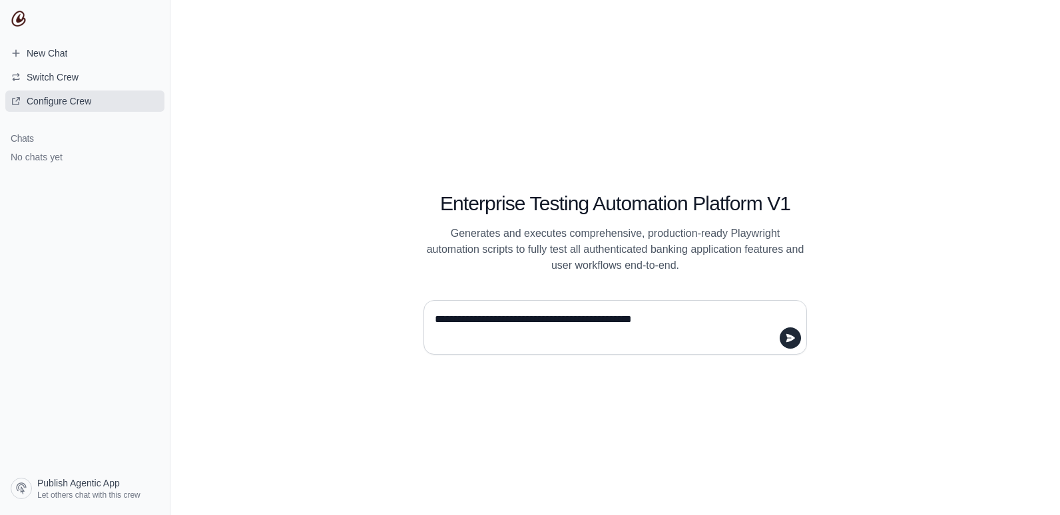
type textarea "**********"
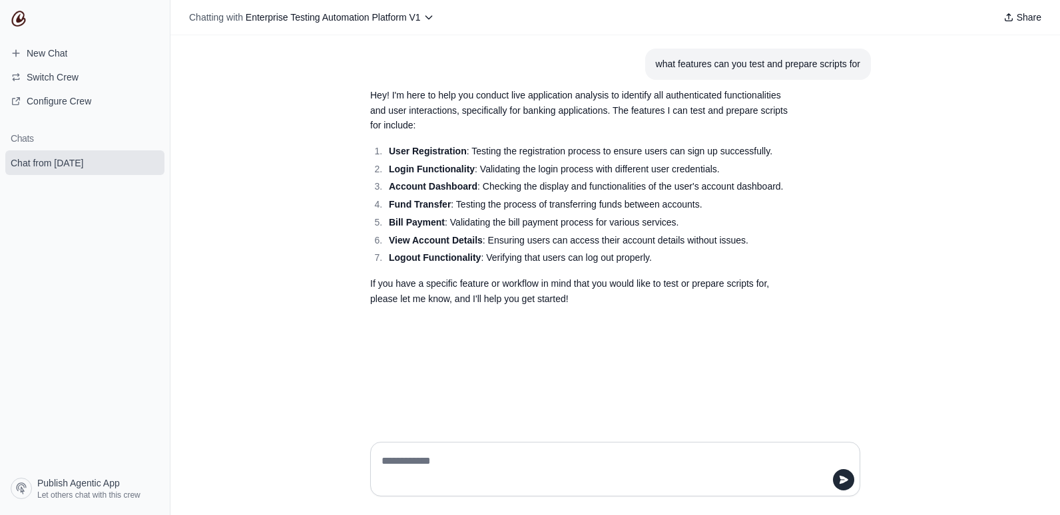
click at [485, 459] on textarea at bounding box center [611, 469] width 465 height 37
type textarea "**********"
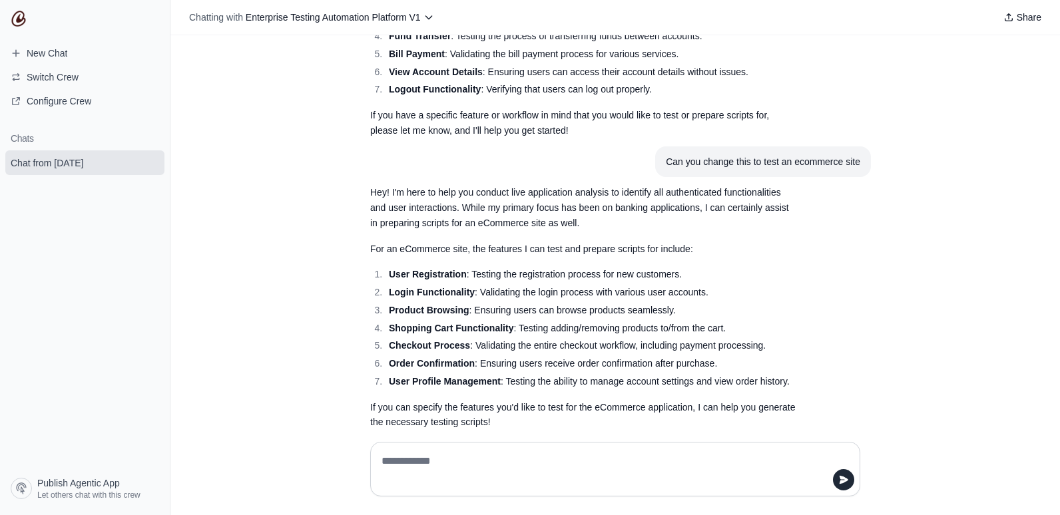
scroll to position [188, 0]
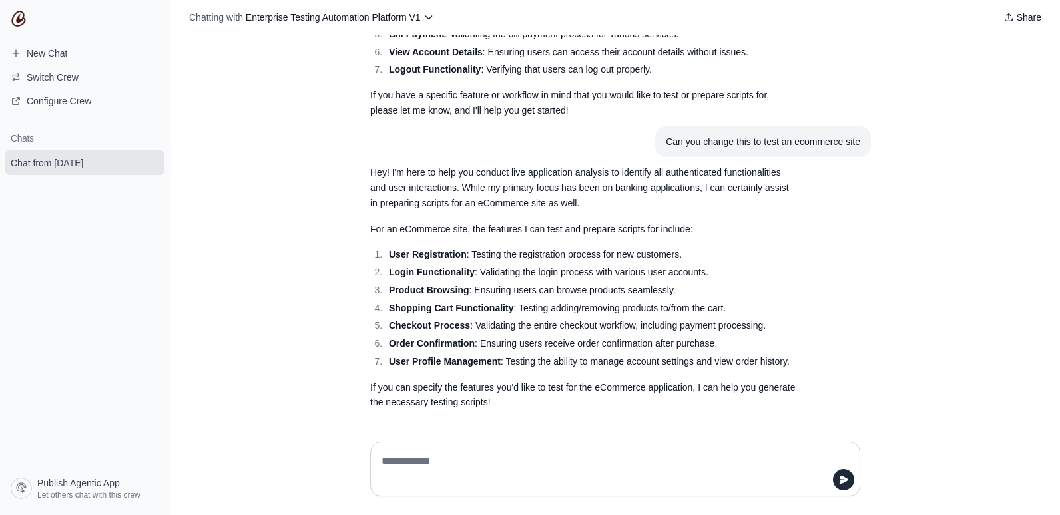
click at [455, 461] on textarea at bounding box center [611, 469] width 465 height 37
paste textarea "**********"
type textarea "**********"
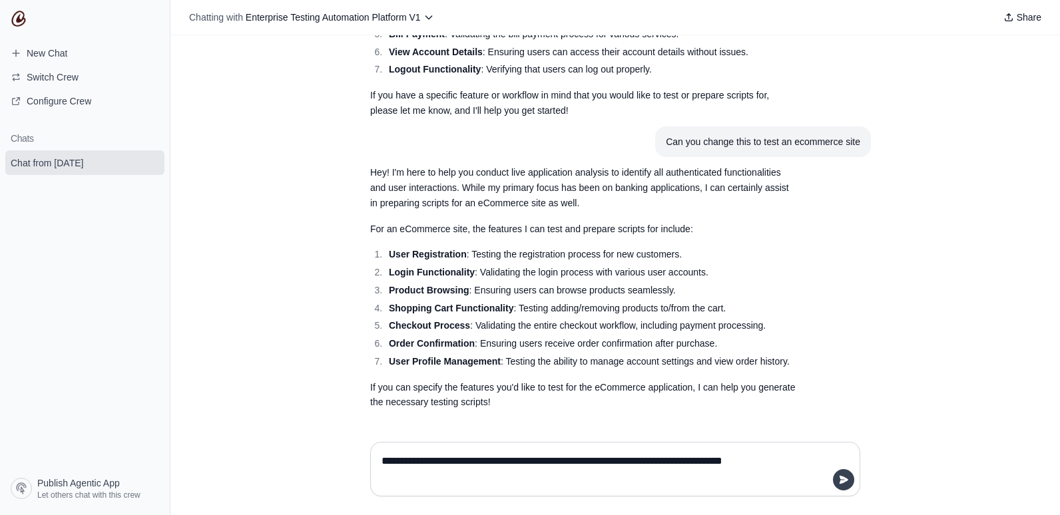
click at [847, 481] on icon "submit" at bounding box center [844, 480] width 9 height 8
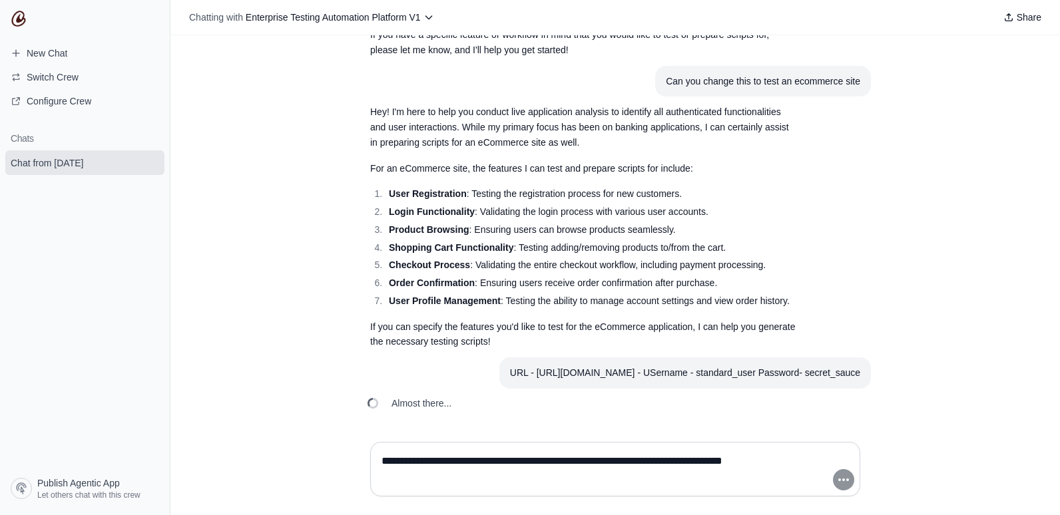
scroll to position [280, 0]
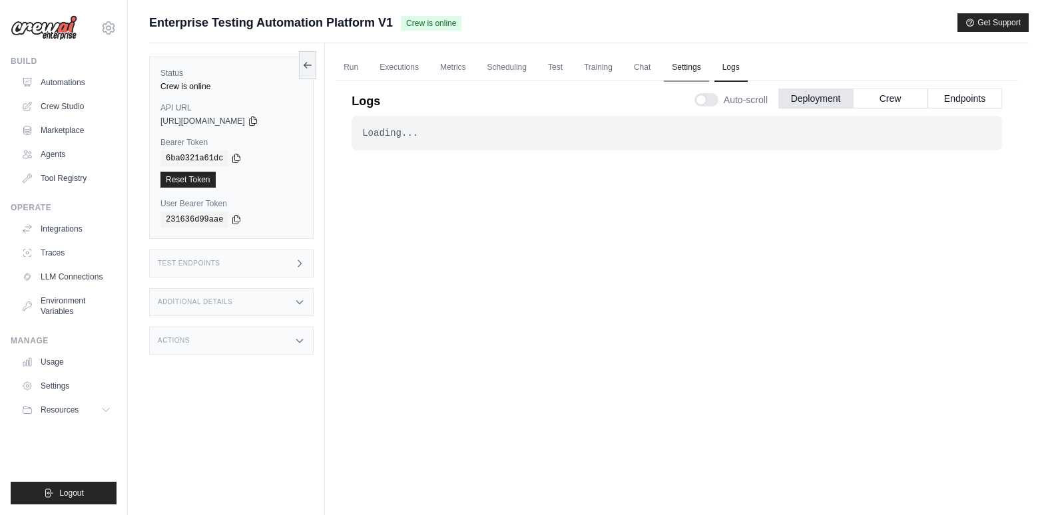
click at [686, 66] on link "Settings" at bounding box center [686, 68] width 45 height 28
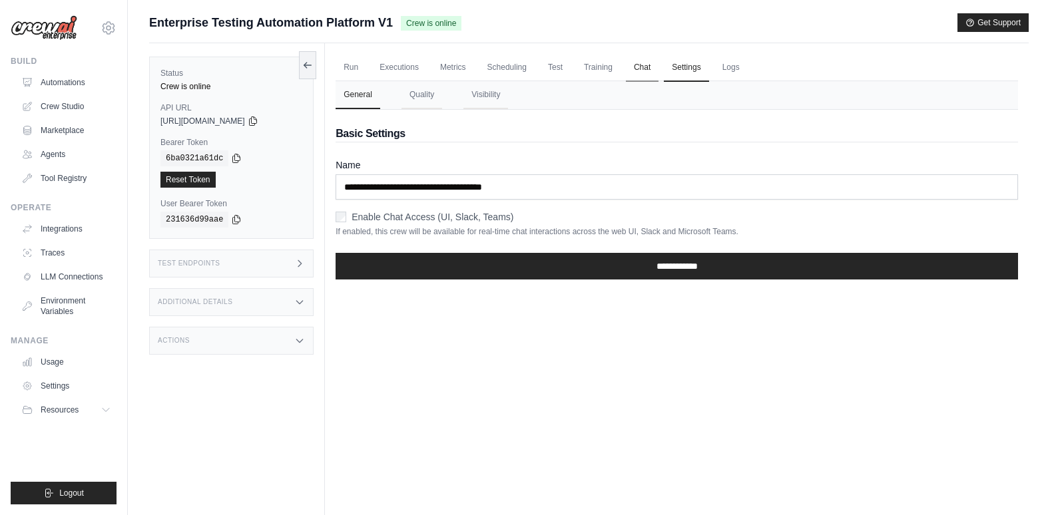
click at [636, 67] on link "Chat" at bounding box center [642, 68] width 33 height 28
click at [589, 69] on link "Training" at bounding box center [598, 68] width 45 height 28
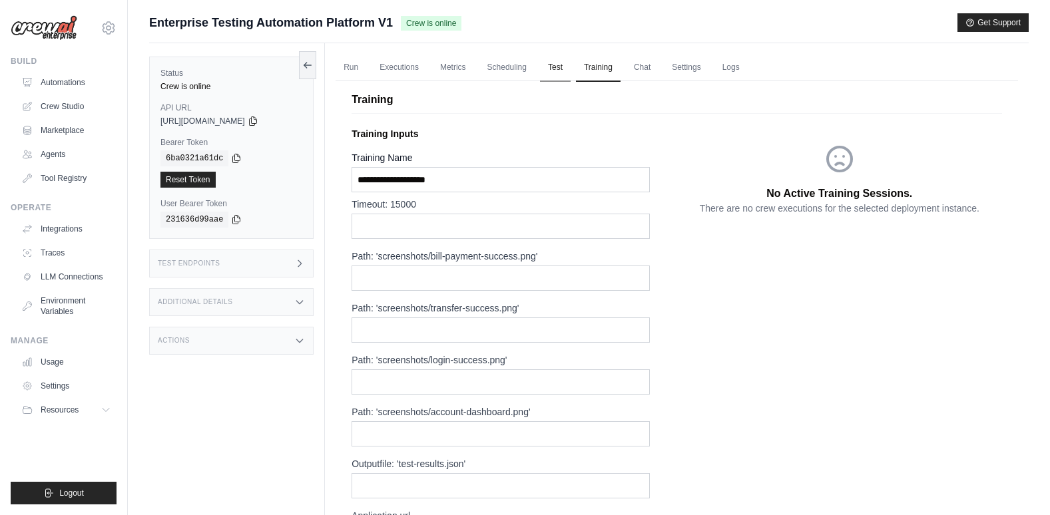
click at [564, 64] on link "Test" at bounding box center [555, 68] width 31 height 28
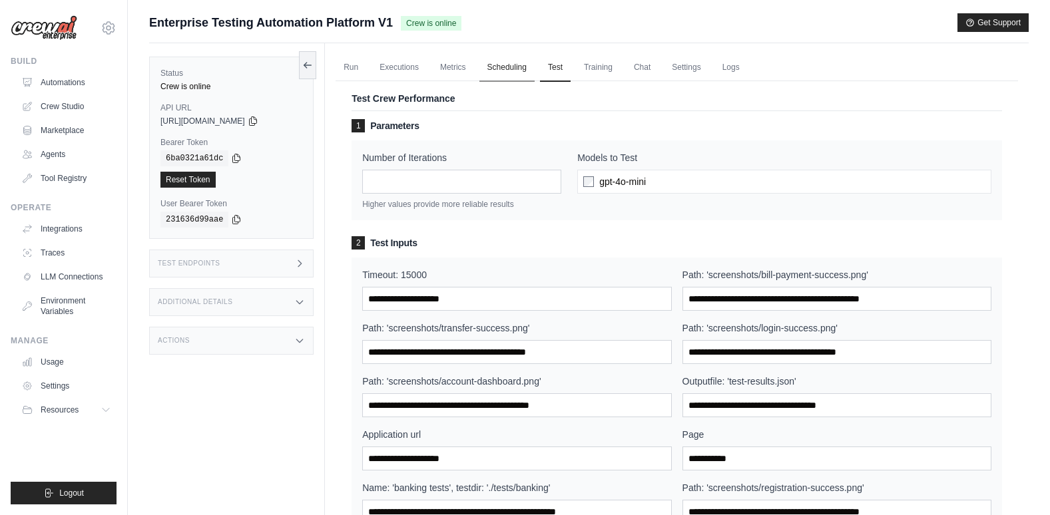
click at [495, 59] on link "Scheduling" at bounding box center [506, 68] width 55 height 28
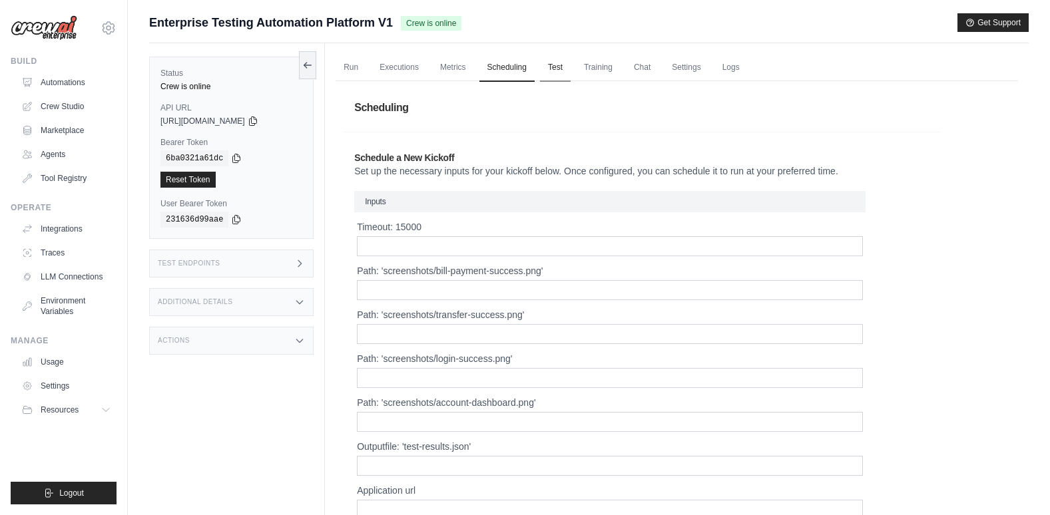
click at [563, 66] on link "Test" at bounding box center [555, 68] width 31 height 28
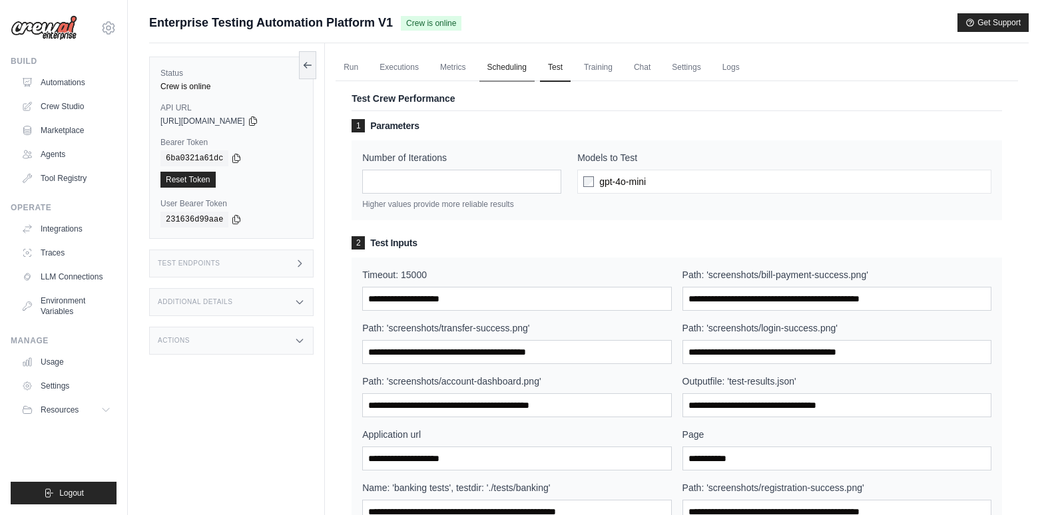
click at [495, 67] on link "Scheduling" at bounding box center [506, 68] width 55 height 28
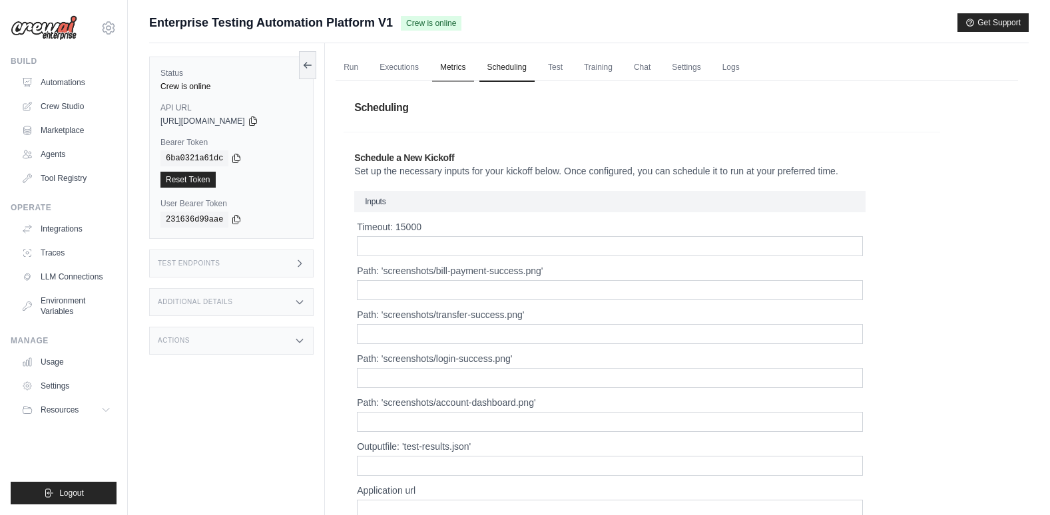
click at [457, 68] on link "Metrics" at bounding box center [453, 68] width 42 height 28
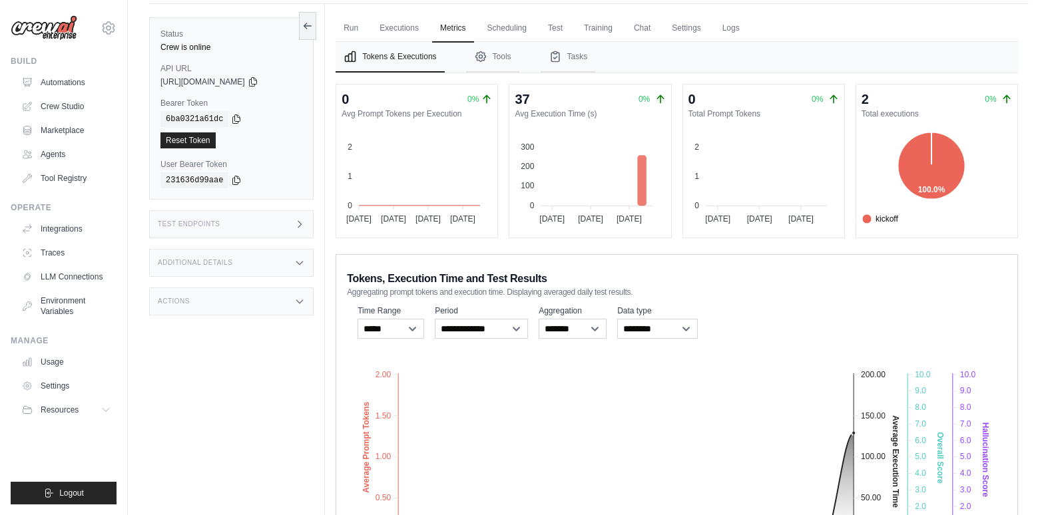
scroll to position [24, 0]
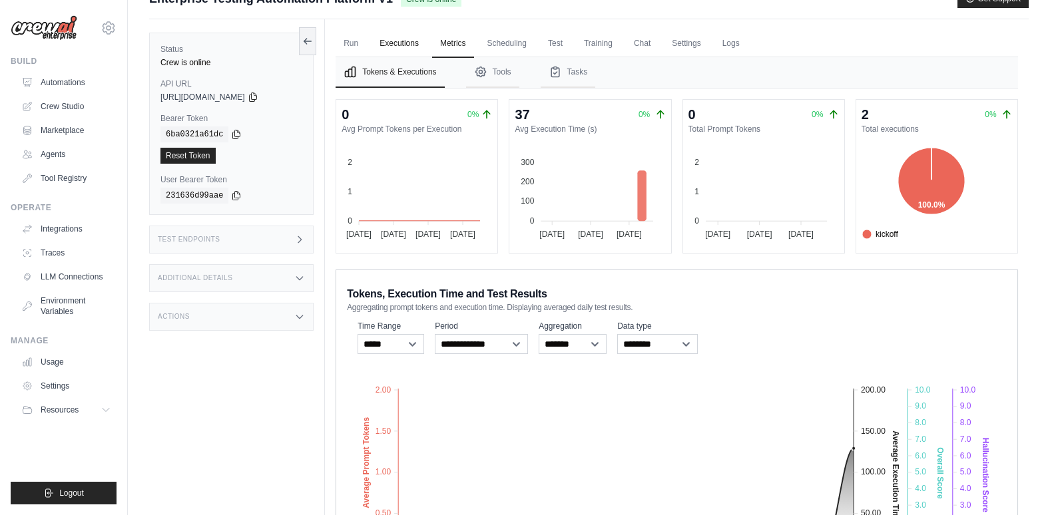
click at [404, 39] on link "Executions" at bounding box center [398, 44] width 55 height 28
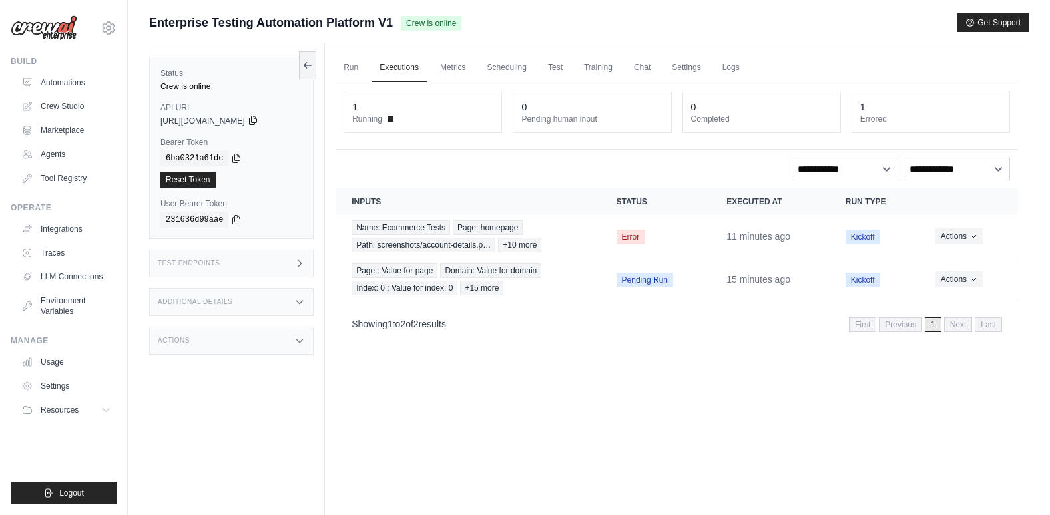
click at [258, 120] on icon at bounding box center [253, 120] width 11 height 11
click at [234, 263] on div "Test Endpoints" at bounding box center [231, 264] width 164 height 28
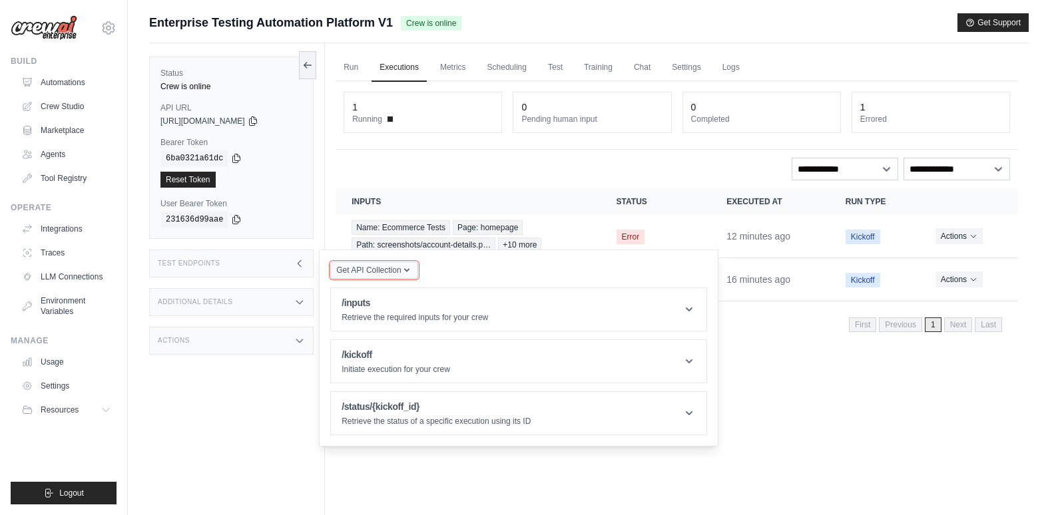
click at [390, 272] on span "Get API Collection" at bounding box center [368, 270] width 65 height 11
click at [474, 306] on h1 "/inputs" at bounding box center [415, 302] width 146 height 13
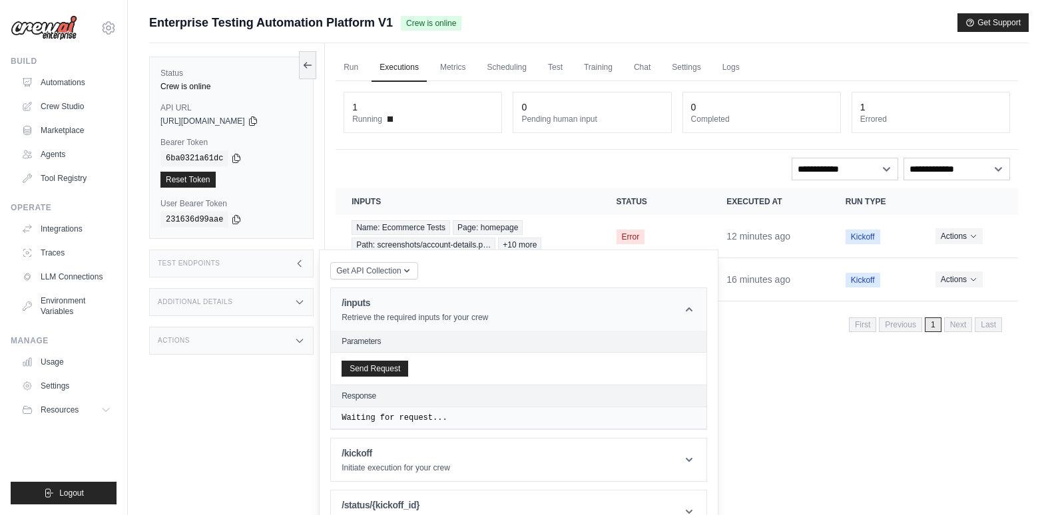
click at [474, 306] on h1 "/inputs" at bounding box center [415, 302] width 146 height 13
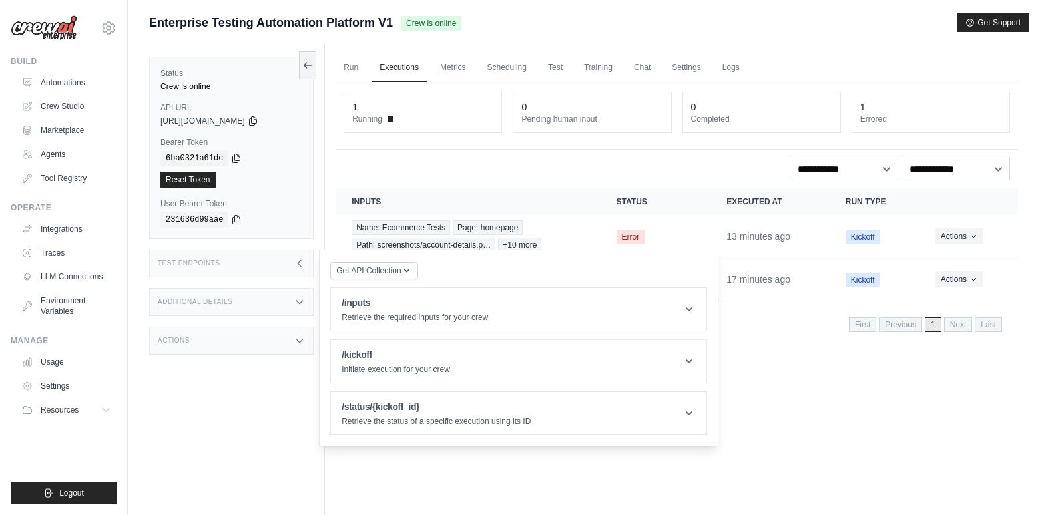
click at [263, 411] on div "Status Crew is online API URL copied [URL][DOMAIN_NAME] Bearer Token copied 6ba…" at bounding box center [237, 300] width 176 height 515
click at [411, 305] on h1 "/inputs" at bounding box center [415, 302] width 146 height 13
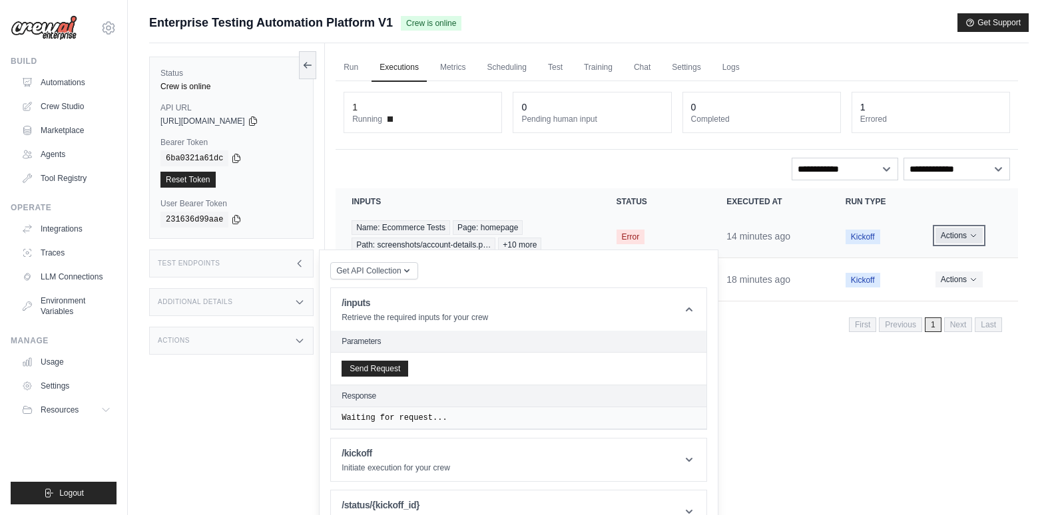
click at [964, 237] on button "Actions" at bounding box center [958, 236] width 47 height 16
click at [964, 260] on link "View Details" at bounding box center [959, 260] width 85 height 21
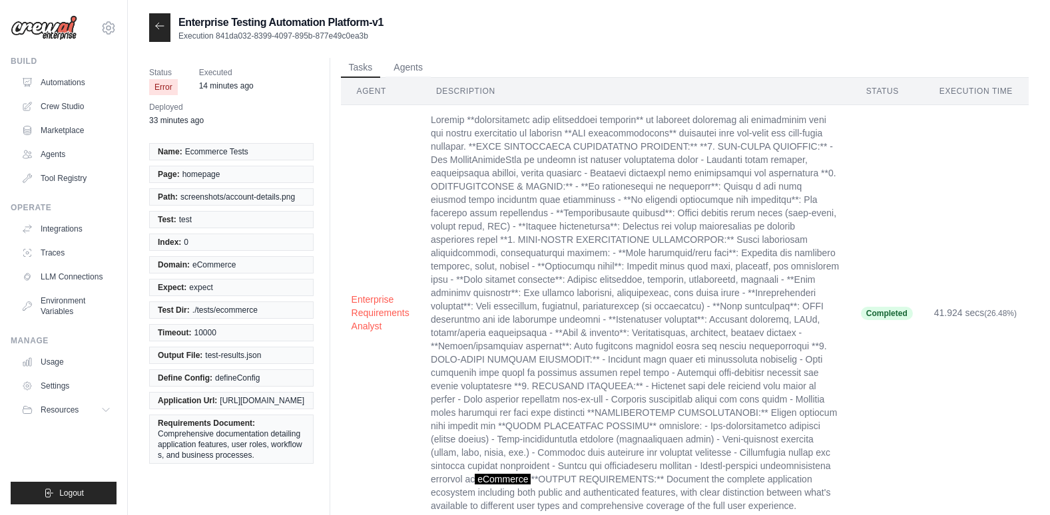
click at [164, 27] on icon at bounding box center [159, 26] width 11 height 11
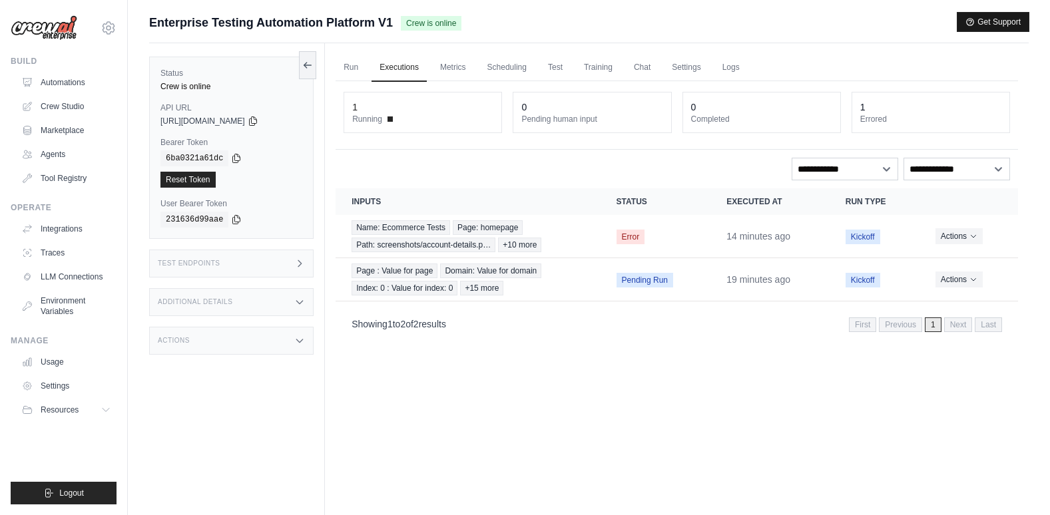
click at [991, 23] on button "Get Support" at bounding box center [992, 22] width 71 height 19
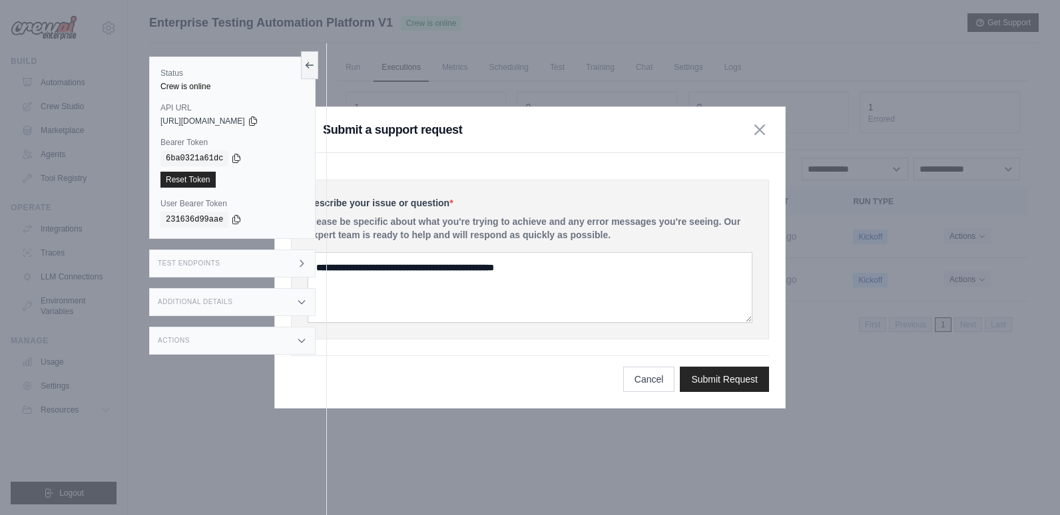
click at [587, 128] on div "Submit a support request" at bounding box center [530, 130] width 510 height 46
drag, startPoint x: 577, startPoint y: 128, endPoint x: 643, endPoint y: 121, distance: 66.4
click at [643, 121] on div "Submit a support request" at bounding box center [530, 130] width 510 height 46
click at [642, 375] on button "Cancel" at bounding box center [649, 378] width 52 height 25
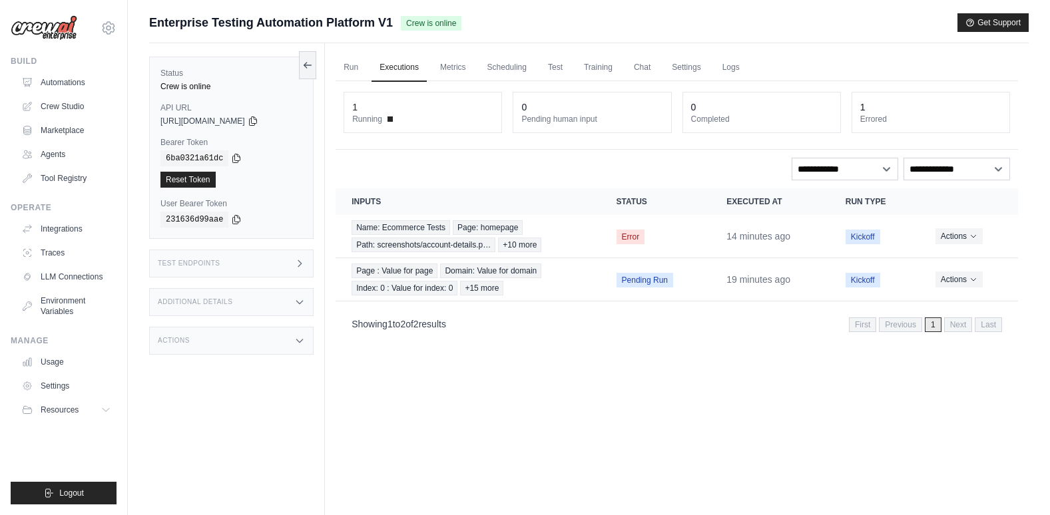
click at [426, 19] on span "Crew is online" at bounding box center [431, 23] width 61 height 15
click at [105, 24] on icon at bounding box center [109, 27] width 12 height 11
click at [106, 9] on div "[EMAIL_ADDRESS][DOMAIN_NAME] Settings" at bounding box center [64, 21] width 106 height 43
click at [55, 404] on button "Resources" at bounding box center [67, 409] width 101 height 21
